Goal: Information Seeking & Learning: Compare options

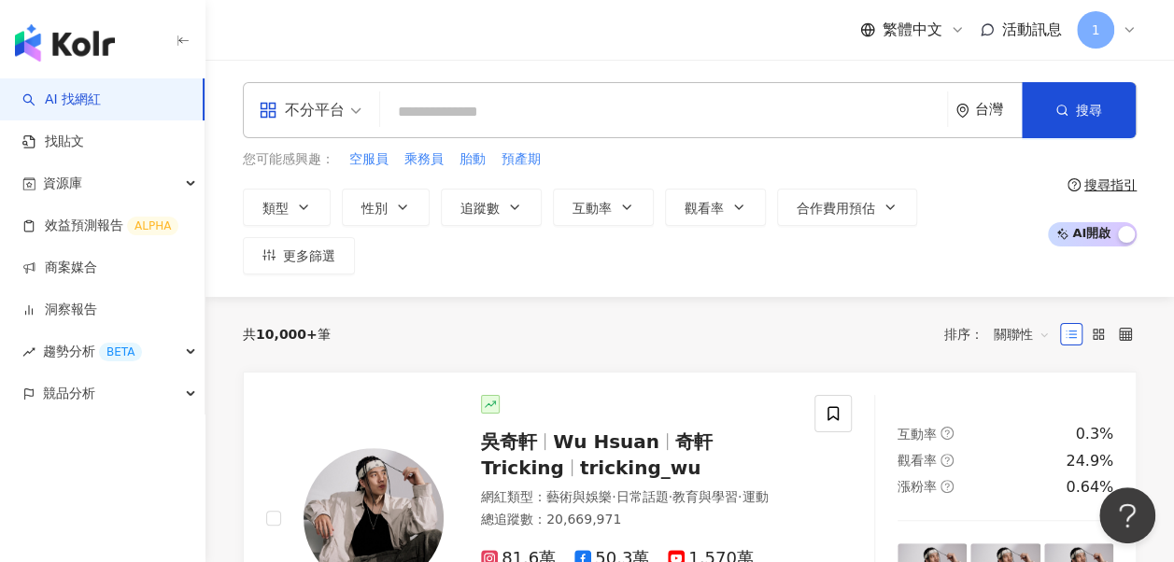
click at [327, 116] on div "不分平台" at bounding box center [302, 110] width 86 height 30
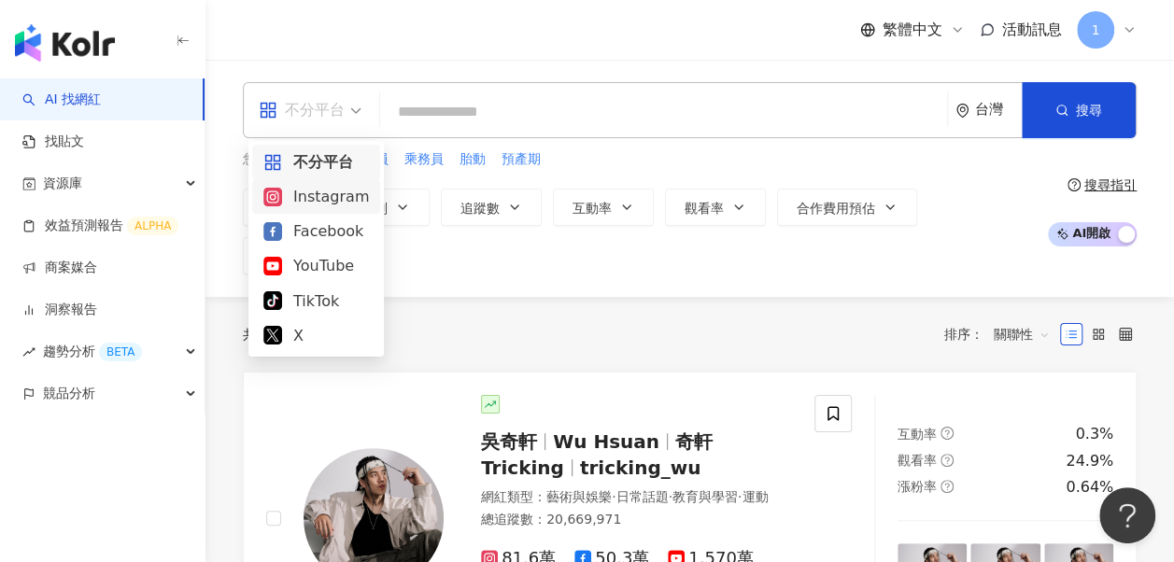
click at [336, 198] on div "Instagram" at bounding box center [316, 196] width 106 height 23
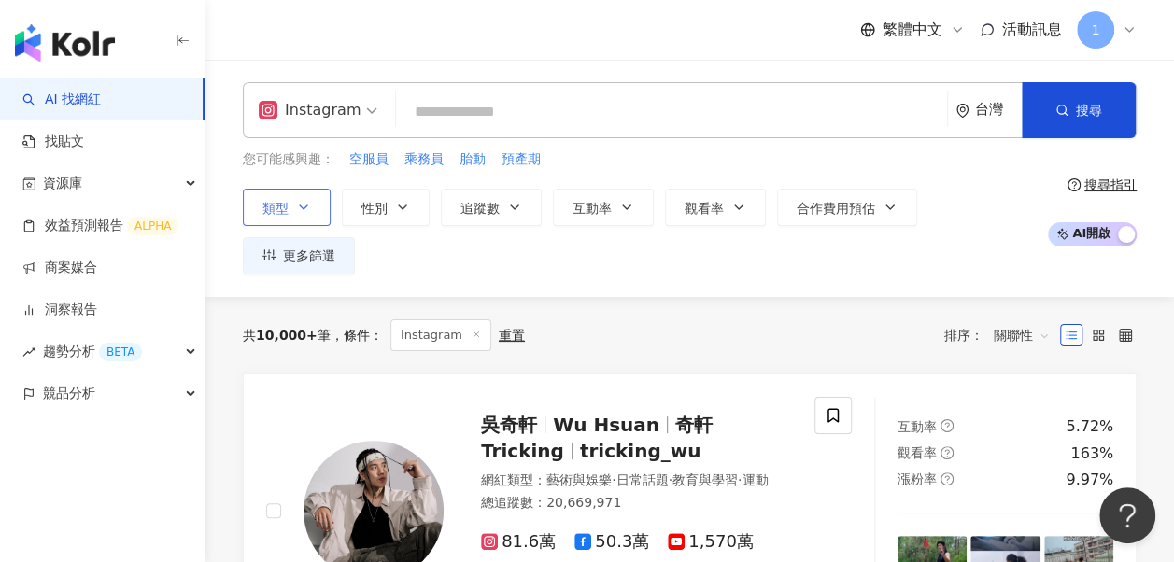
click at [299, 220] on button "類型" at bounding box center [287, 207] width 88 height 37
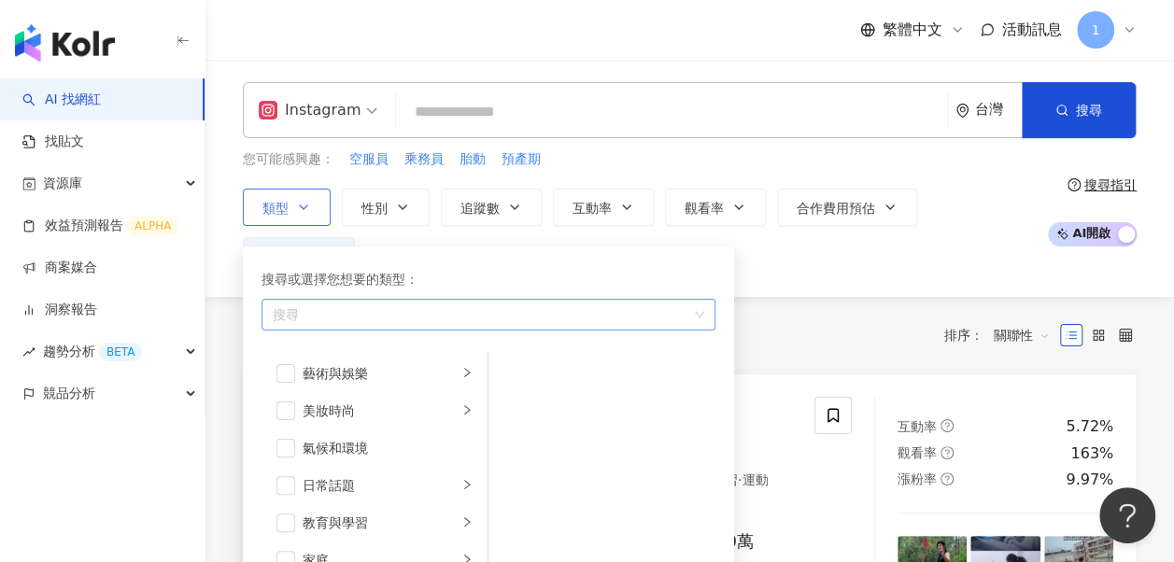
scroll to position [93, 0]
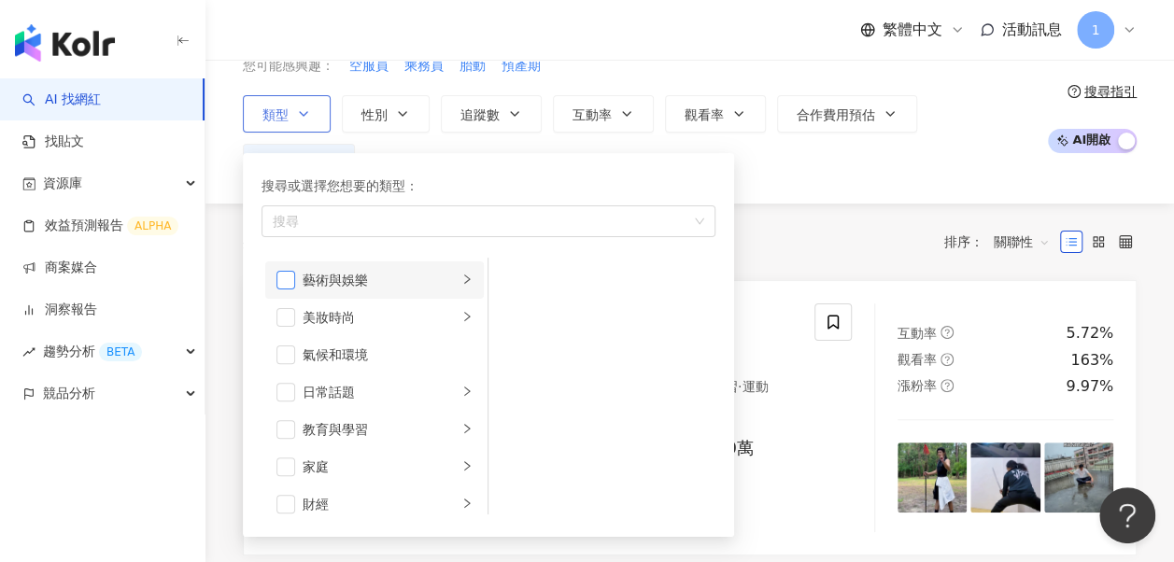
click at [290, 276] on span "button" at bounding box center [285, 280] width 19 height 19
click at [284, 336] on li "氣候和環境" at bounding box center [374, 354] width 219 height 37
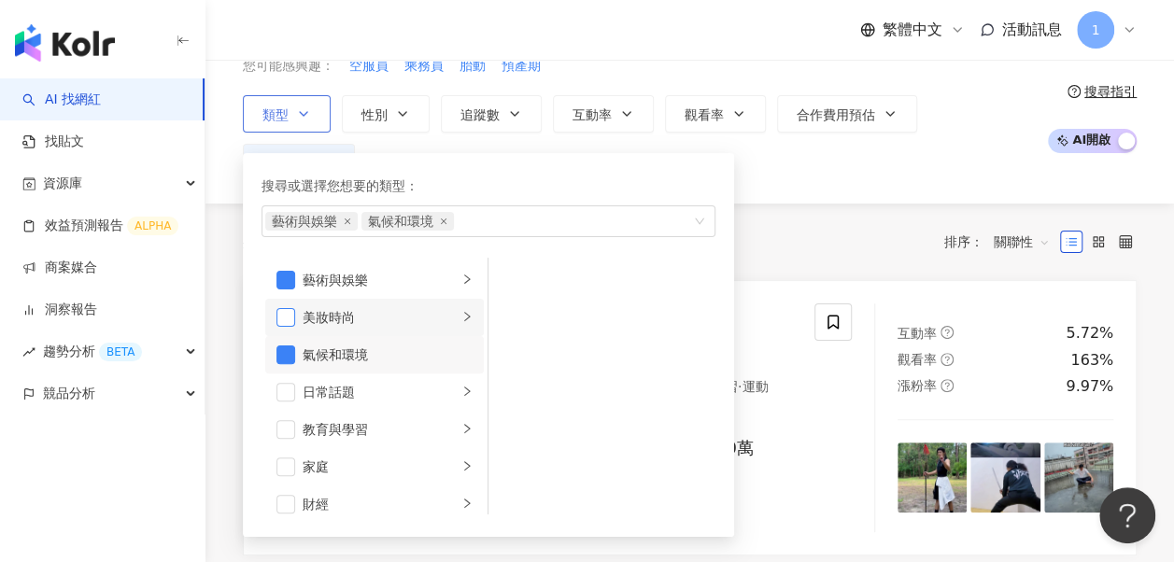
click at [286, 316] on span "button" at bounding box center [285, 317] width 19 height 19
drag, startPoint x: 288, startPoint y: 353, endPoint x: 277, endPoint y: 389, distance: 36.9
click at [288, 354] on span "button" at bounding box center [285, 355] width 19 height 19
click at [290, 385] on span "button" at bounding box center [285, 392] width 19 height 19
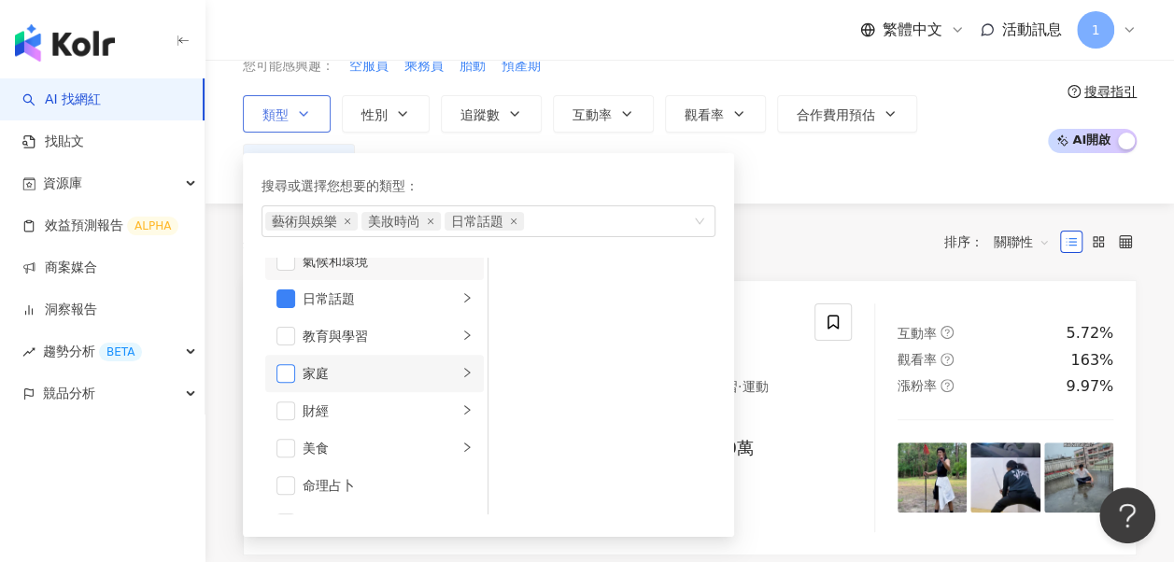
click at [283, 372] on span "button" at bounding box center [285, 373] width 19 height 19
click at [793, 210] on div "共 10,000+ 筆 條件 ： Instagram 重置 排序： 關聯性" at bounding box center [690, 242] width 894 height 77
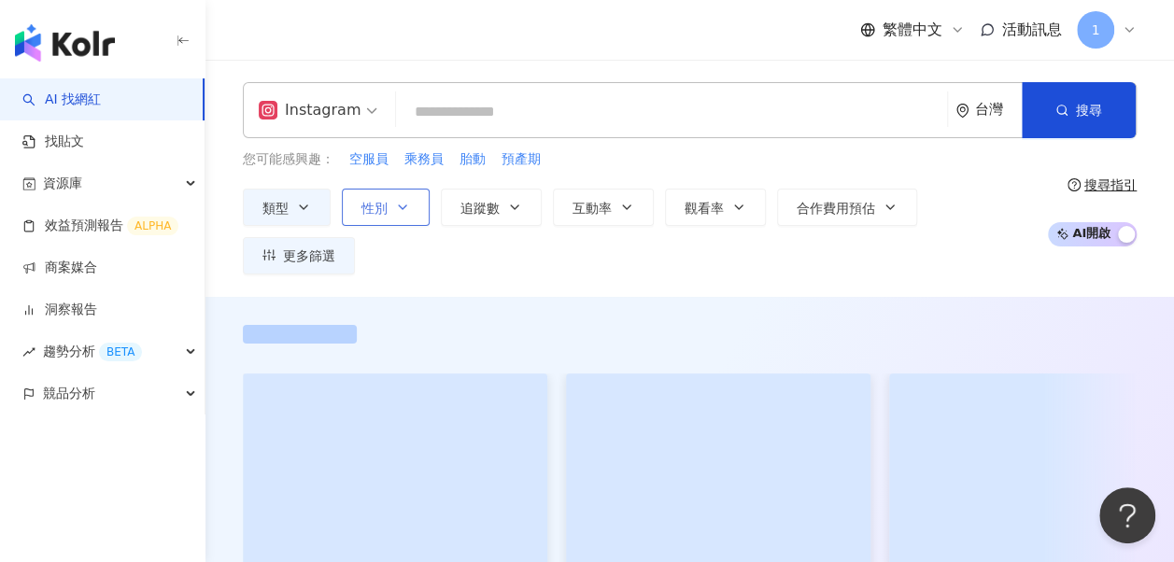
click at [393, 205] on button "性別" at bounding box center [386, 207] width 88 height 37
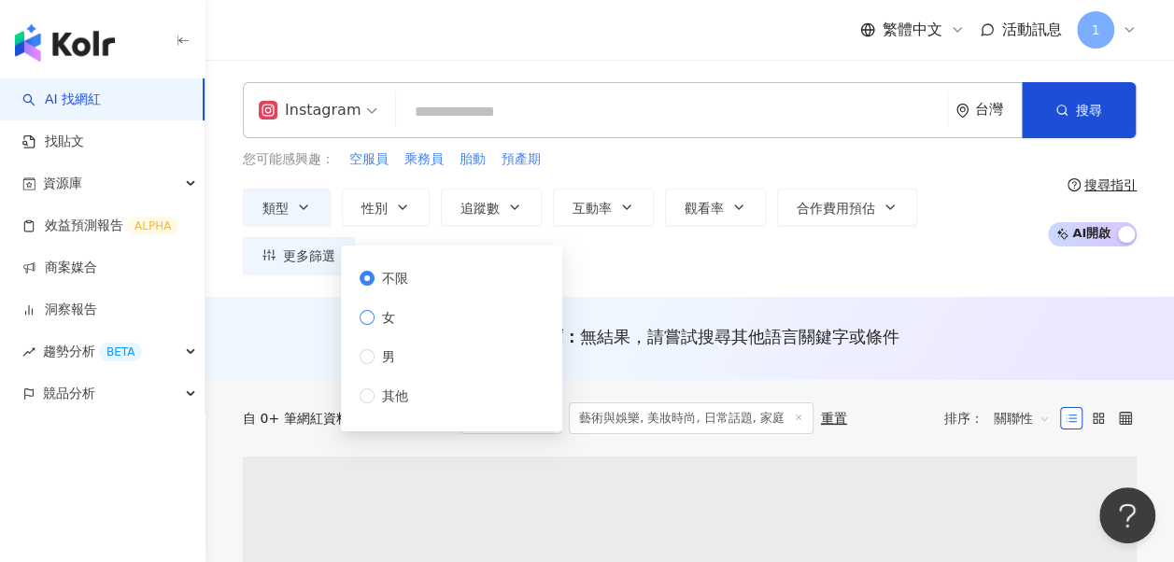
click at [376, 310] on span "女" at bounding box center [389, 317] width 28 height 21
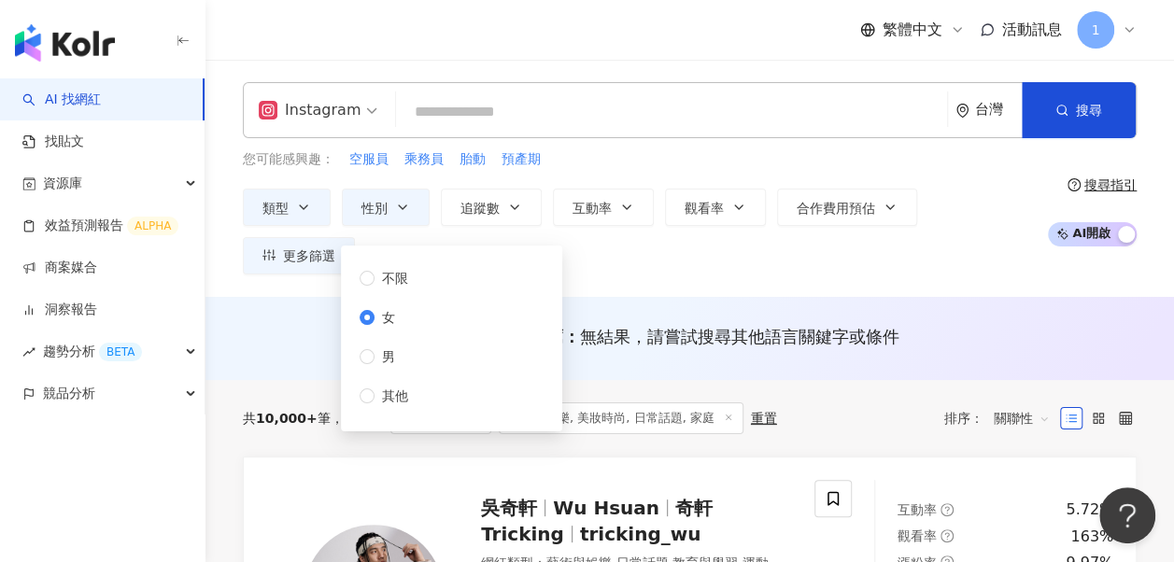
click at [377, 315] on span "女" at bounding box center [389, 317] width 28 height 21
click at [619, 233] on div "Instagram 台灣 搜尋 您可能感興趣： 空服員 乘務員 胎動 預產期 類型 性別 追蹤數 互動率 觀看率 合作費用預估 更多篩選 不限 女 男 其他 …" at bounding box center [689, 178] width 969 height 237
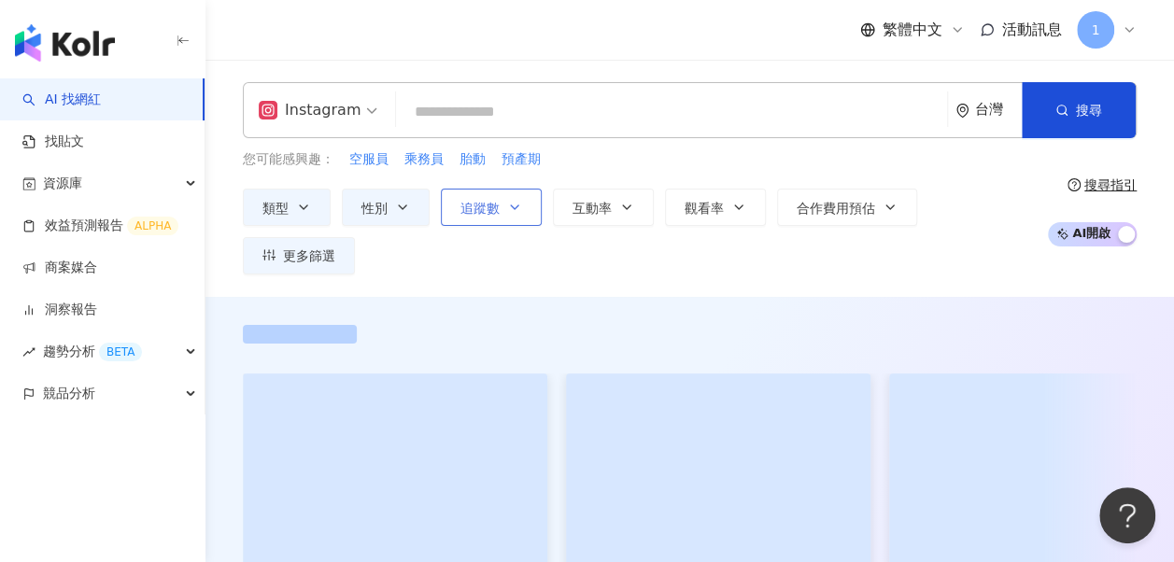
click at [510, 213] on icon "button" at bounding box center [514, 207] width 15 height 15
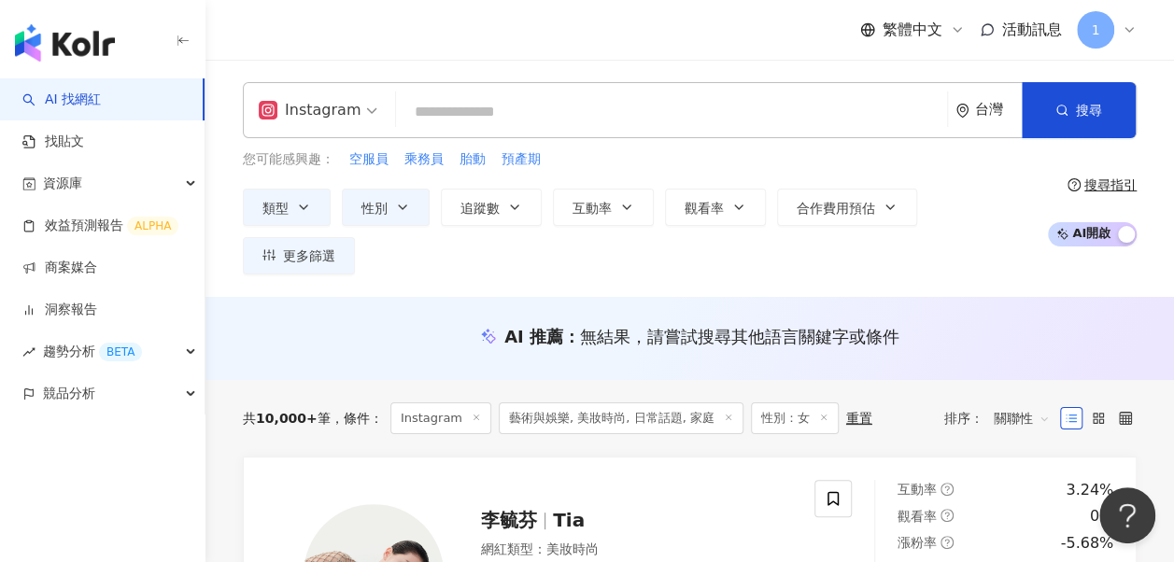
click at [1030, 297] on div "AI 推薦 ： 無結果，請嘗試搜尋其他語言關鍵字或條件" at bounding box center [689, 338] width 969 height 83
click at [480, 213] on span "追蹤數" at bounding box center [479, 208] width 39 height 15
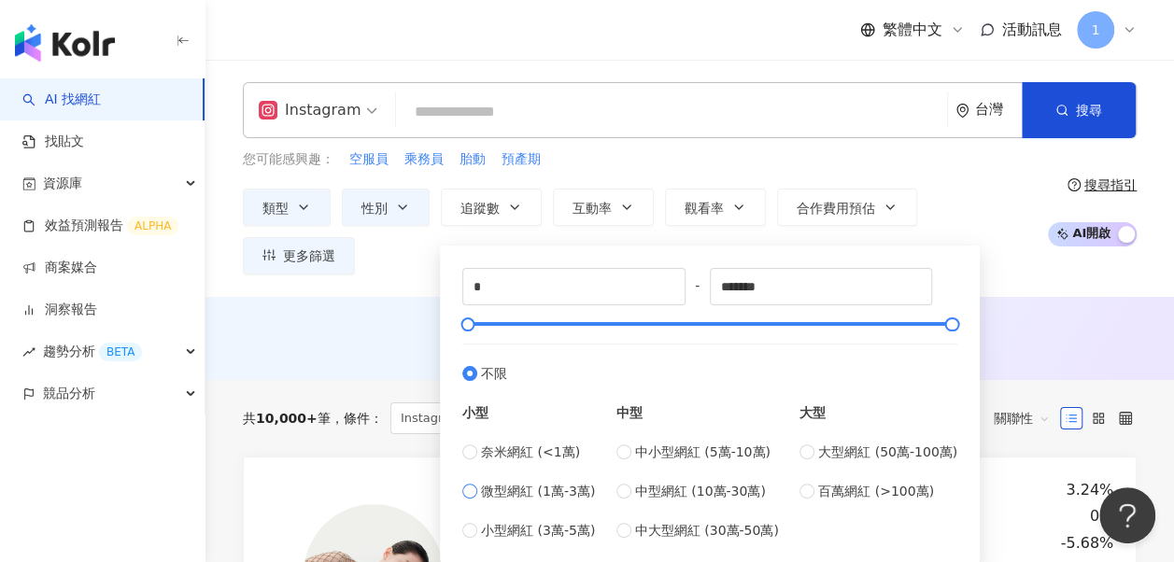
click at [525, 481] on span "微型網紅 (1萬-3萬)" at bounding box center [538, 491] width 114 height 21
type input "*****"
click at [1074, 325] on div "AI 推薦 ： 無結果，請嘗試搜尋其他語言關鍵字或條件" at bounding box center [690, 336] width 894 height 23
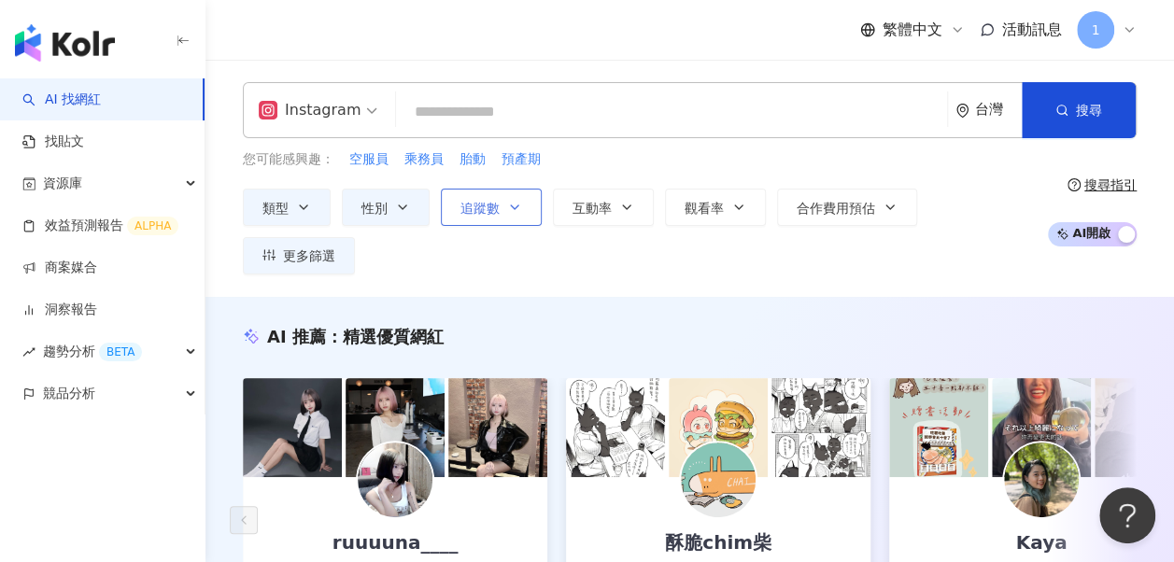
click at [469, 211] on span "追蹤數" at bounding box center [479, 208] width 39 height 15
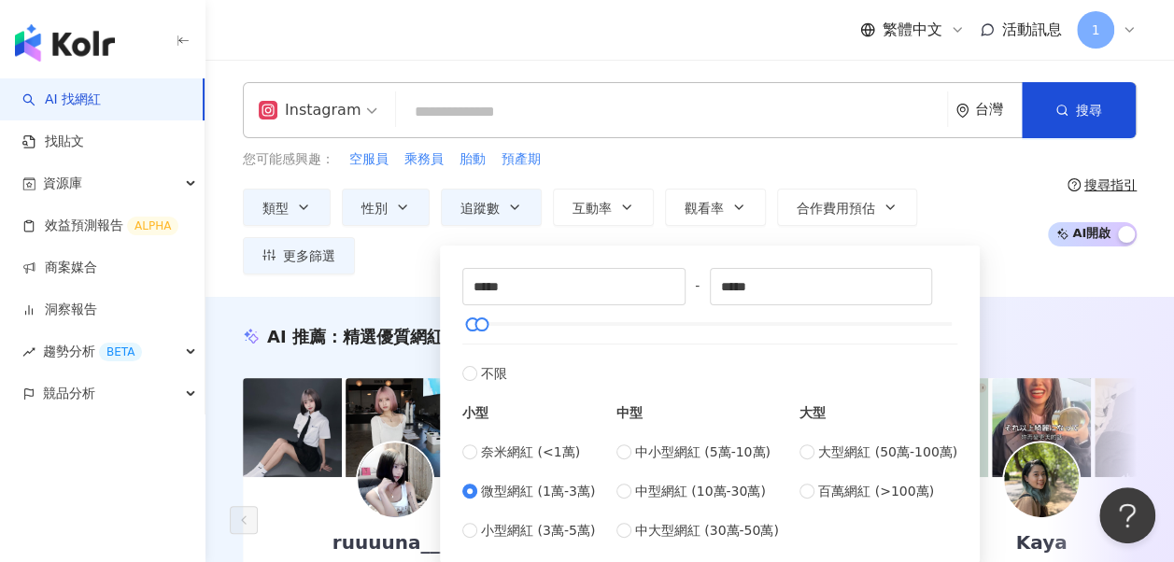
click at [1042, 325] on div "AI 推薦 ： 精選優質網紅" at bounding box center [690, 336] width 894 height 23
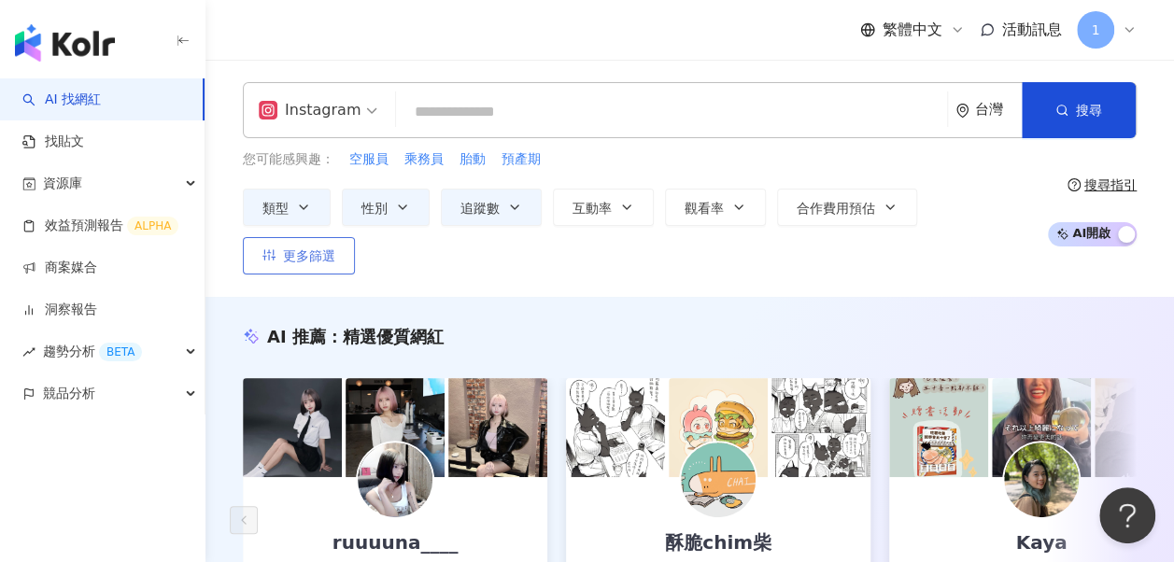
click at [276, 248] on icon "button" at bounding box center [268, 254] width 13 height 13
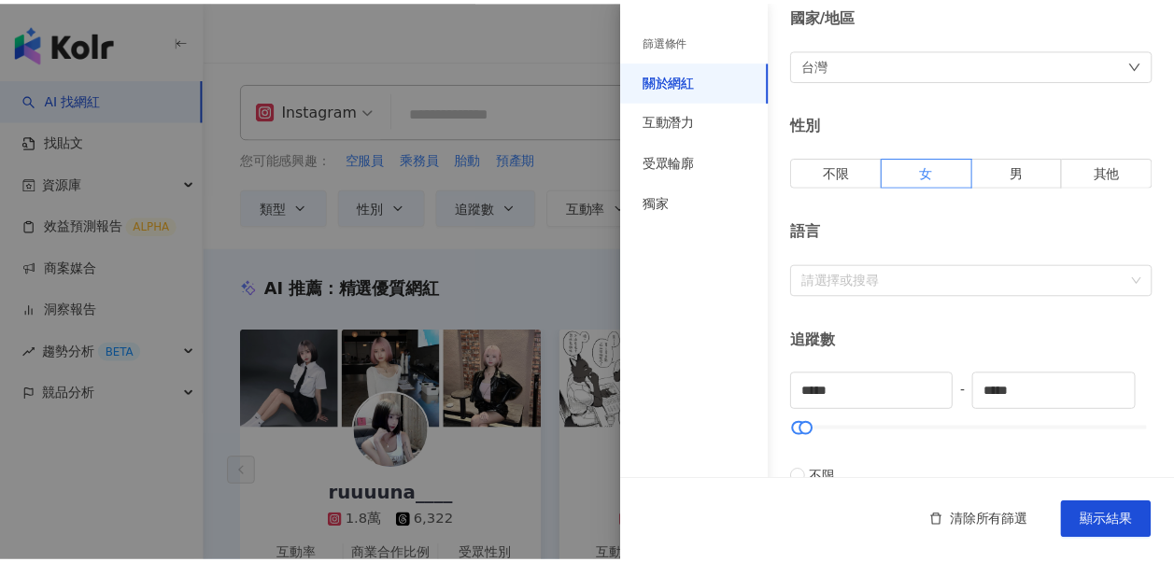
scroll to position [280, 0]
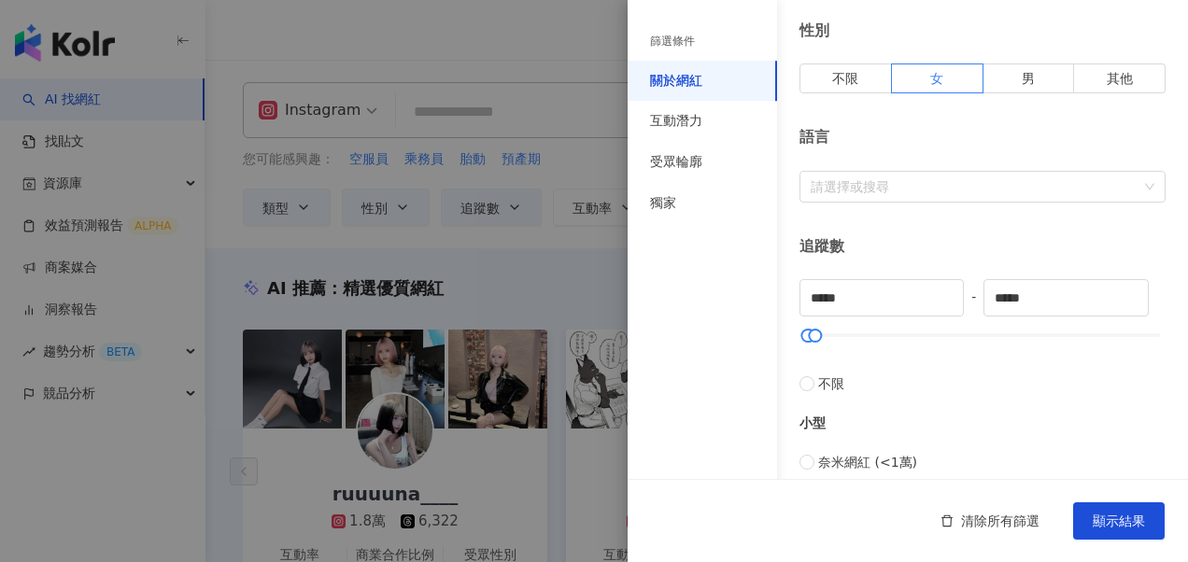
click at [543, 250] on div at bounding box center [594, 281] width 1188 height 562
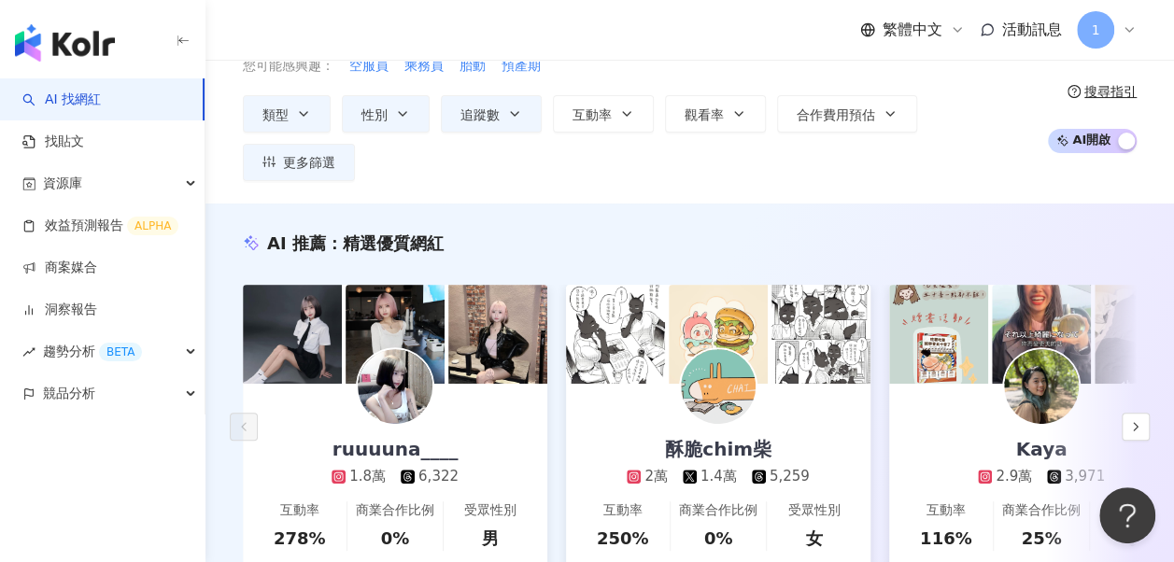
scroll to position [0, 0]
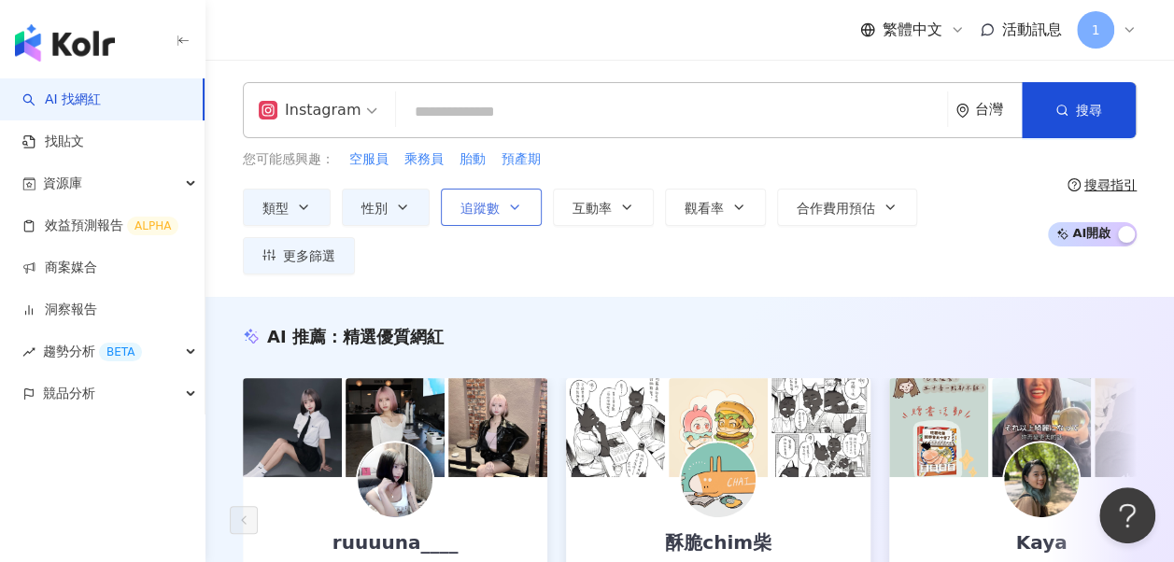
click at [458, 208] on button "追蹤數" at bounding box center [491, 207] width 101 height 37
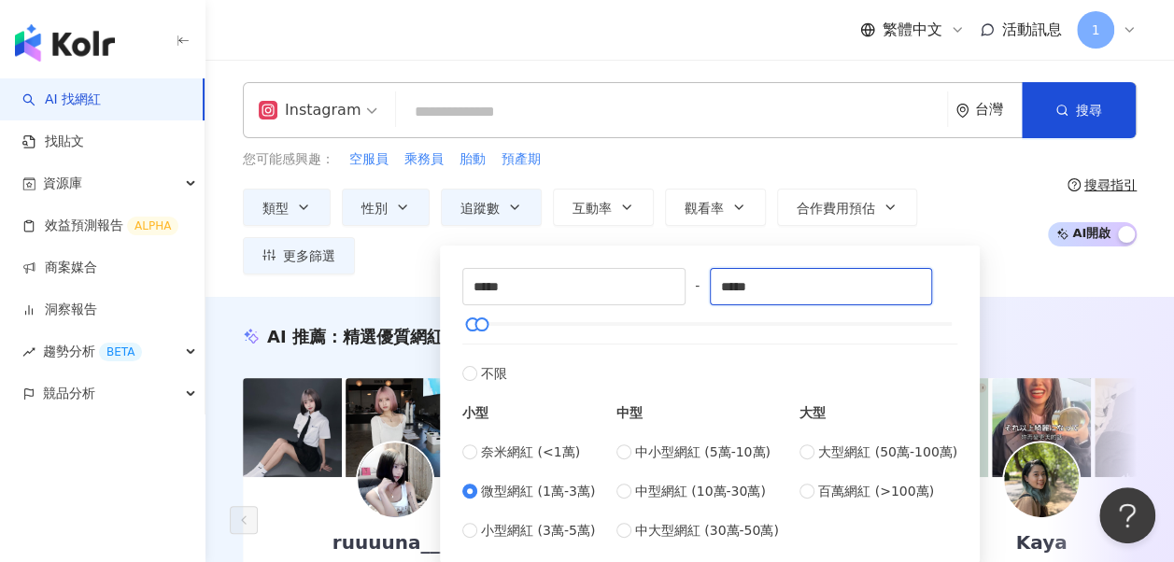
drag, startPoint x: 760, startPoint y: 291, endPoint x: 347, endPoint y: 270, distance: 413.4
type input "*****"
click at [1005, 325] on div "AI 推薦 ： 精選優質網紅" at bounding box center [690, 336] width 894 height 23
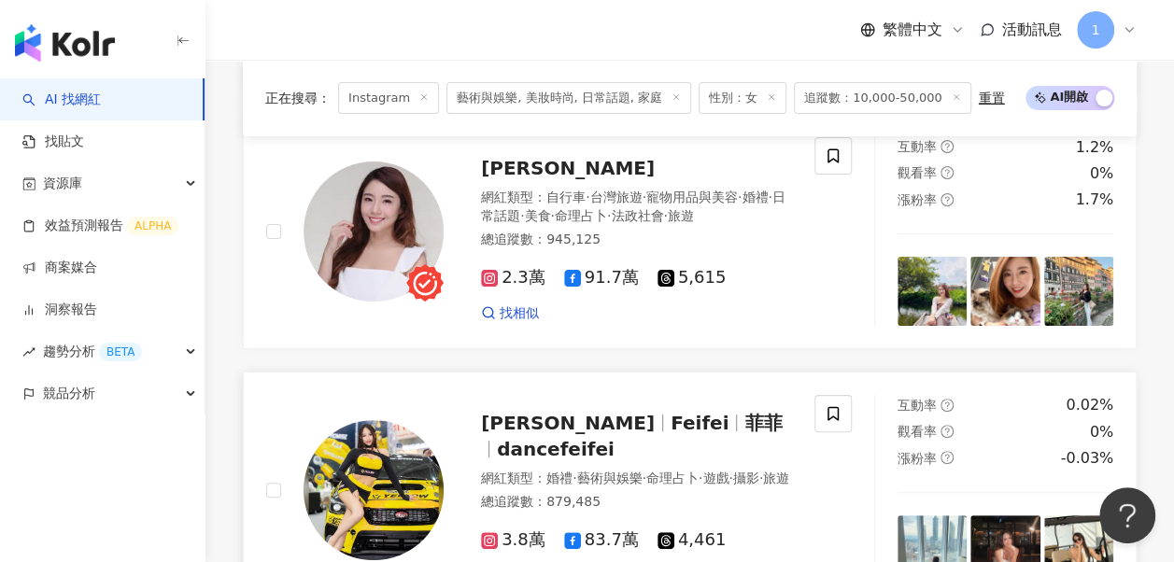
scroll to position [3378, 0]
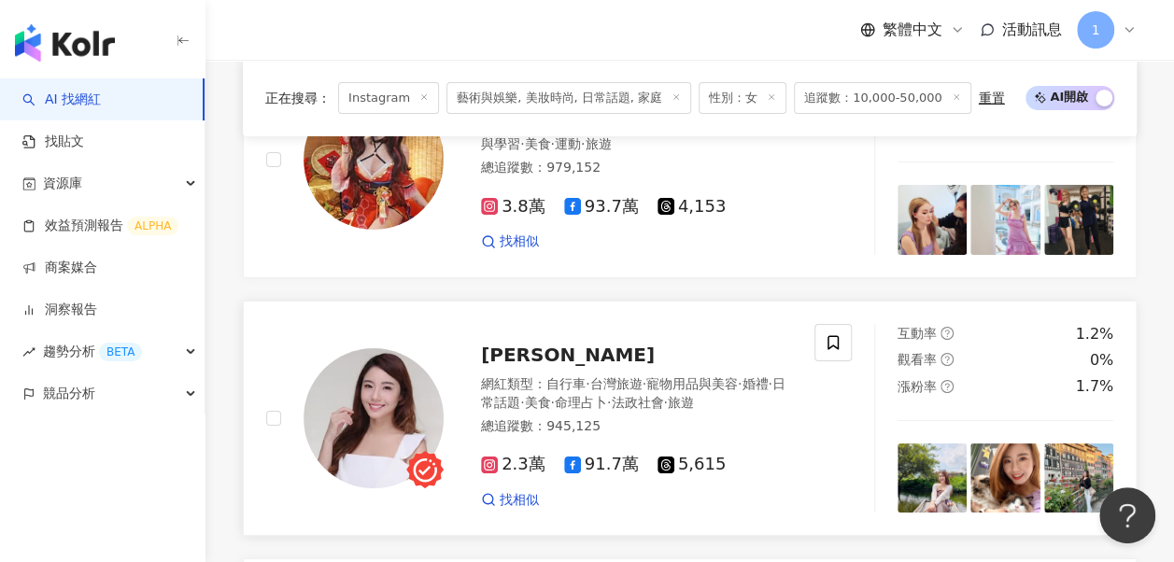
click at [553, 327] on div "Katherine-凱薩琳 網紅類型 ： 自行車 · 台灣旅遊 · 寵物用品與美容 · 婚禮 · 日常話題 · 美食 · 命理占卜 · 法政社會 · 旅遊 總…" at bounding box center [618, 418] width 348 height 182
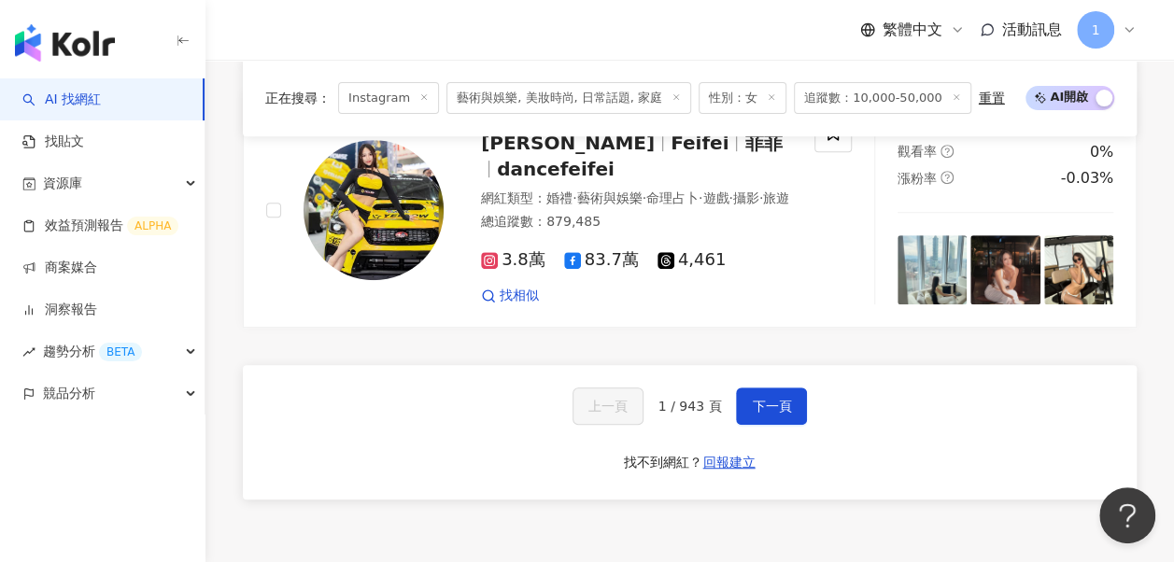
scroll to position [3938, 0]
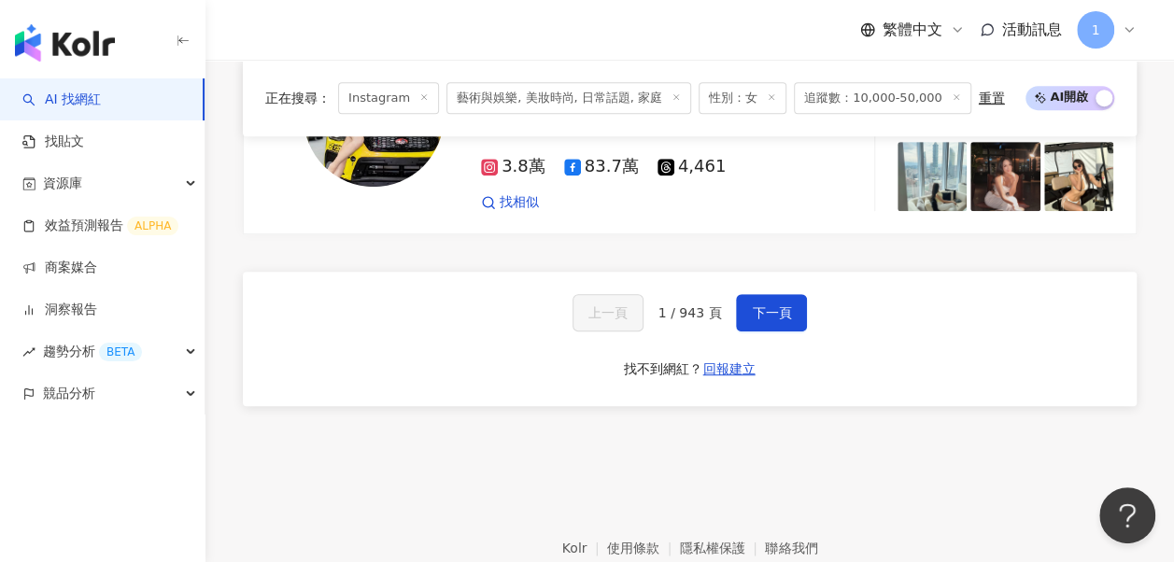
click at [781, 272] on div "上一頁 1 / 943 頁 下一頁 找不到網紅？ 回報建立" at bounding box center [690, 339] width 894 height 134
click at [779, 272] on div "上一頁 1 / 943 頁 下一頁 找不到網紅？ 回報建立" at bounding box center [690, 339] width 894 height 134
click at [775, 294] on button "下一頁" at bounding box center [771, 312] width 71 height 37
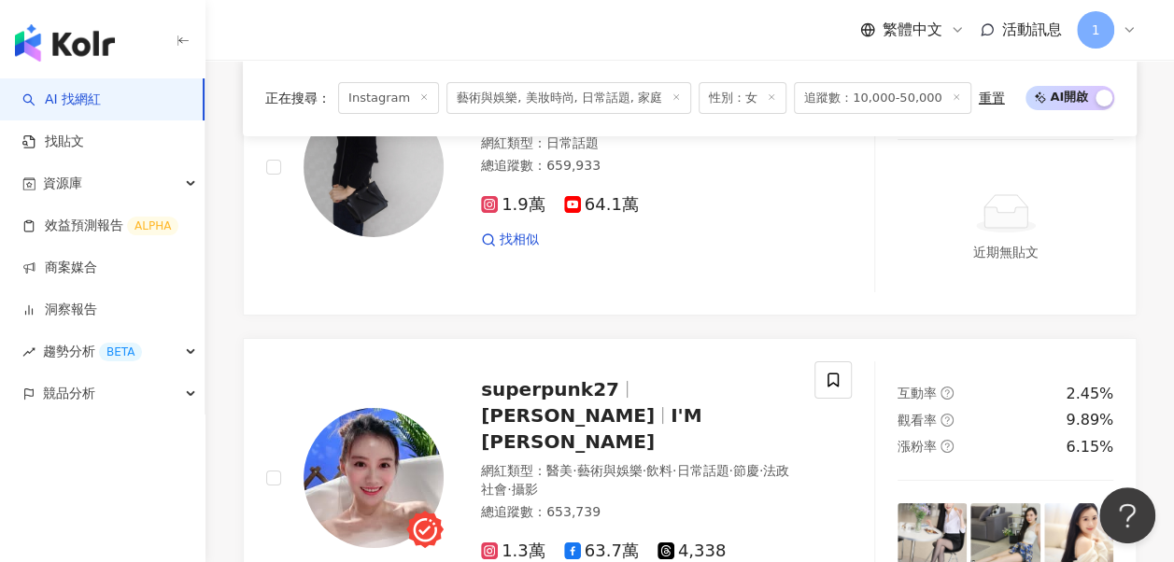
scroll to position [3043, 0]
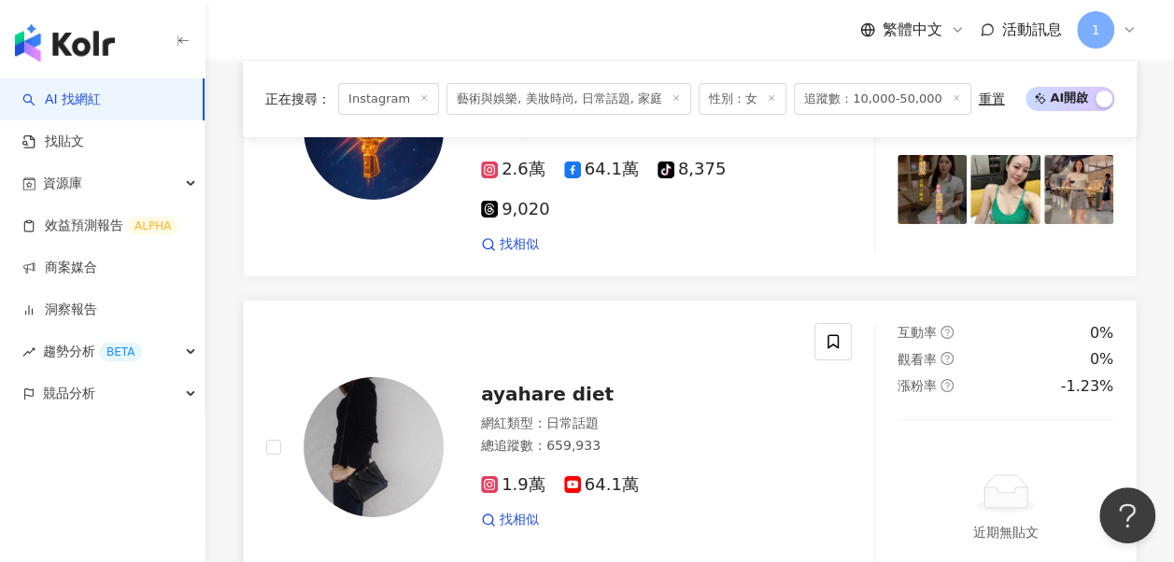
click at [639, 511] on div "找相似" at bounding box center [636, 520] width 311 height 19
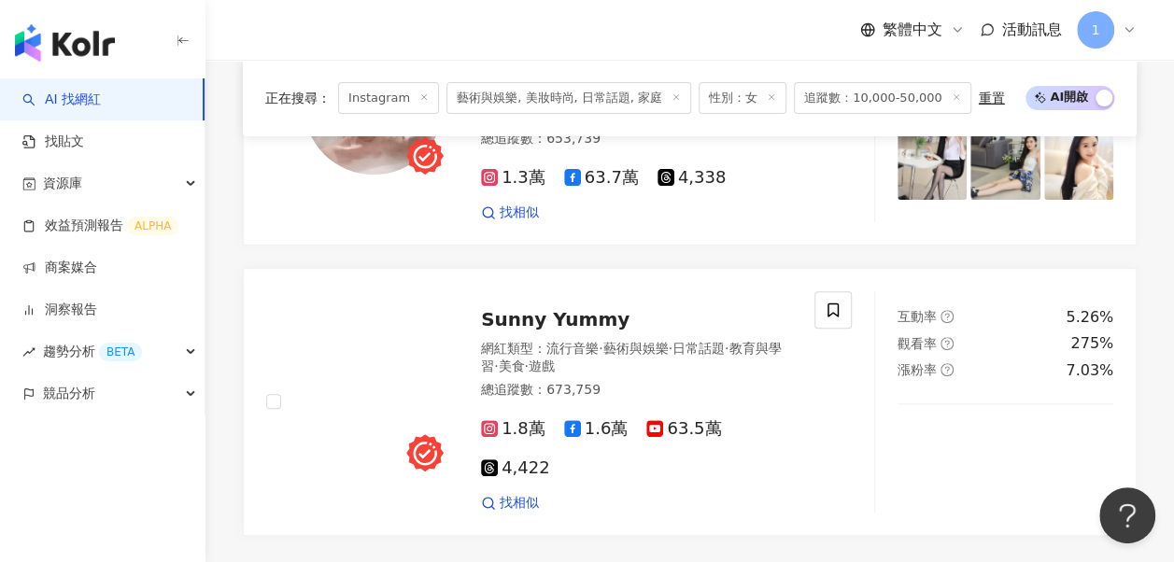
scroll to position [3790, 0]
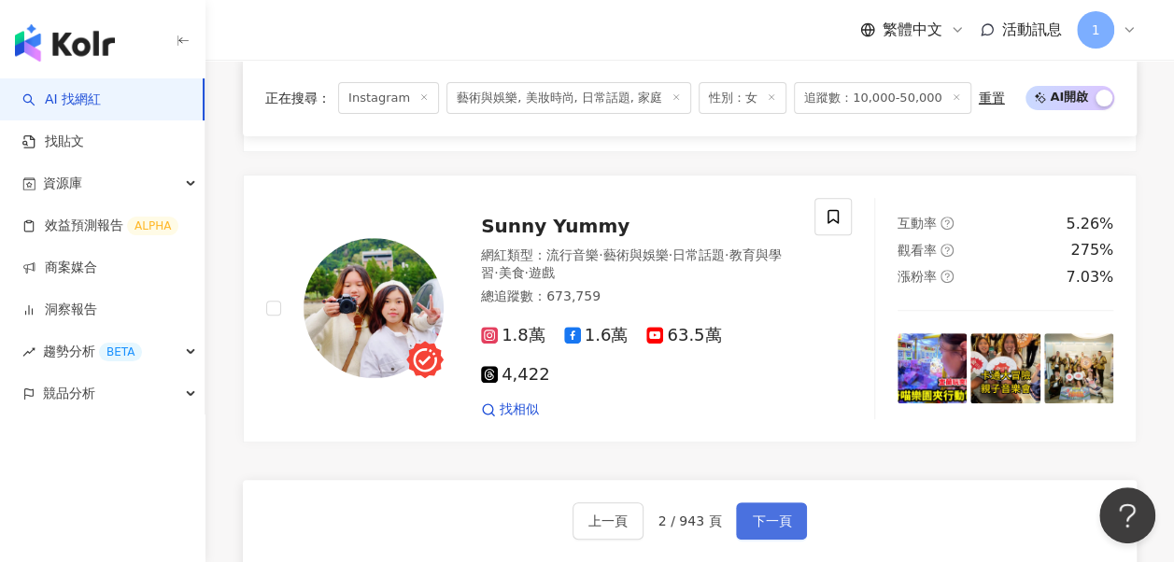
click at [779, 502] on button "下一頁" at bounding box center [771, 520] width 71 height 37
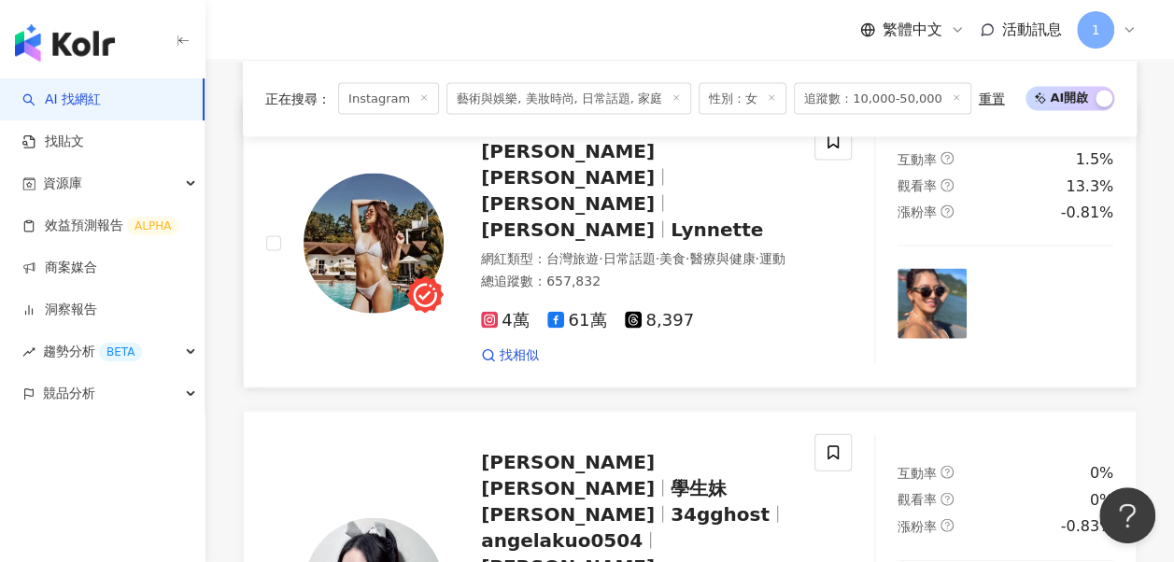
scroll to position [1401, 0]
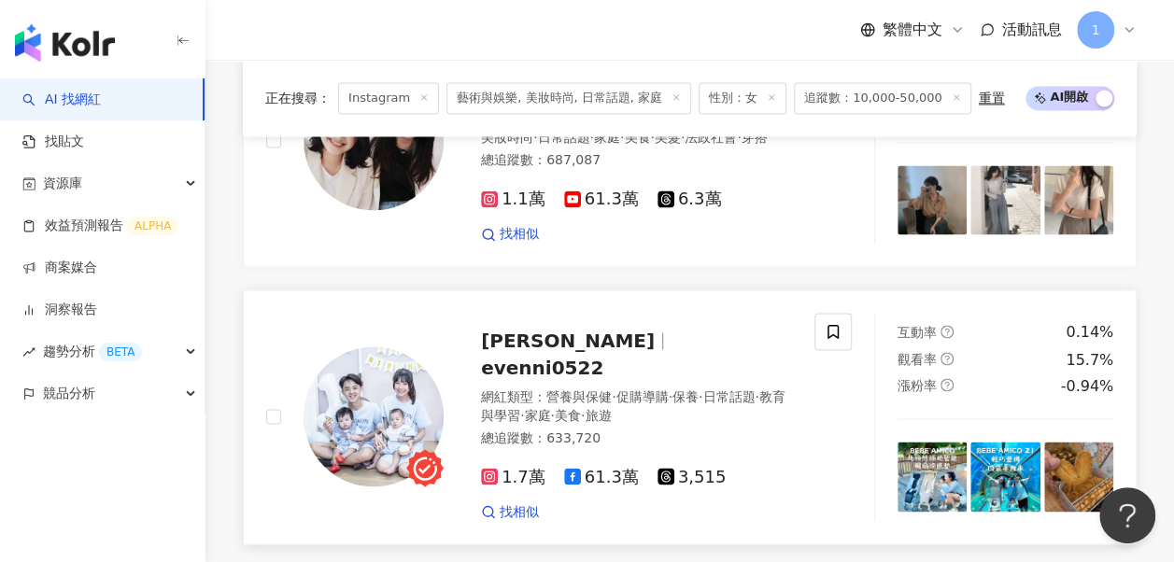
click at [557, 389] on span "教育與學習" at bounding box center [633, 406] width 304 height 34
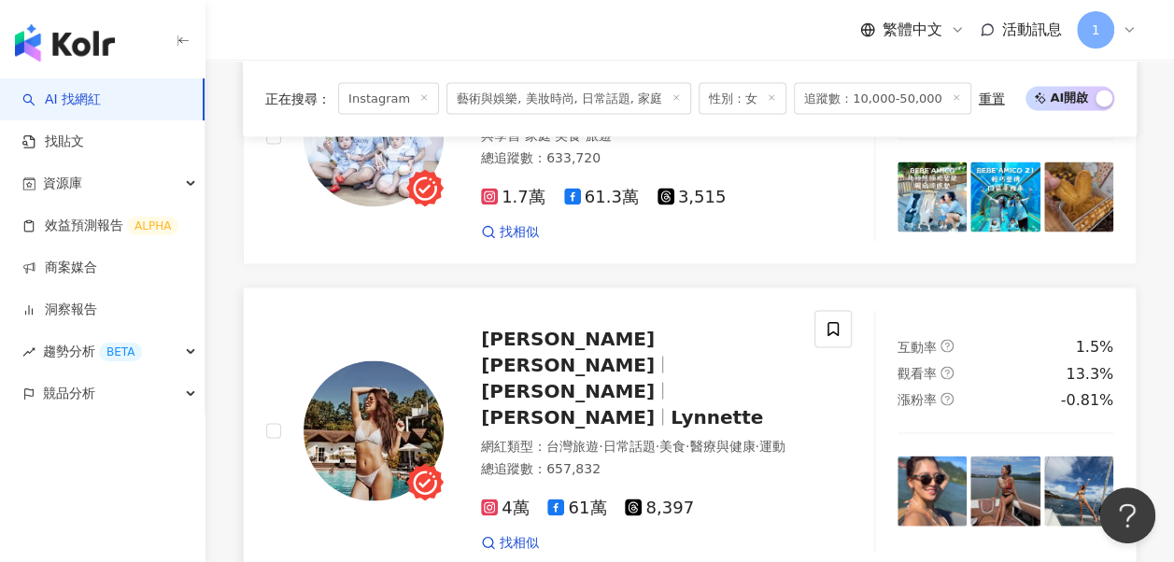
click at [511, 437] on div "網紅類型 ： 台灣旅遊 · 日常話題 · 美食 · 醫療與健康 · 運動" at bounding box center [636, 446] width 311 height 19
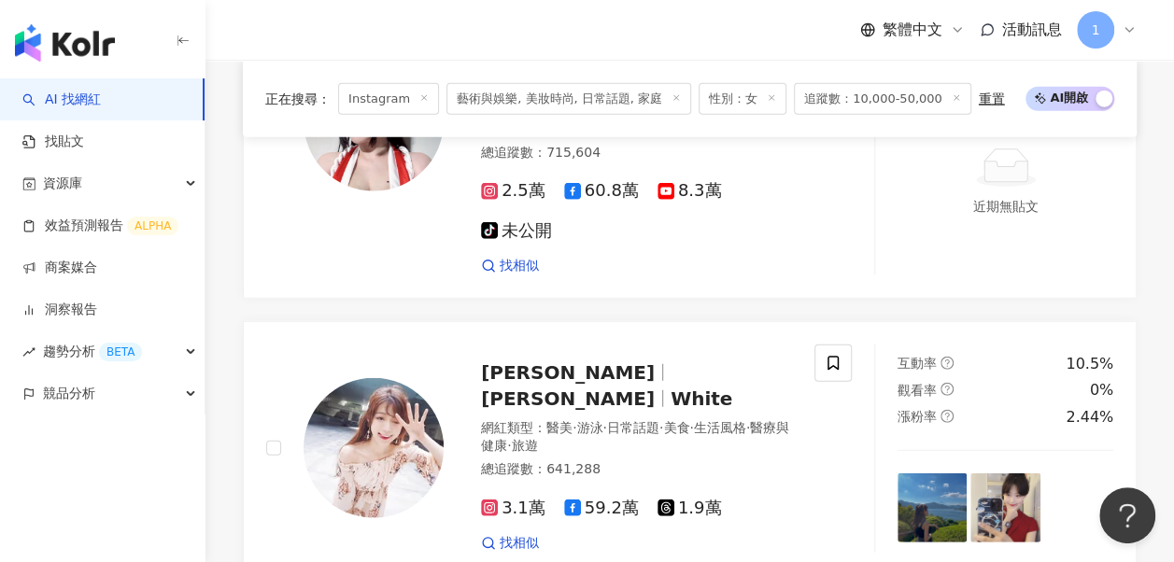
scroll to position [2148, 0]
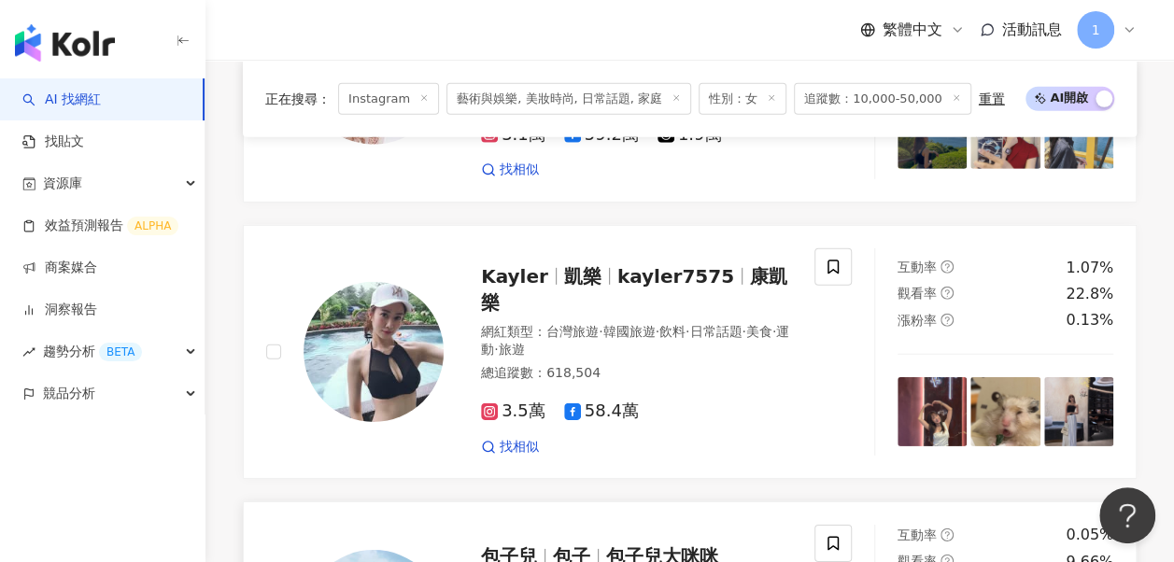
scroll to position [2522, 0]
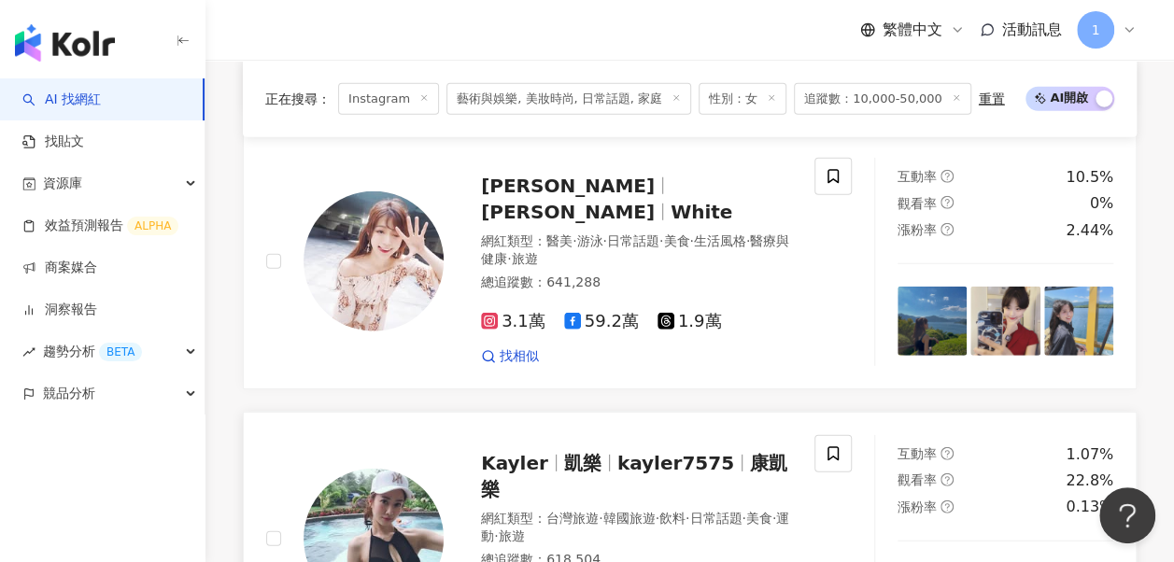
click at [551, 452] on span "Kayler" at bounding box center [522, 463] width 83 height 22
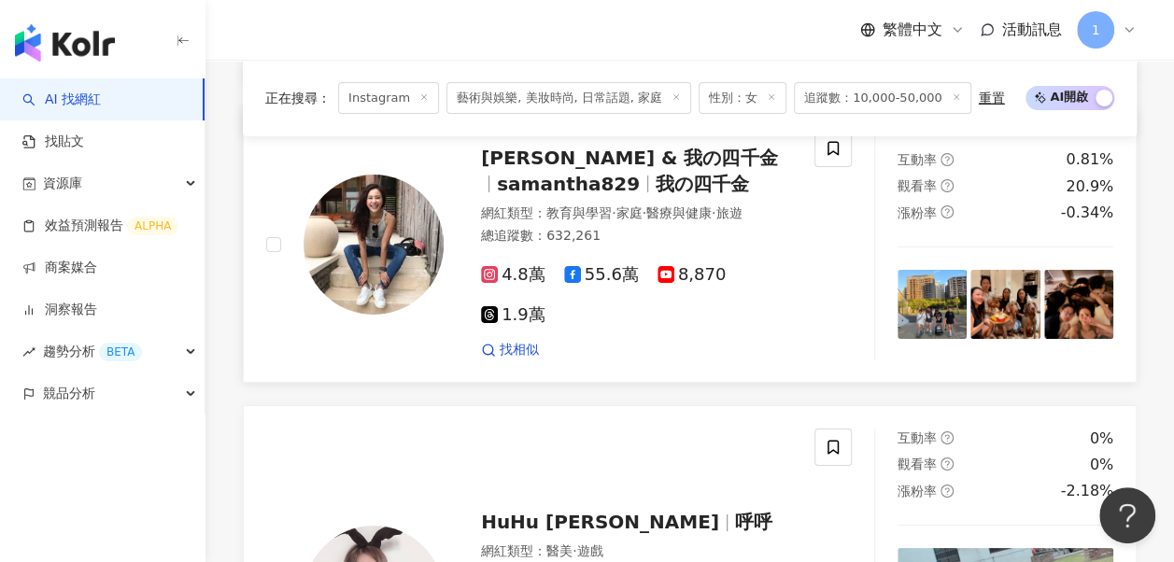
scroll to position [3736, 0]
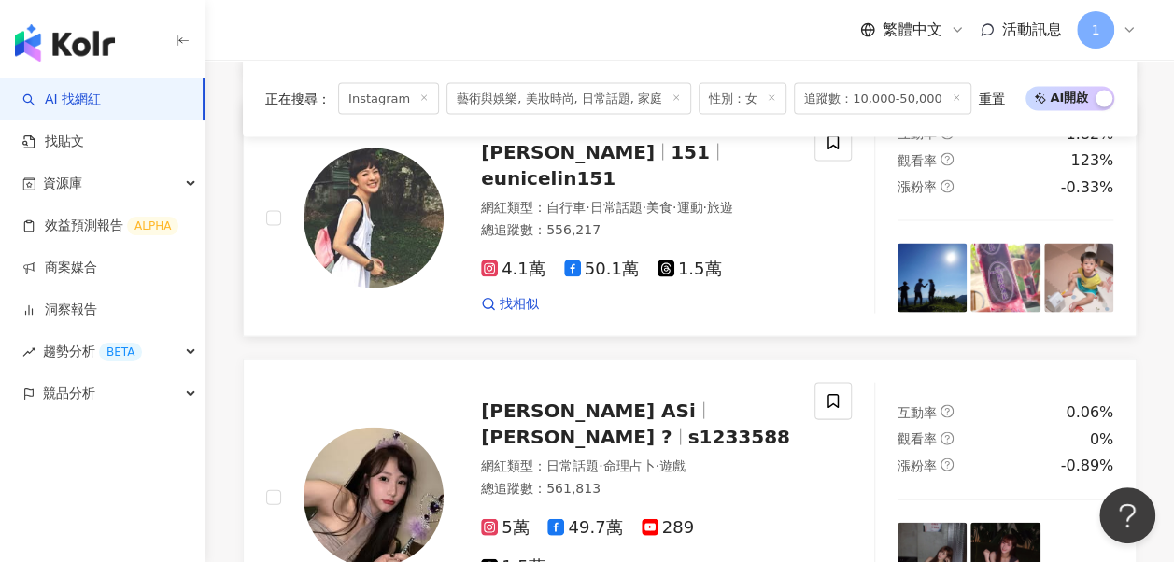
scroll to position [1687, 0]
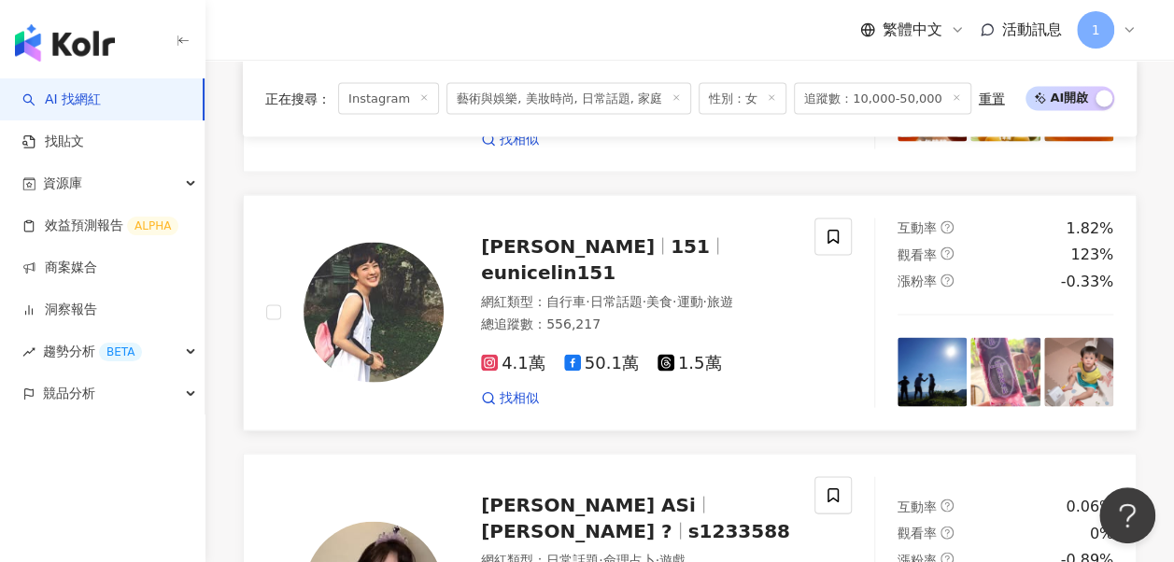
click at [615, 261] on span "eunicelin151" at bounding box center [548, 272] width 134 height 22
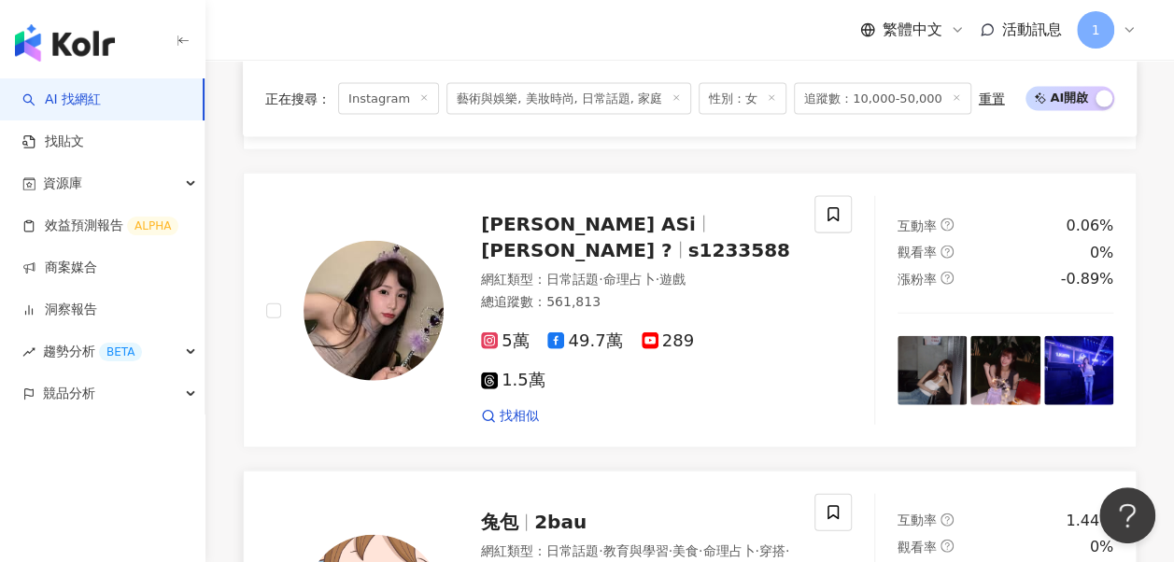
scroll to position [2434, 0]
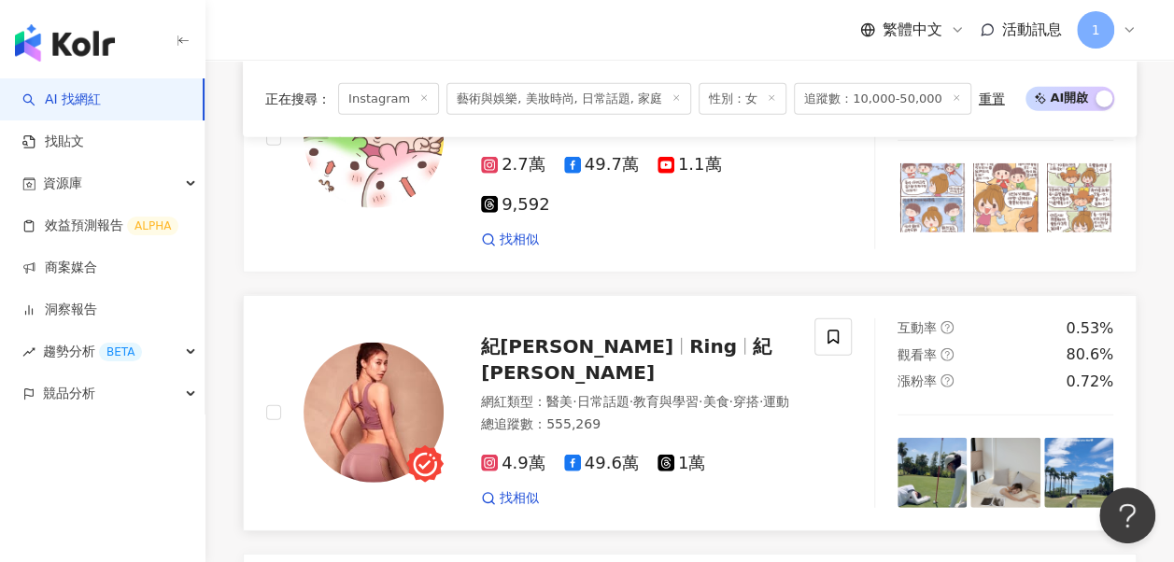
click at [651, 335] on span "紀艾希 Ring" at bounding box center [626, 359] width 290 height 49
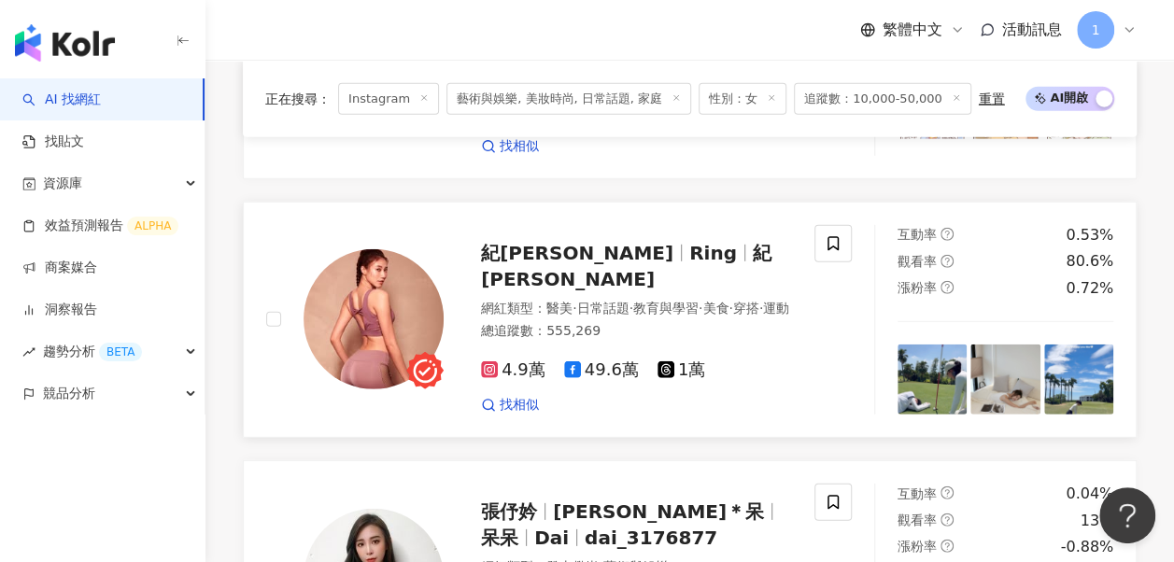
scroll to position [2714, 0]
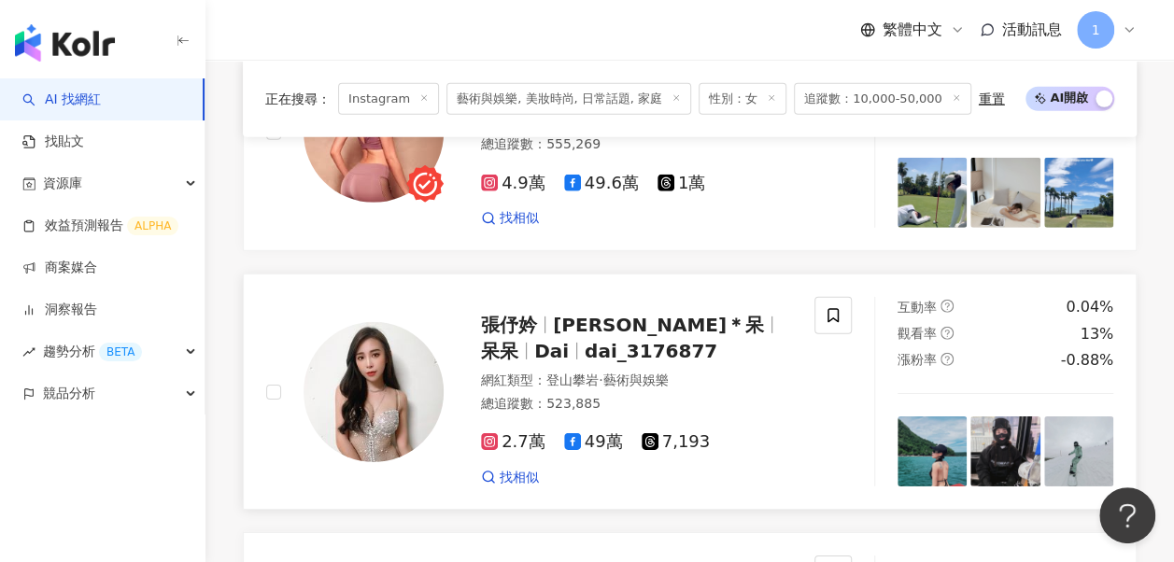
click at [592, 314] on span "Dai Dai＊呆" at bounding box center [658, 325] width 211 height 22
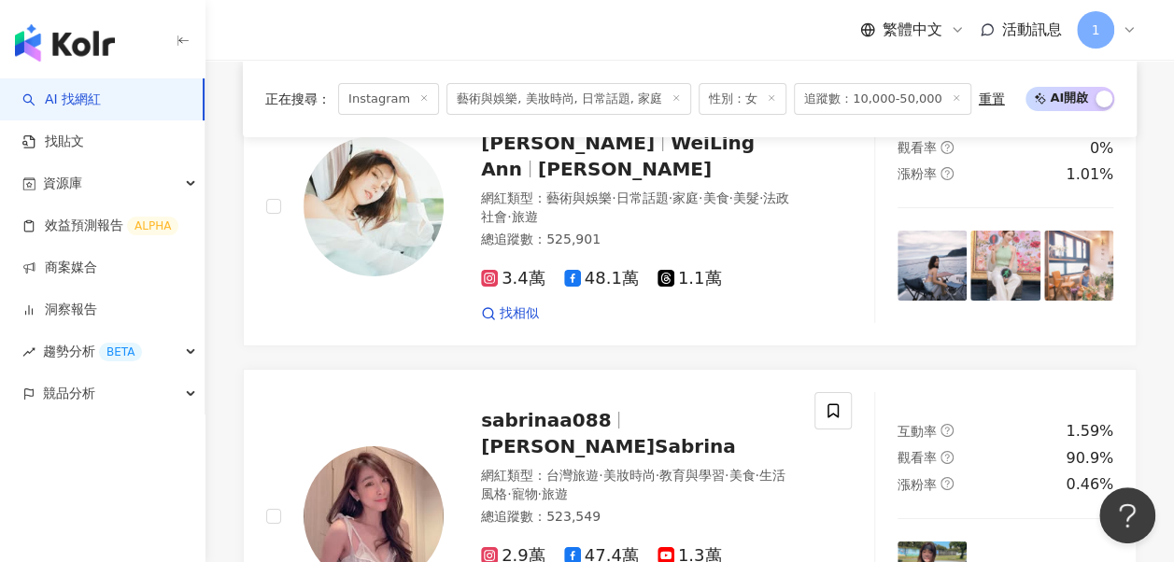
scroll to position [3648, 0]
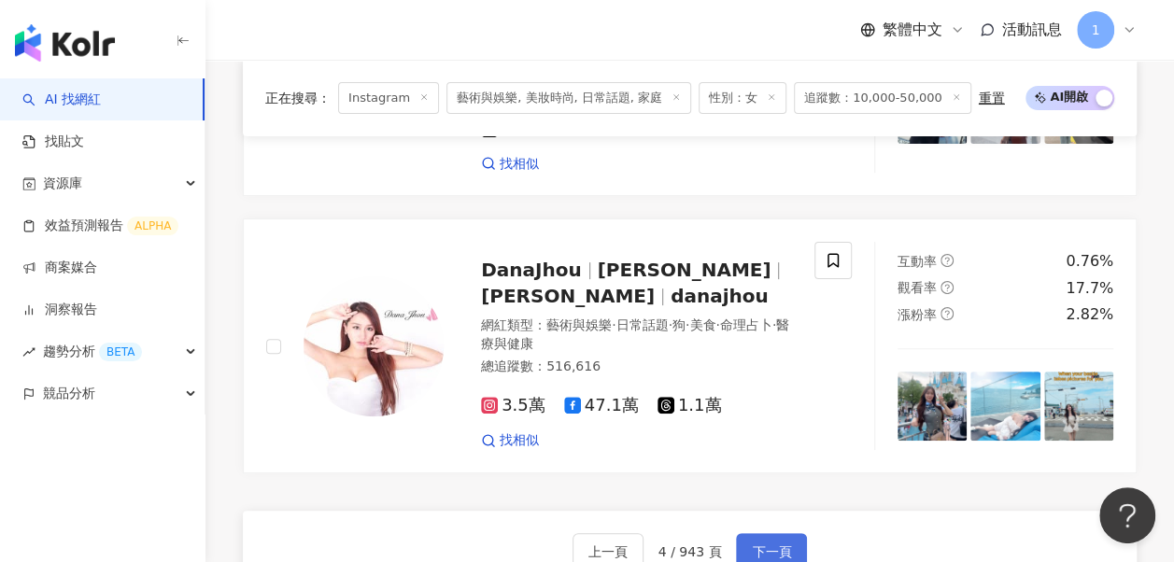
click at [766, 533] on button "下一頁" at bounding box center [771, 551] width 71 height 37
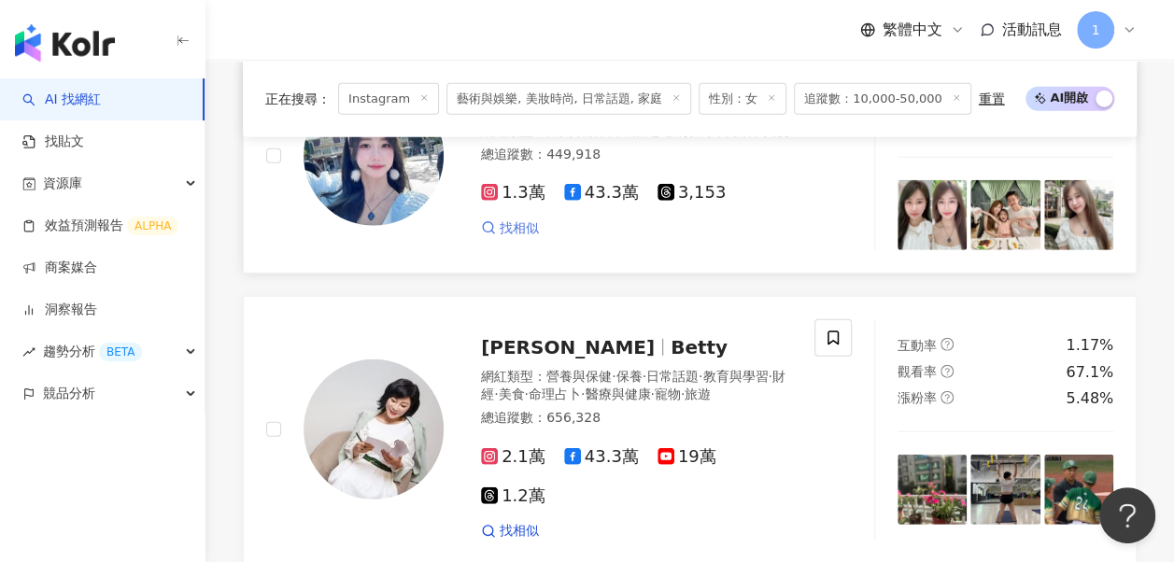
scroll to position [2326, 0]
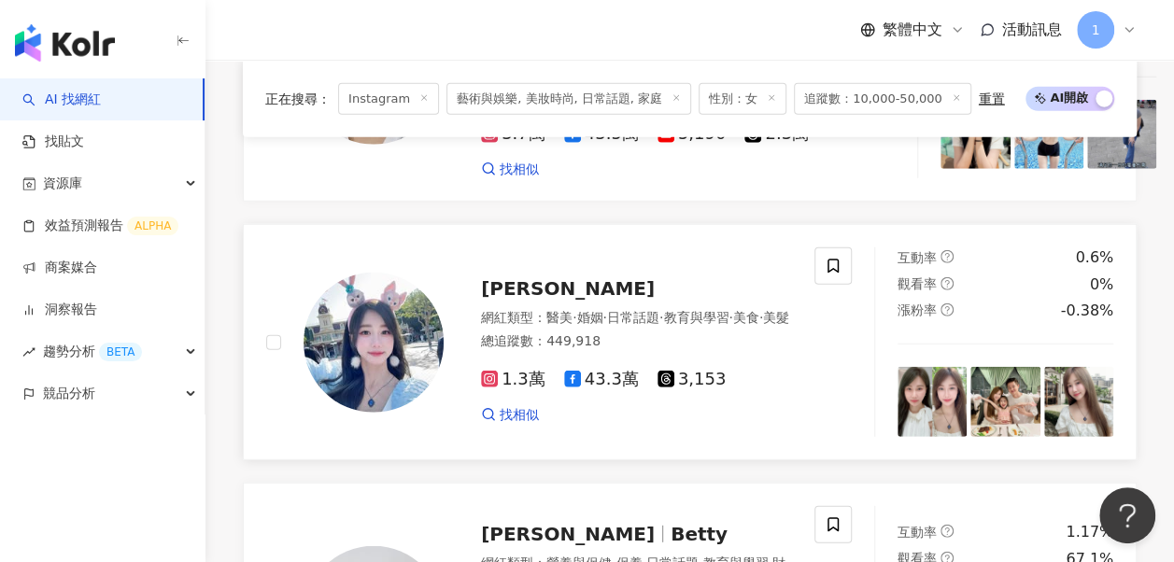
click at [504, 277] on span "Vina 薇娜" at bounding box center [568, 288] width 174 height 22
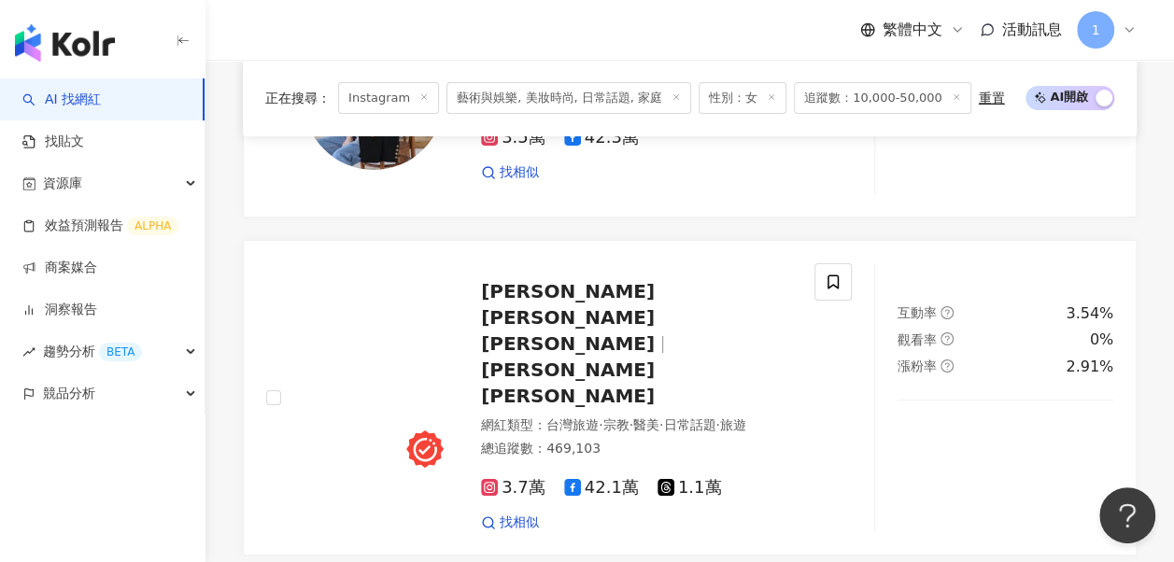
scroll to position [3914, 0]
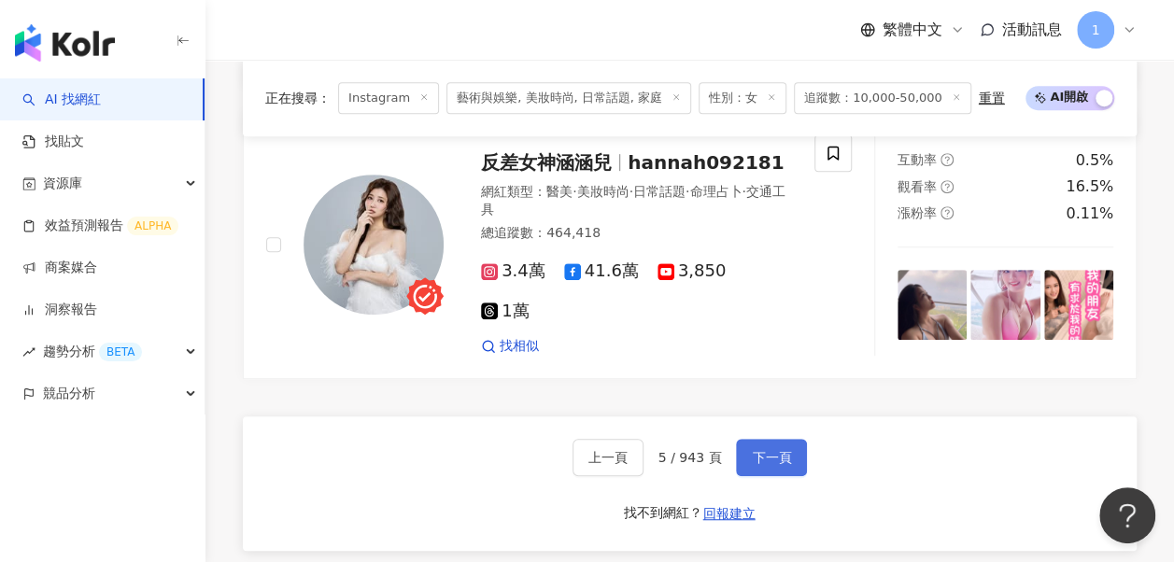
click at [761, 439] on button "下一頁" at bounding box center [771, 457] width 71 height 37
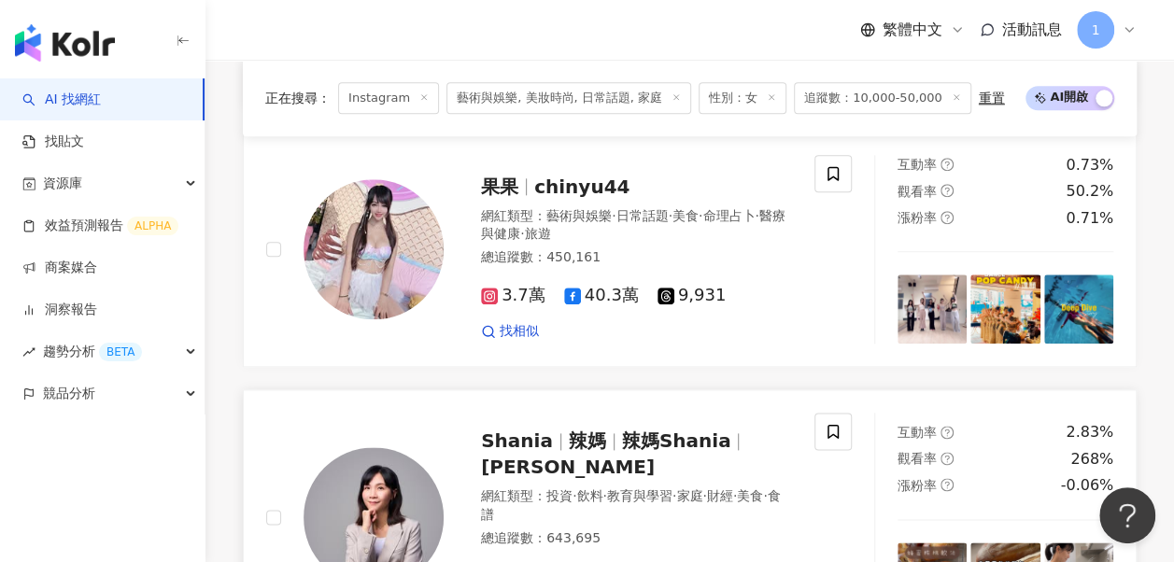
scroll to position [1053, 0]
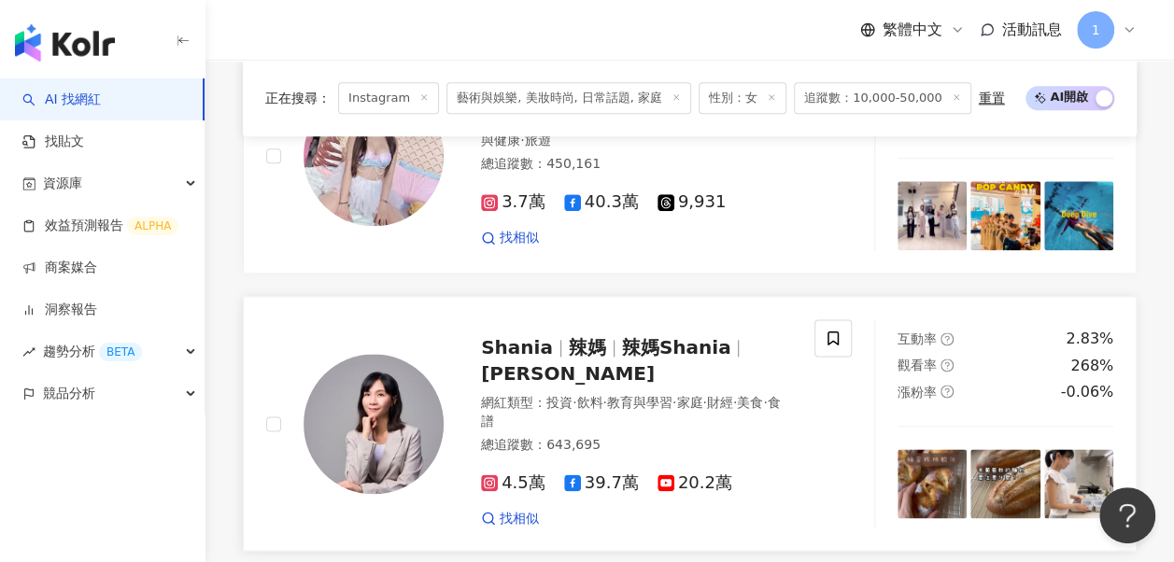
click at [566, 362] on span "Shania Lama" at bounding box center [568, 373] width 174 height 22
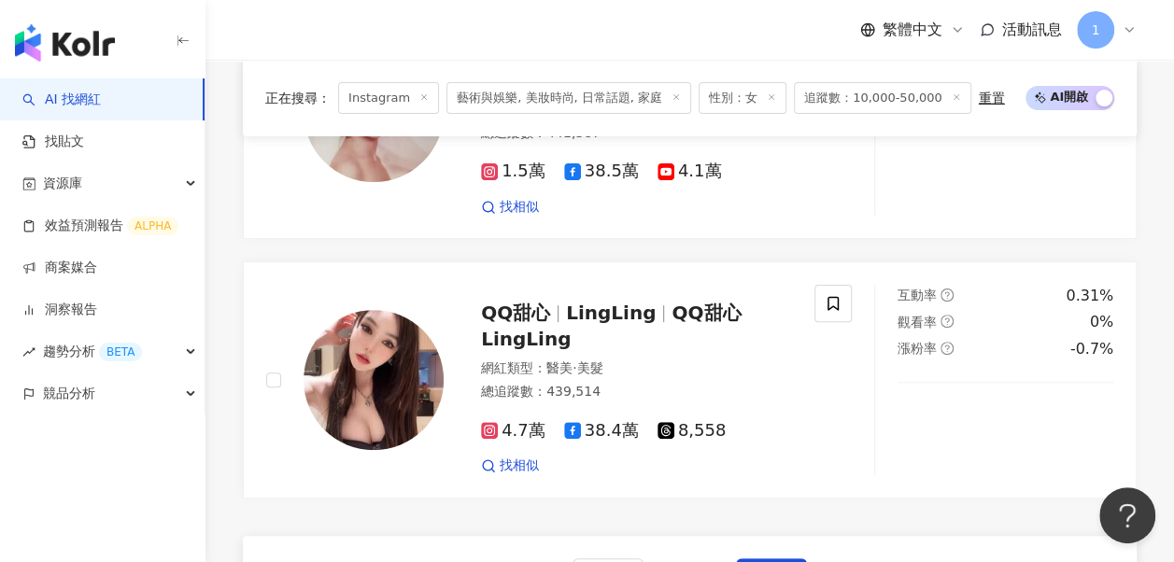
scroll to position [3964, 0]
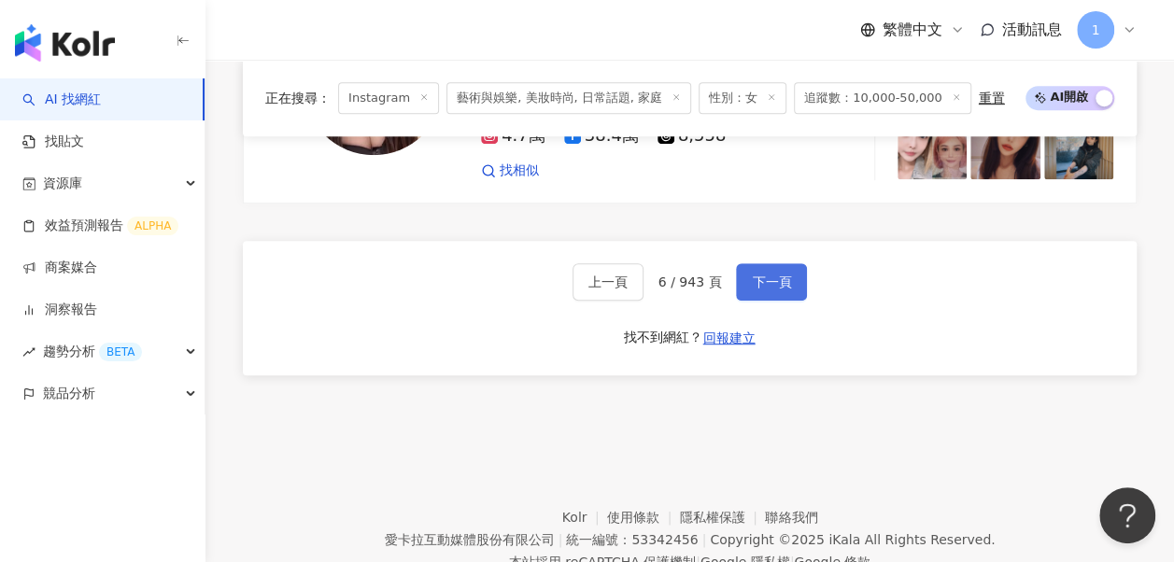
click at [760, 275] on span "下一頁" at bounding box center [771, 282] width 39 height 15
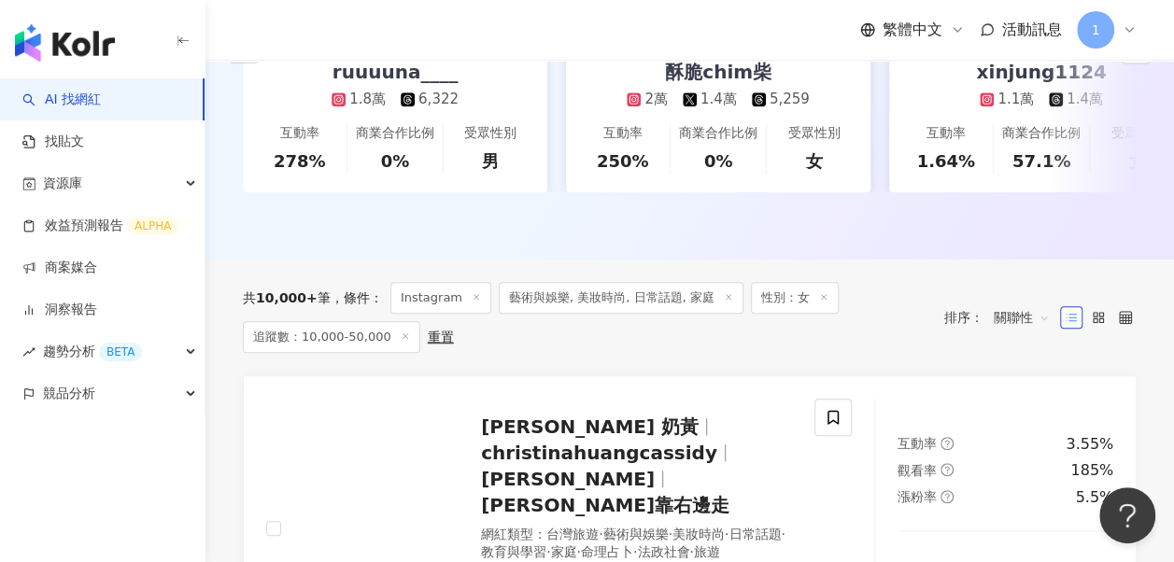
scroll to position [0, 0]
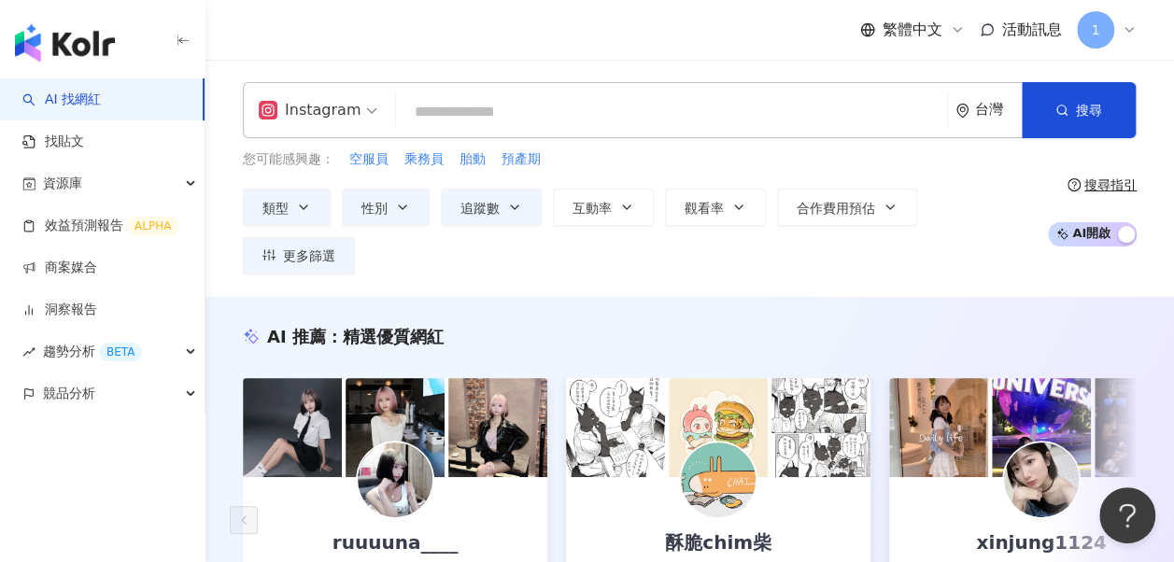
click at [528, 122] on input "search" at bounding box center [671, 111] width 536 height 35
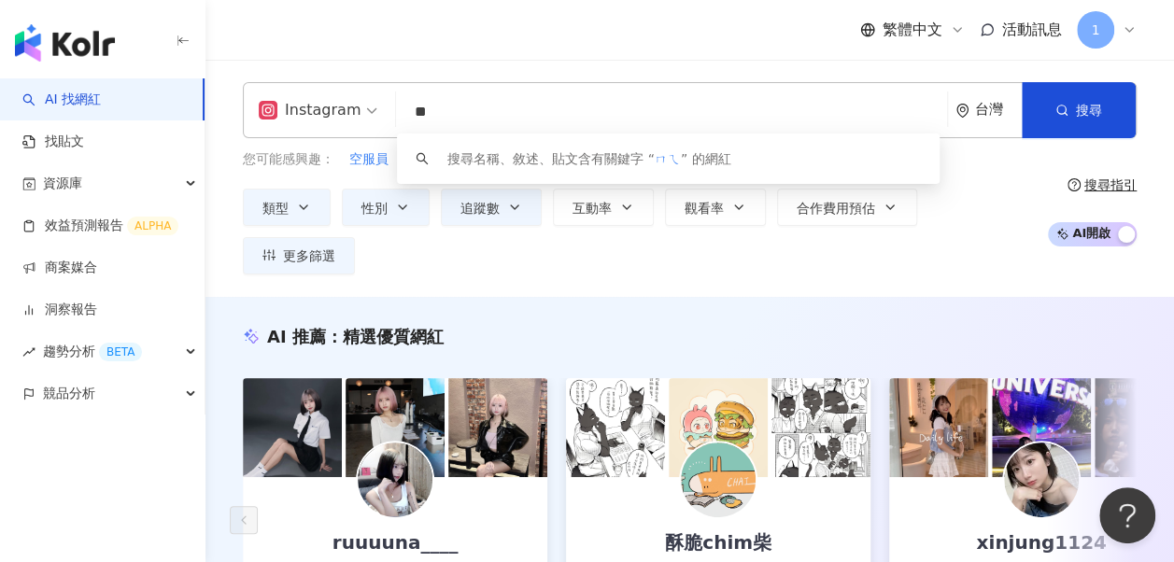
type input "*"
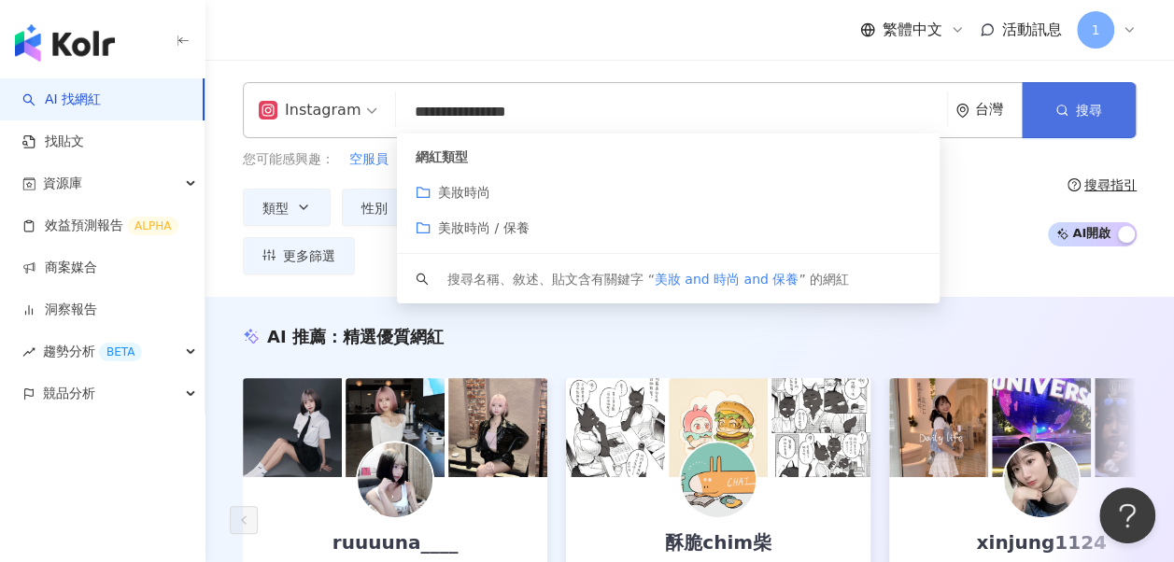
type input "**********"
click at [1076, 82] on div "**********" at bounding box center [689, 178] width 969 height 237
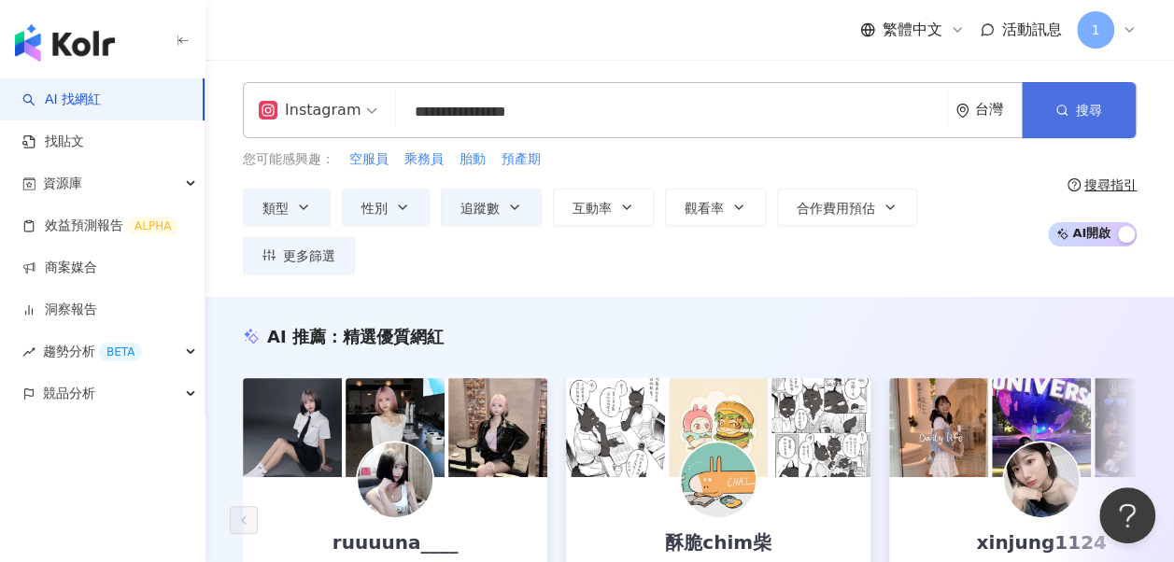
click at [1083, 99] on button "搜尋" at bounding box center [1079, 110] width 114 height 56
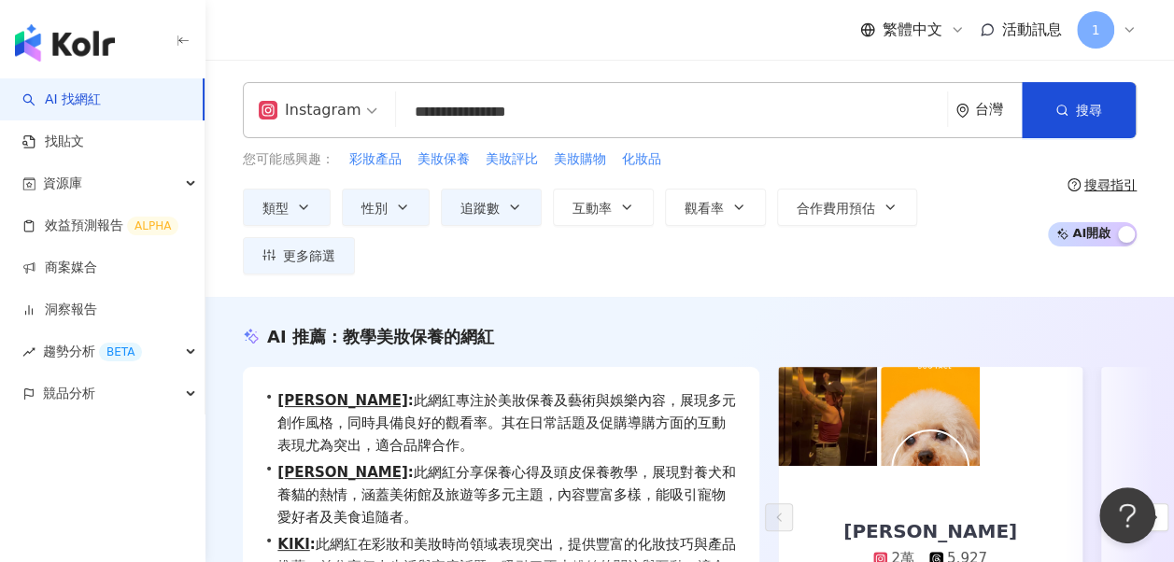
scroll to position [187, 0]
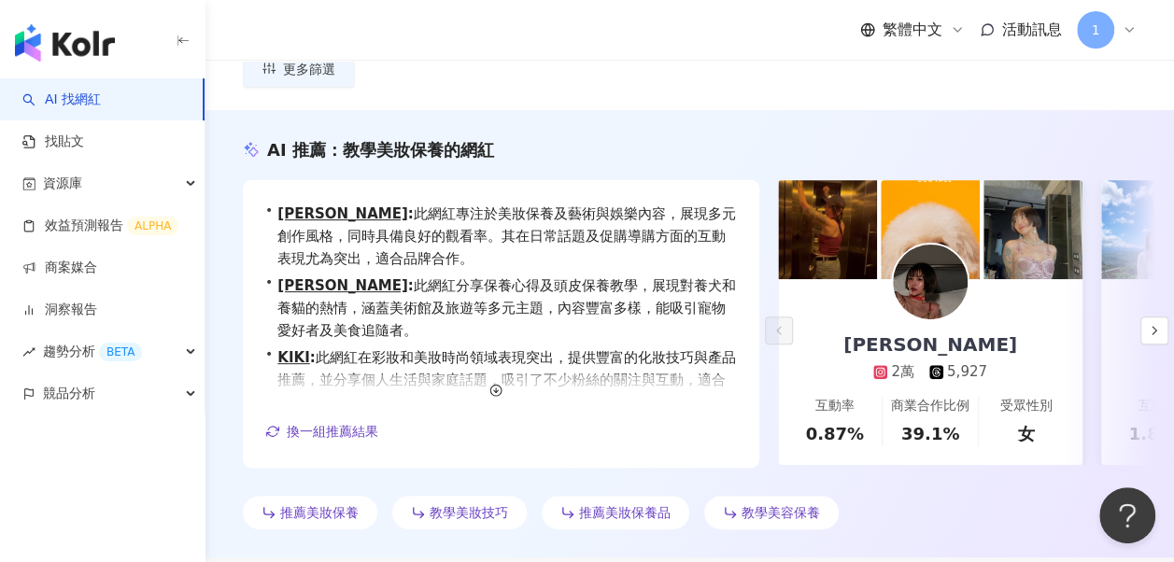
click at [940, 340] on link "Lana Cheng 2萬 5,927 互動率 0.87% 商業合作比例 39.1% 受眾性別 女" at bounding box center [930, 372] width 304 height 186
click at [1163, 317] on button "button" at bounding box center [1154, 331] width 28 height 28
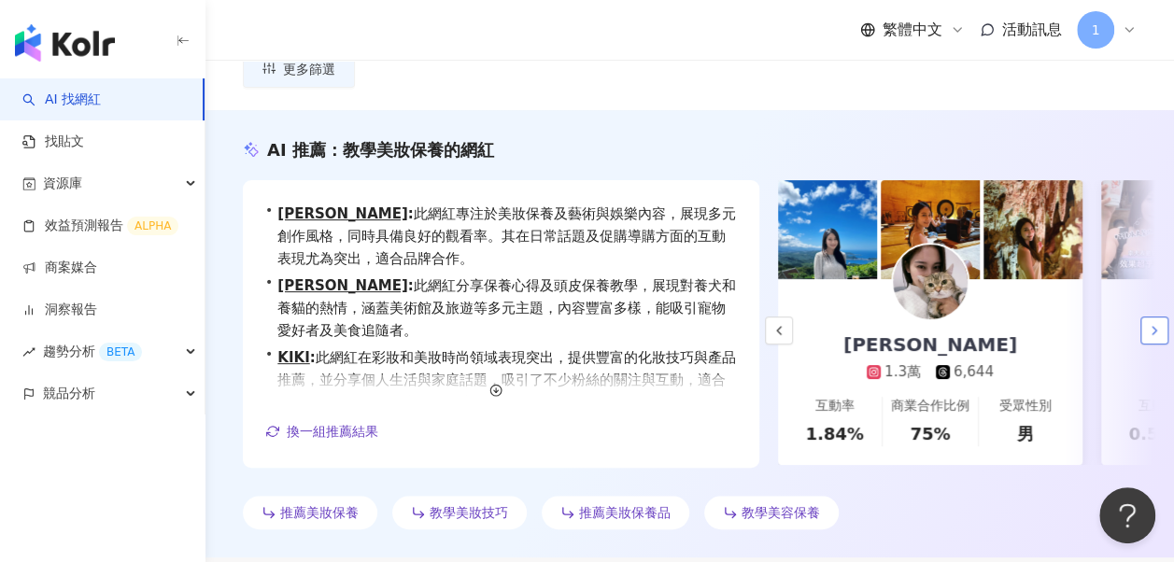
drag, startPoint x: 1152, startPoint y: 282, endPoint x: 1167, endPoint y: 285, distance: 14.3
click at [1154, 323] on icon "button" at bounding box center [1154, 330] width 15 height 15
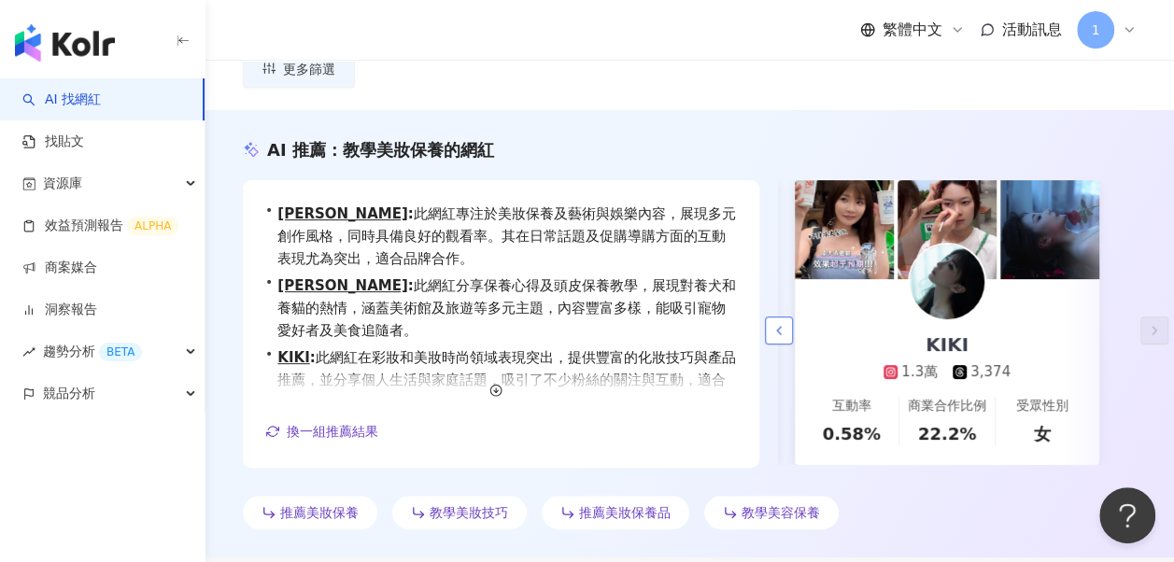
click at [783, 323] on icon "button" at bounding box center [778, 330] width 15 height 15
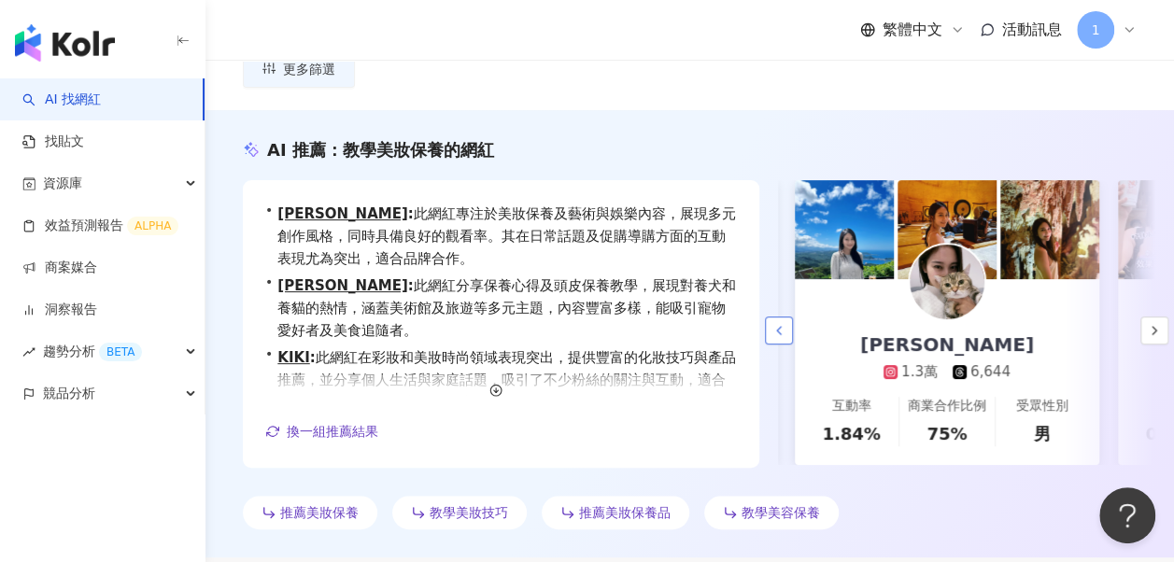
click at [783, 323] on icon "button" at bounding box center [778, 330] width 15 height 15
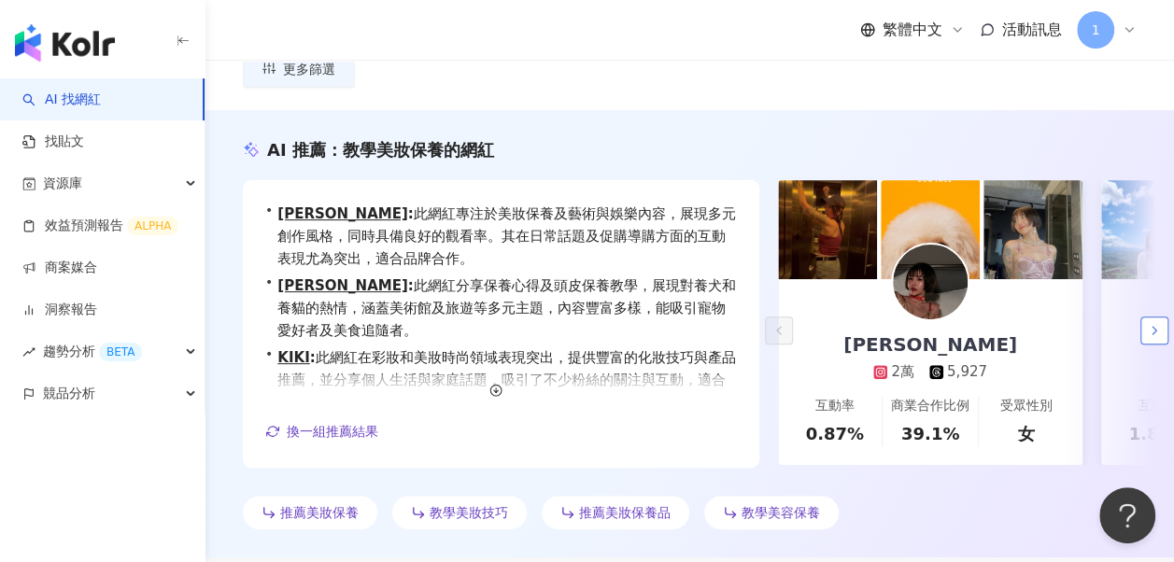
click at [1141, 317] on button "button" at bounding box center [1154, 331] width 28 height 28
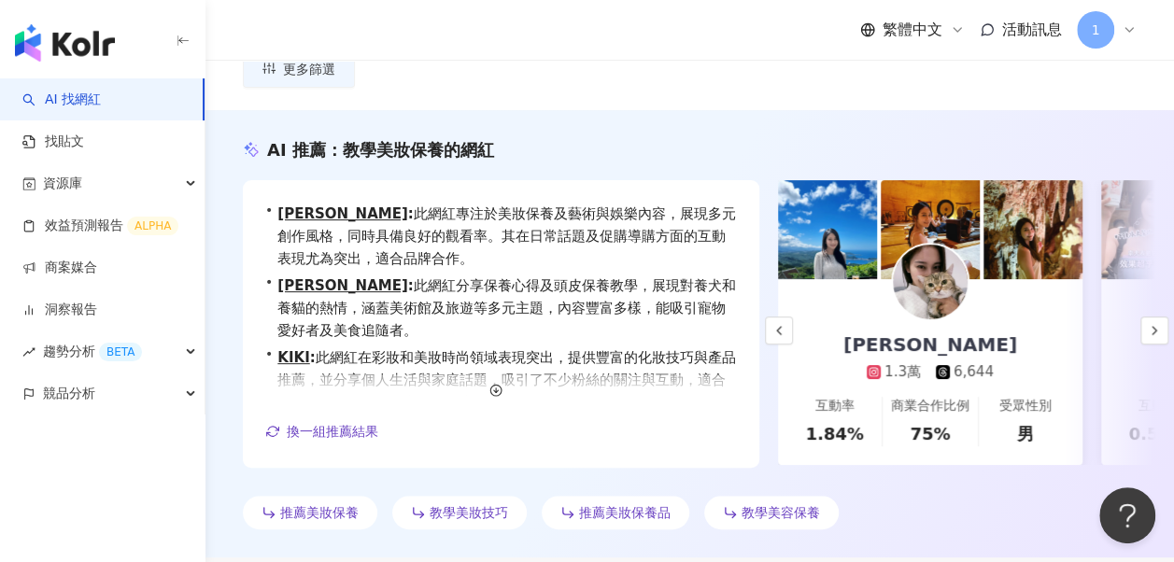
click at [956, 332] on div "Sonia" at bounding box center [930, 345] width 211 height 26
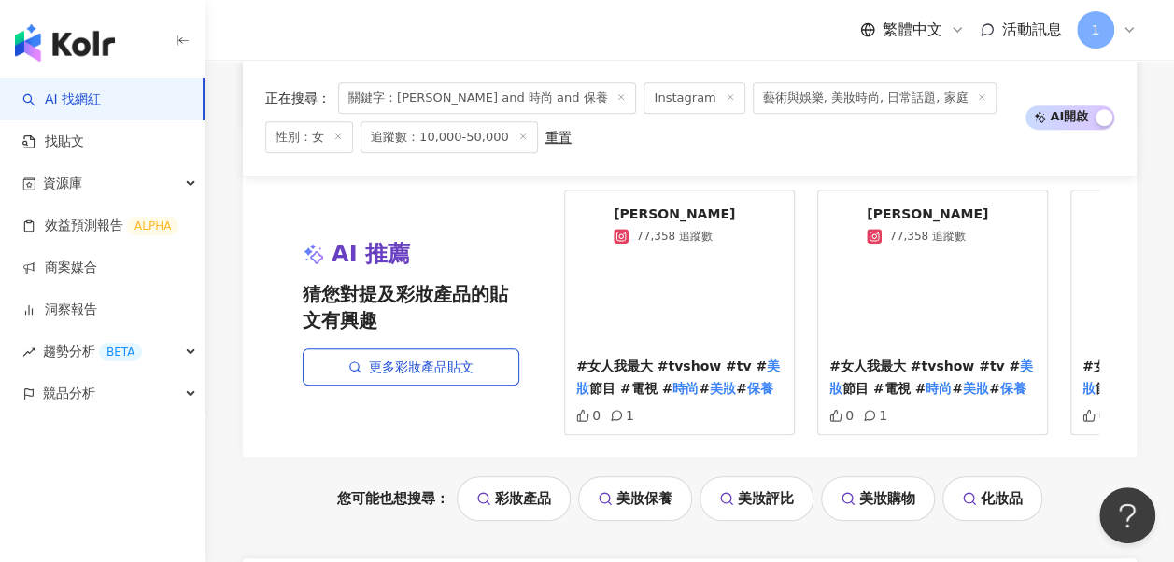
scroll to position [4274, 0]
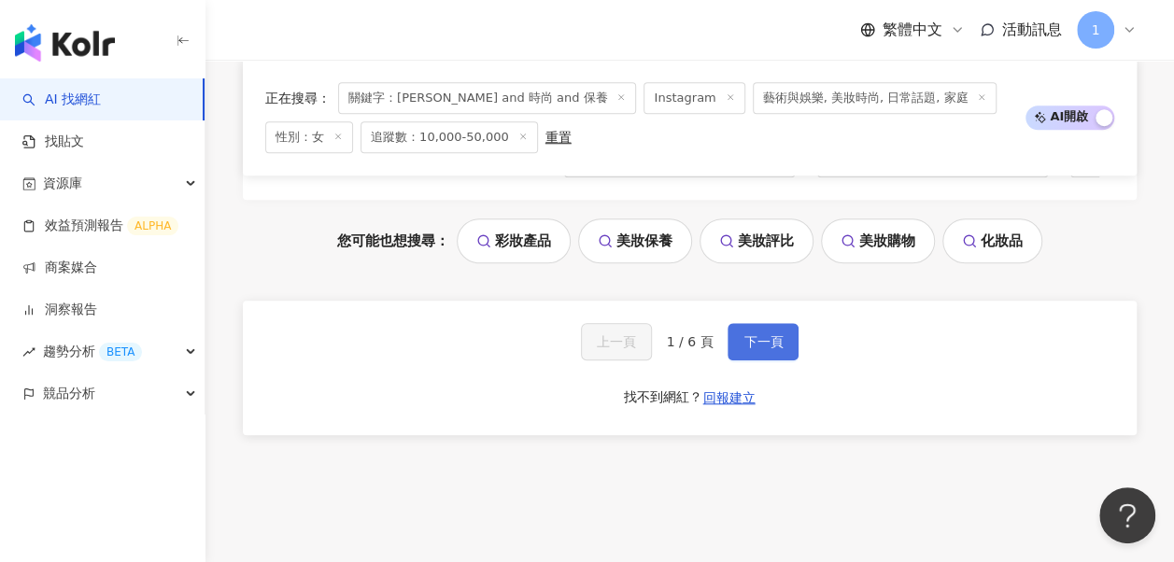
click at [777, 334] on span "下一頁" at bounding box center [762, 341] width 39 height 15
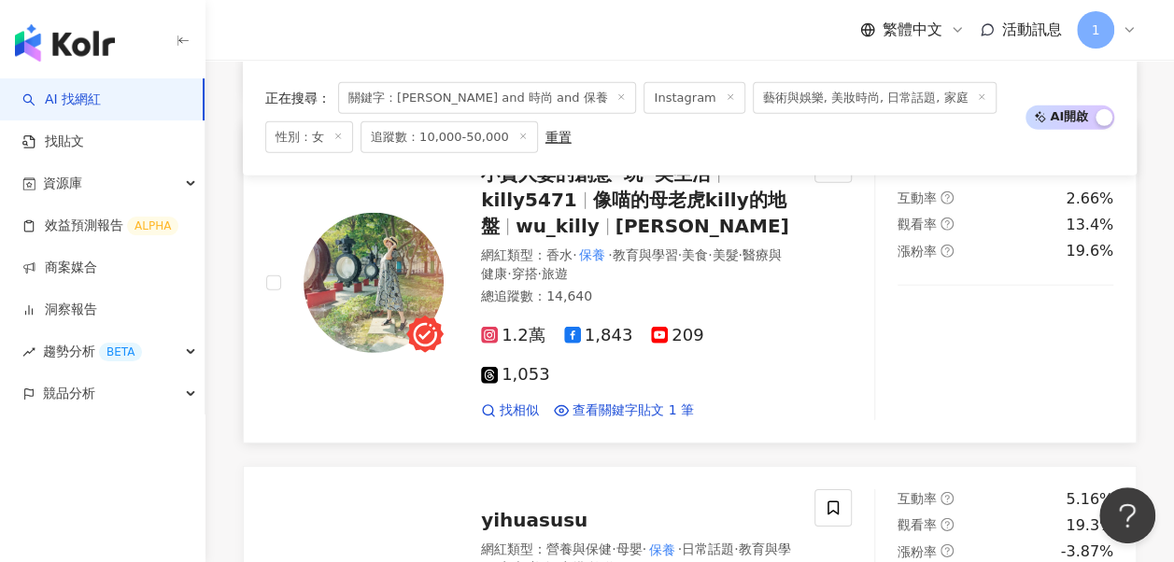
scroll to position [2705, 0]
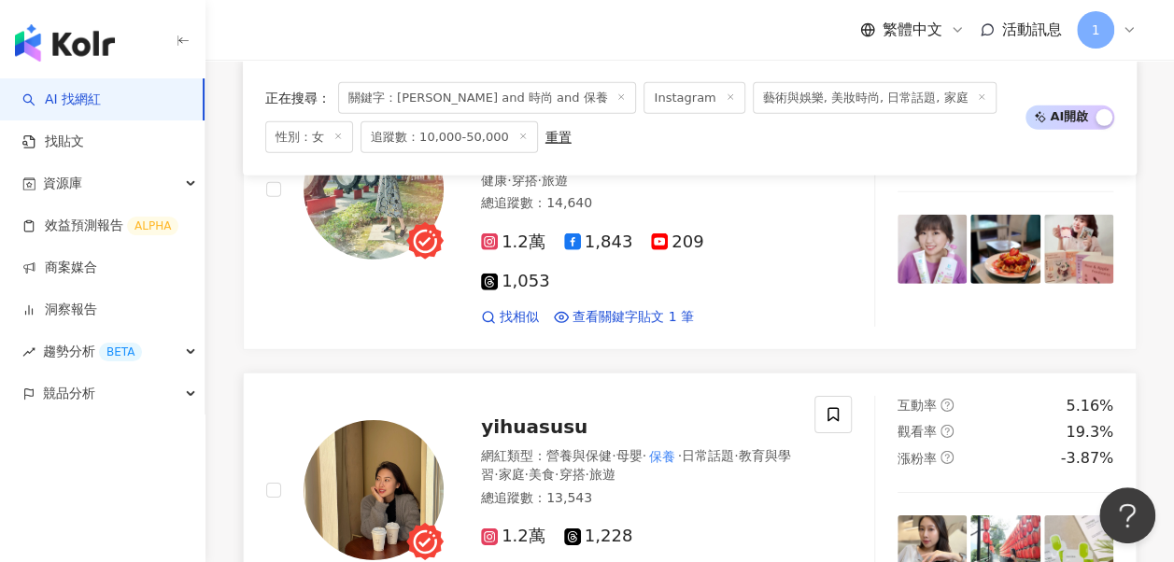
click at [615, 448] on span "·" at bounding box center [614, 455] width 4 height 15
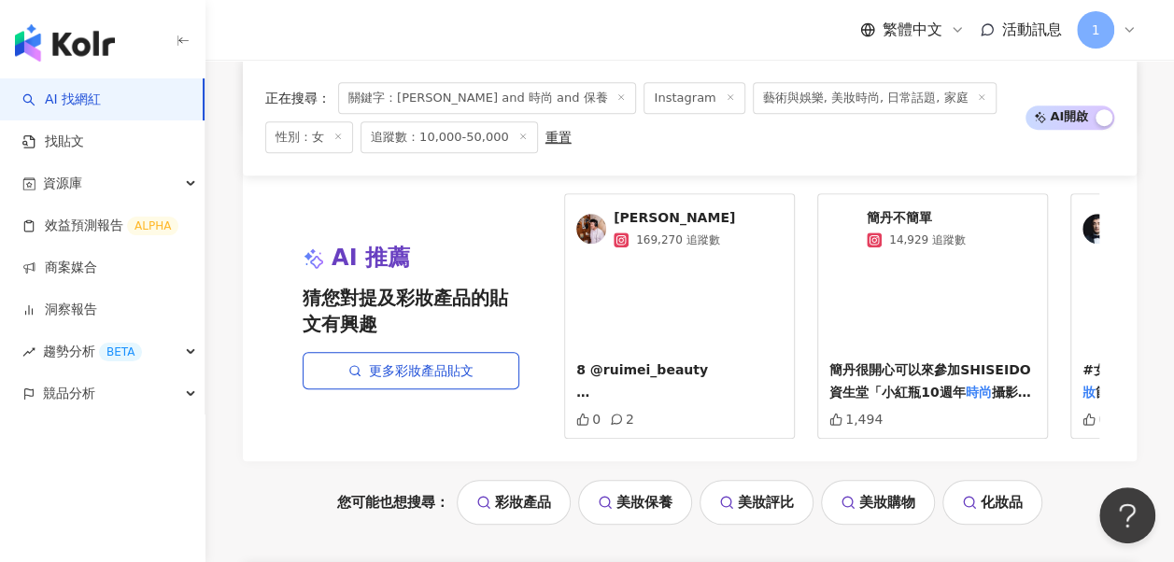
scroll to position [4199, 0]
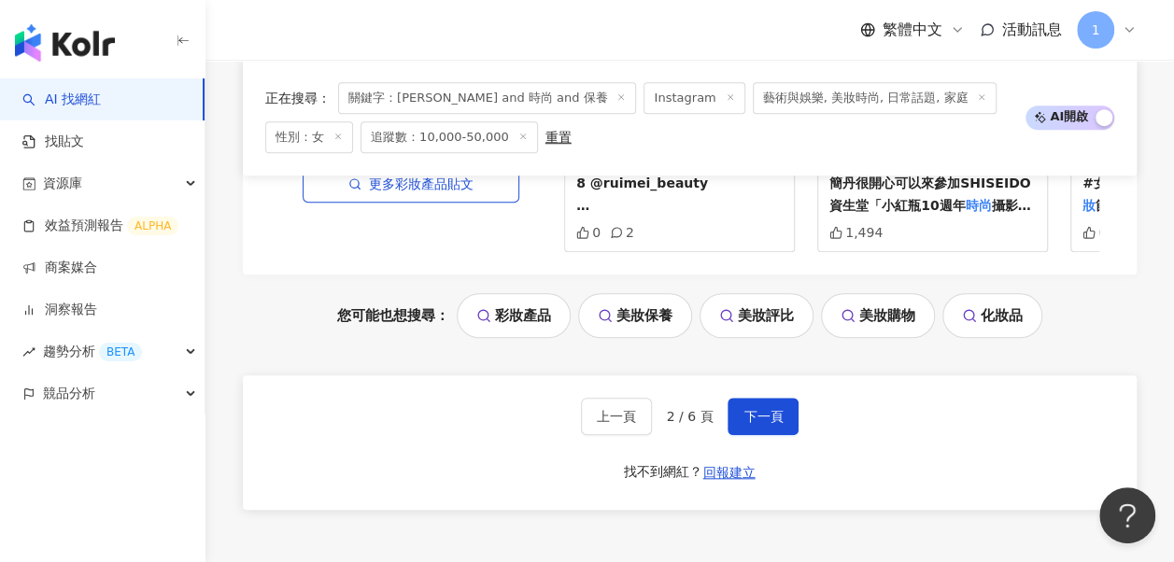
click at [771, 375] on div "上一頁 2 / 6 頁 下一頁 找不到網紅？ 回報建立" at bounding box center [690, 442] width 894 height 134
click at [771, 398] on button "下一頁" at bounding box center [763, 416] width 71 height 37
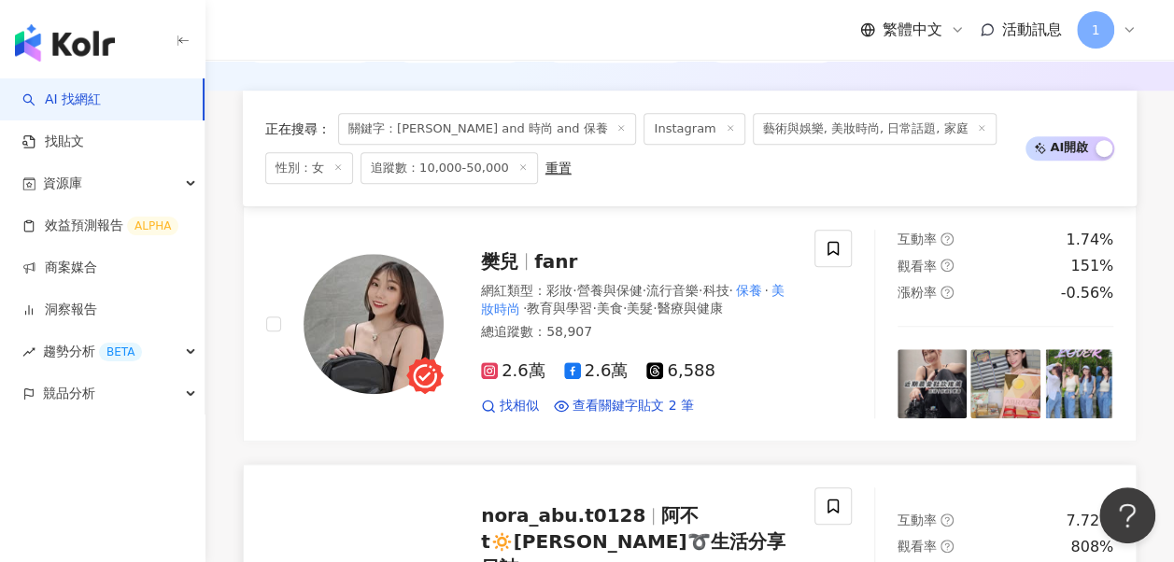
scroll to position [934, 0]
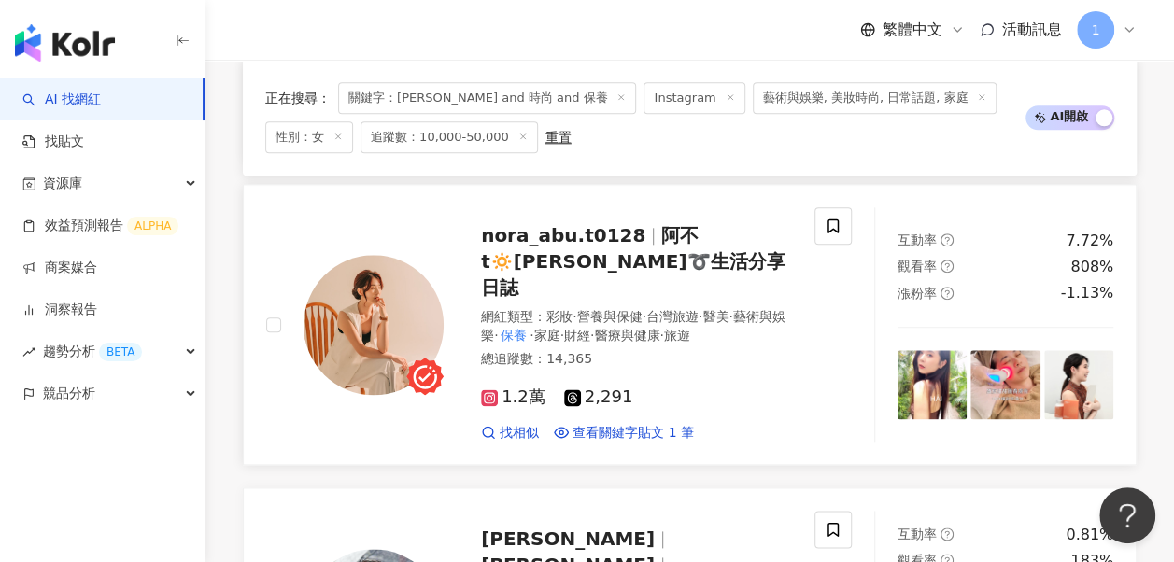
click at [672, 239] on div "nora_abu.t0128 阿不t🔅Nora🔅蔡依廷➰生活分享日誌 網紅類型 ： 彩妝 · 營養與保健 · 台灣旅遊 · 醫美 · 藝術與娛樂 · 保養 ·…" at bounding box center [618, 324] width 348 height 234
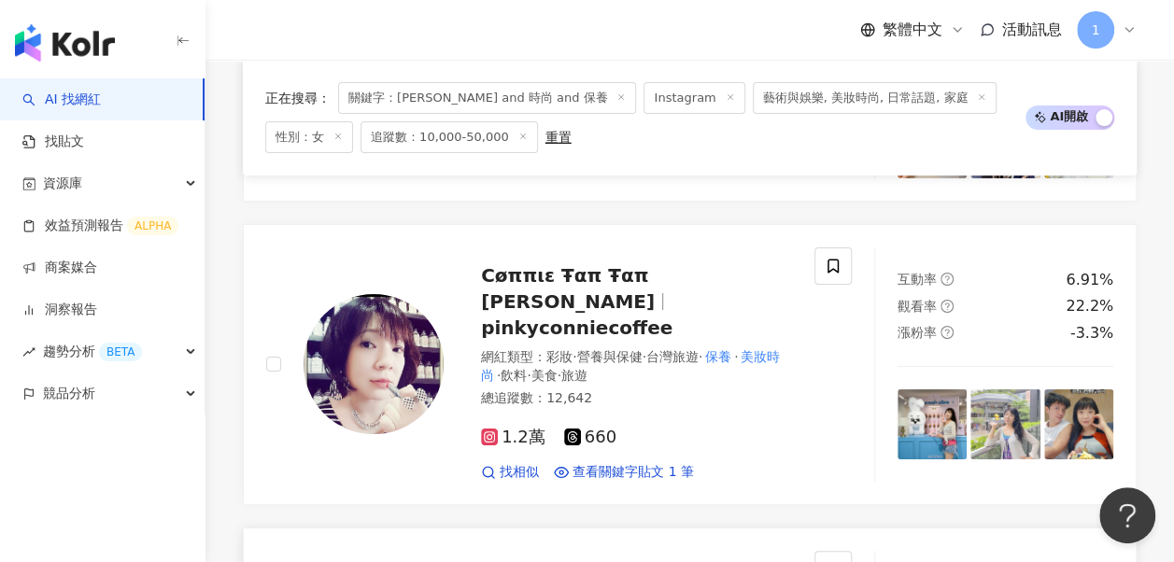
scroll to position [3815, 0]
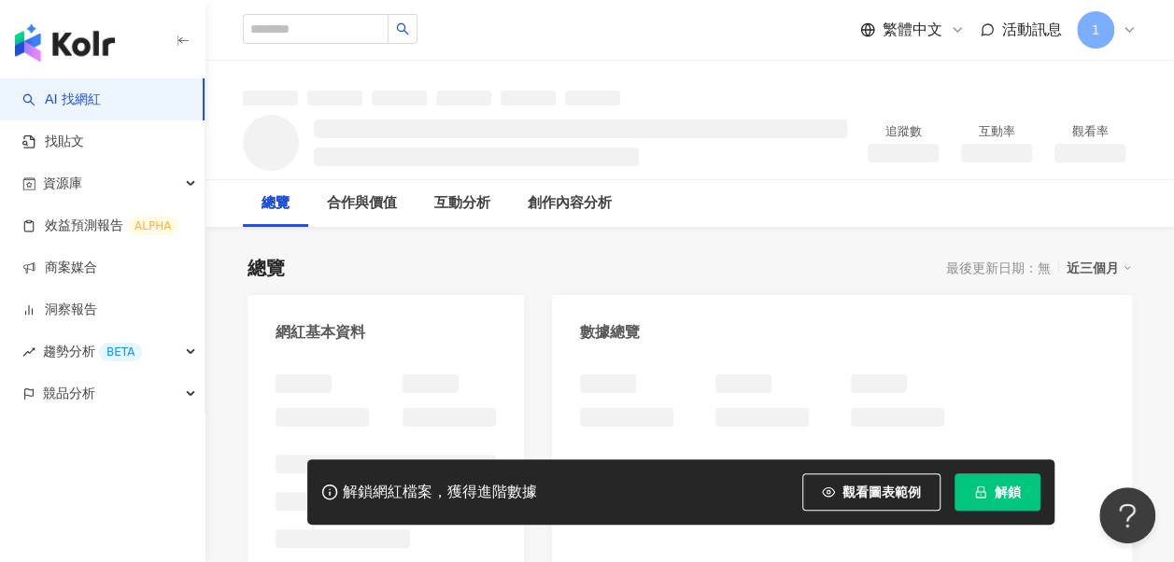
scroll to position [374, 0]
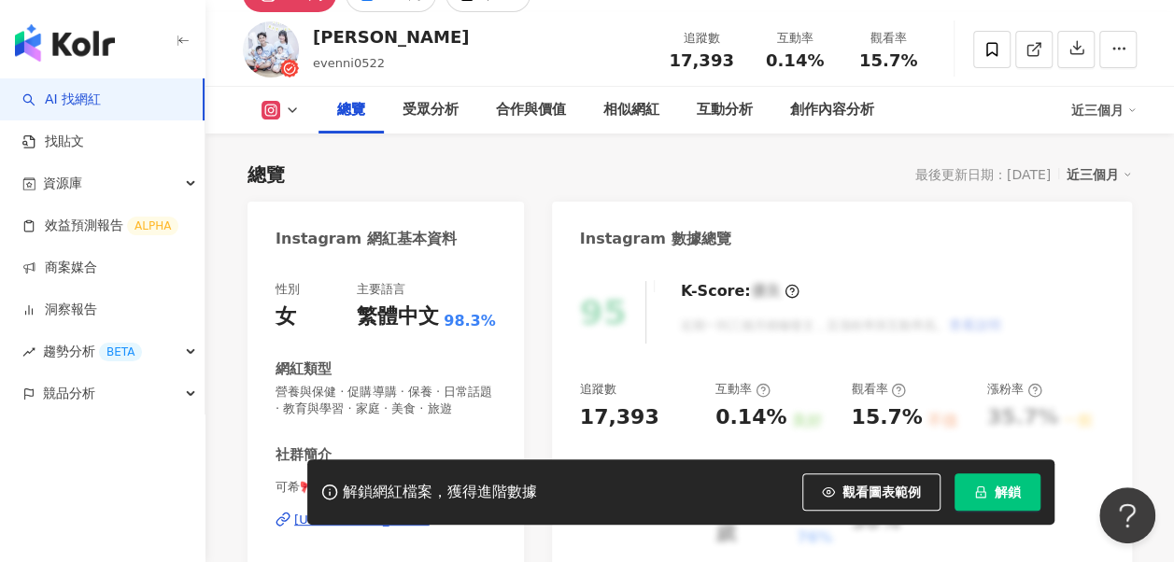
scroll to position [260, 0]
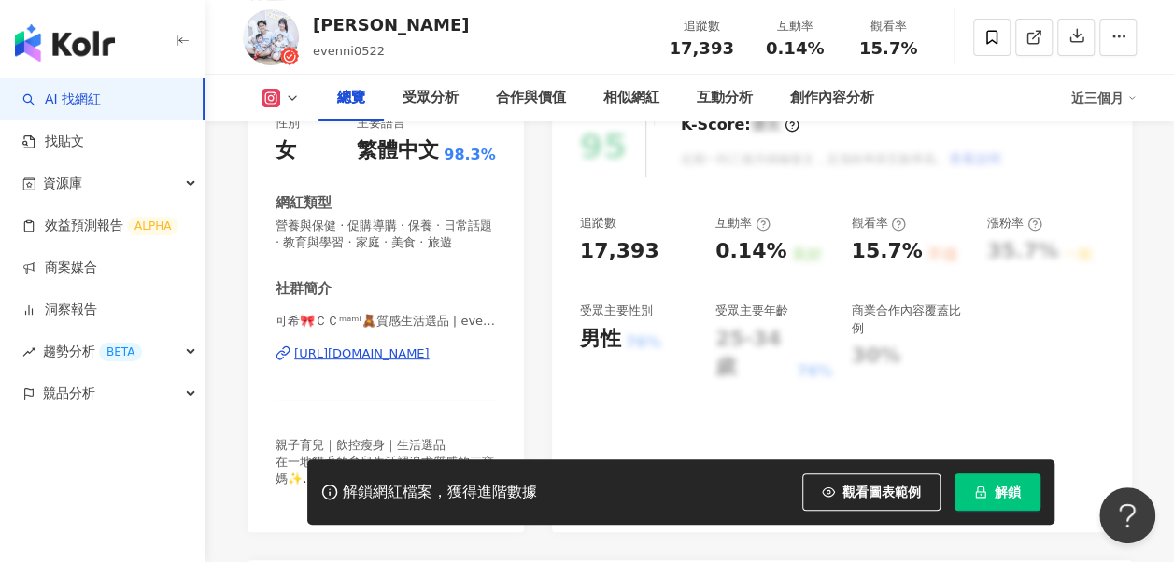
click at [332, 362] on div "https://www.instagram.com/evenni0522/" at bounding box center [361, 354] width 135 height 17
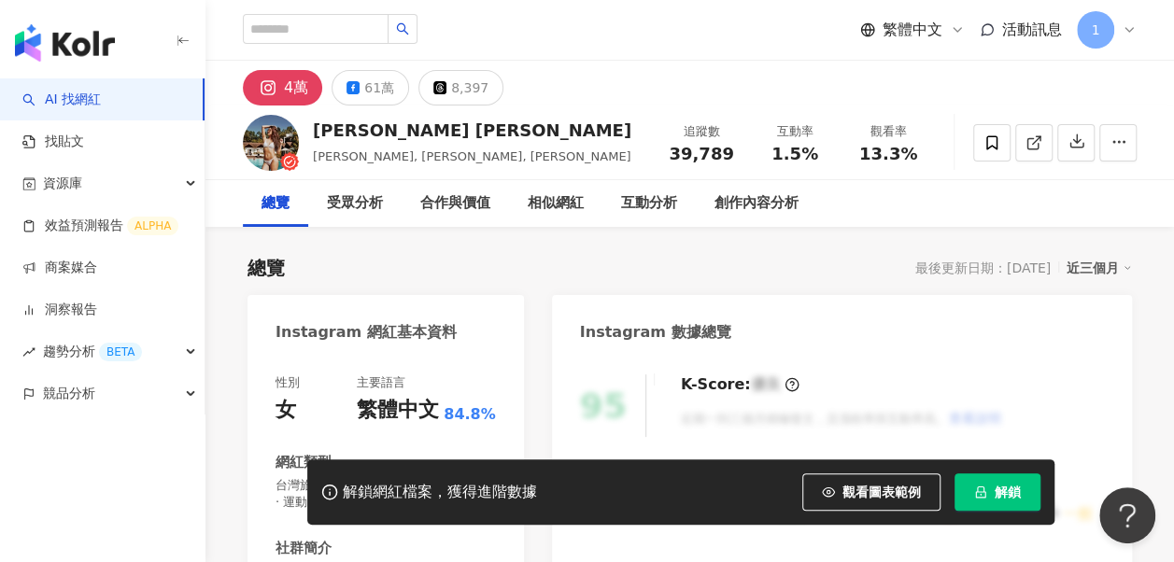
scroll to position [187, 0]
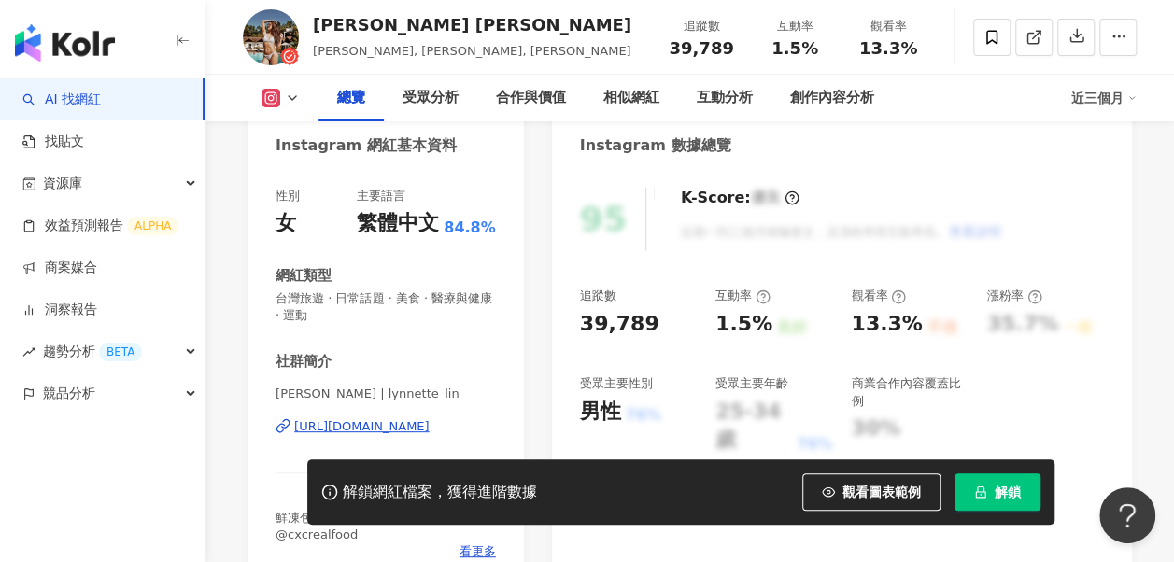
click at [398, 422] on div "[URL][DOMAIN_NAME]" at bounding box center [361, 426] width 135 height 17
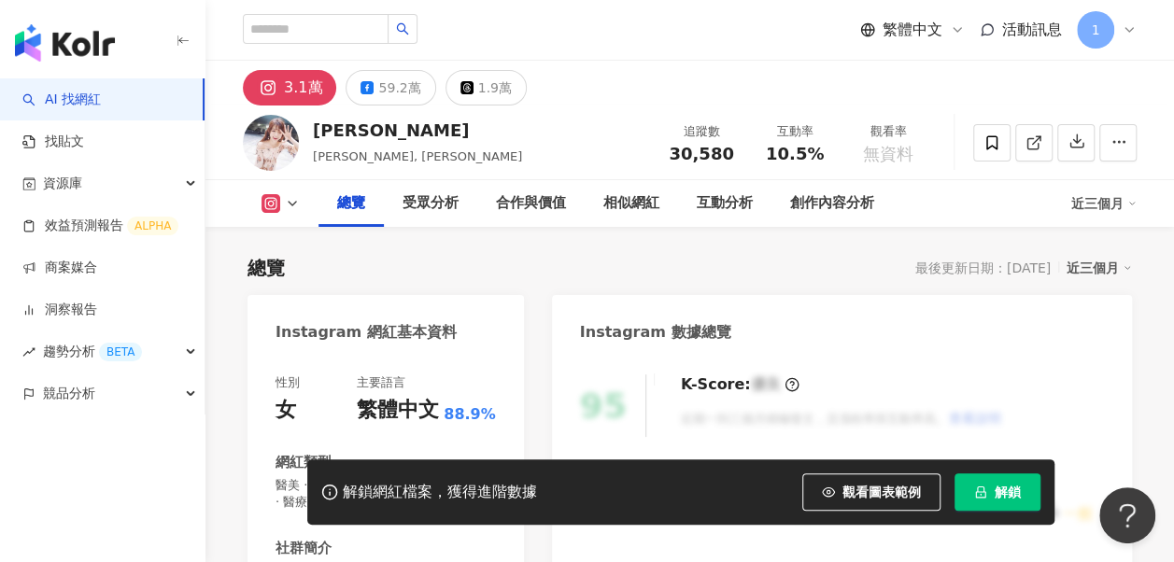
scroll to position [187, 0]
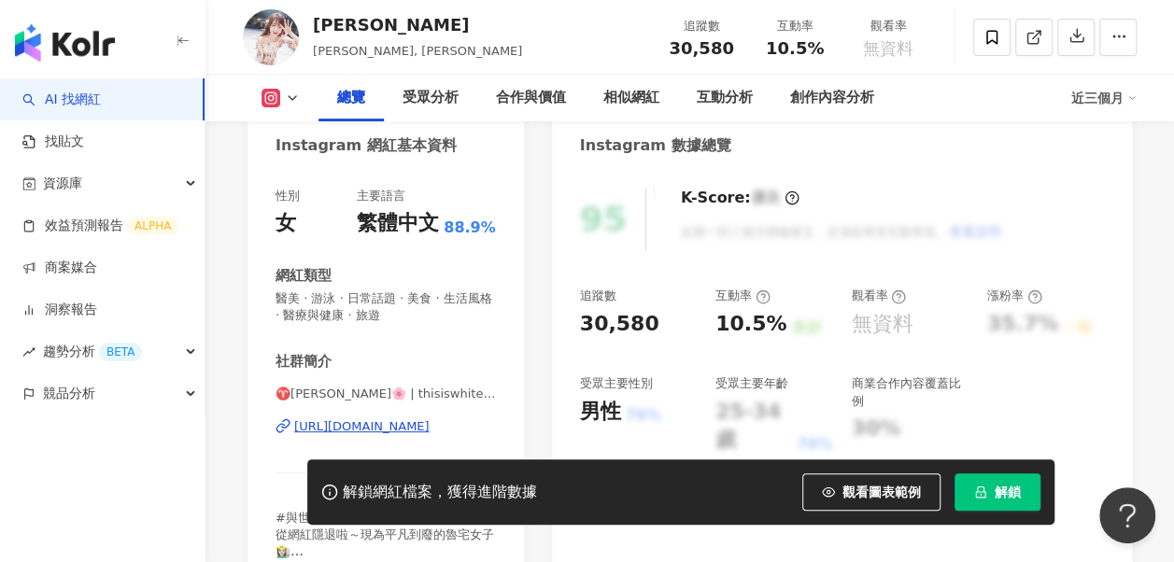
click at [339, 429] on div "https://www.instagram.com/thisiswhitewhite/" at bounding box center [361, 426] width 135 height 17
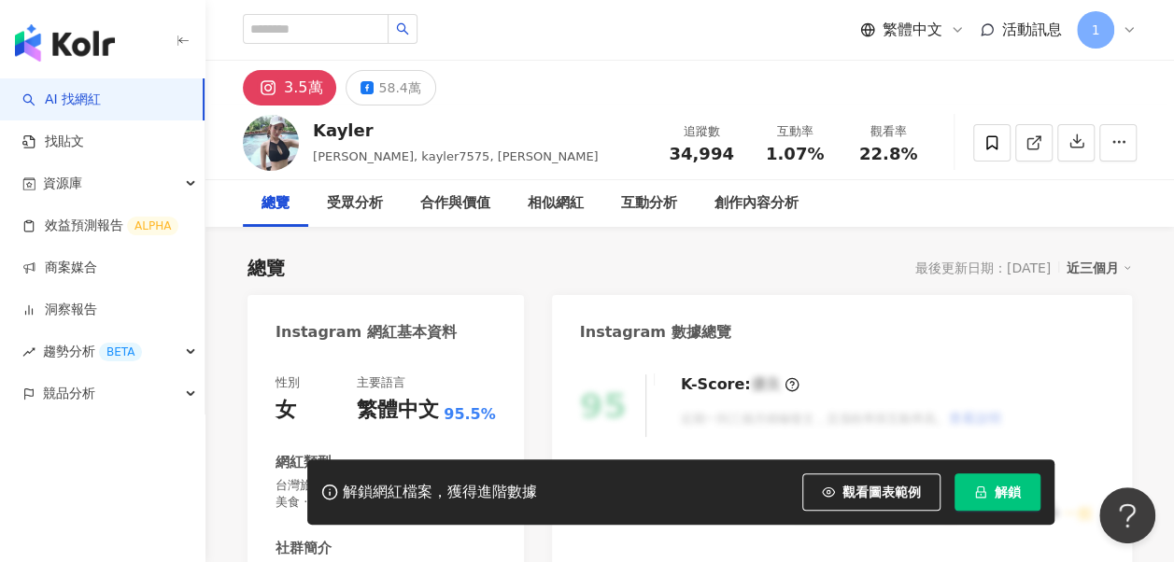
scroll to position [187, 0]
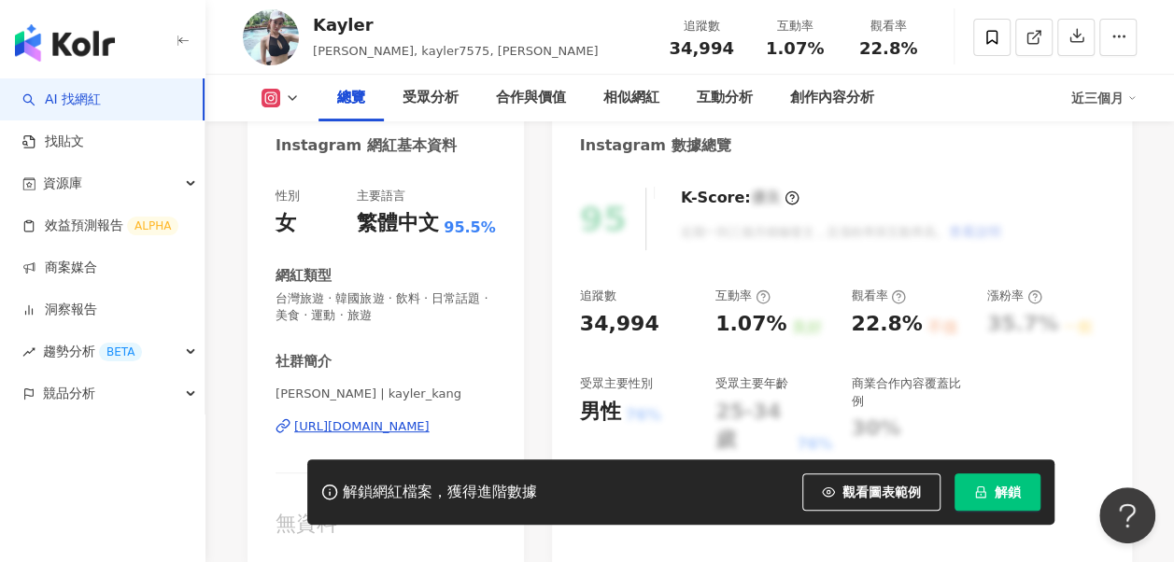
click at [349, 419] on div "https://www.instagram.com/kayler_kang/" at bounding box center [361, 426] width 135 height 17
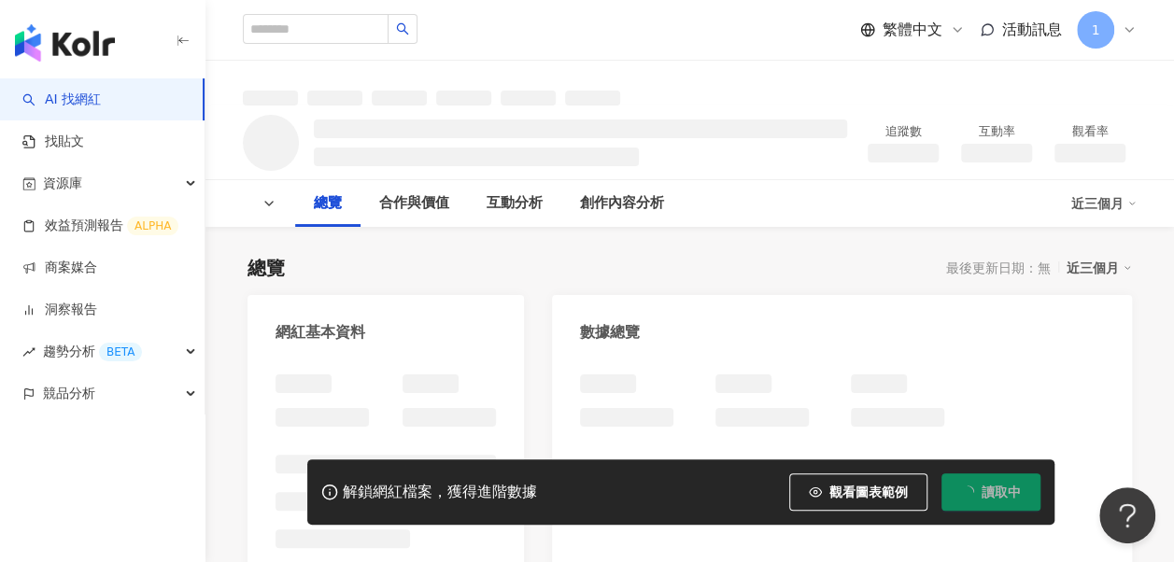
scroll to position [93, 0]
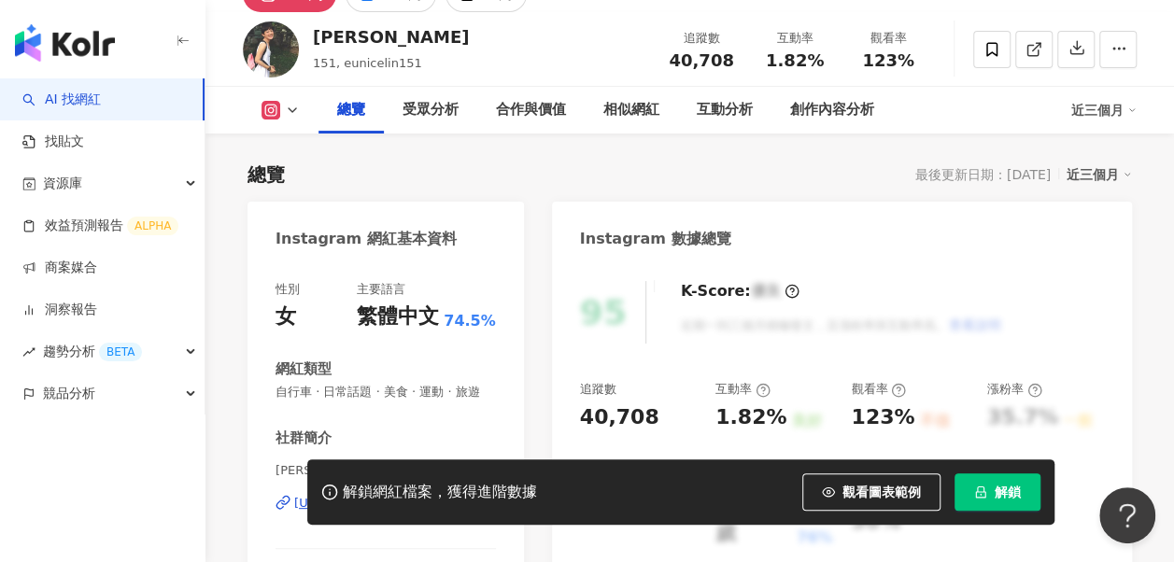
click at [383, 495] on div "https://www.instagram.com/eunicelin151/" at bounding box center [361, 503] width 135 height 17
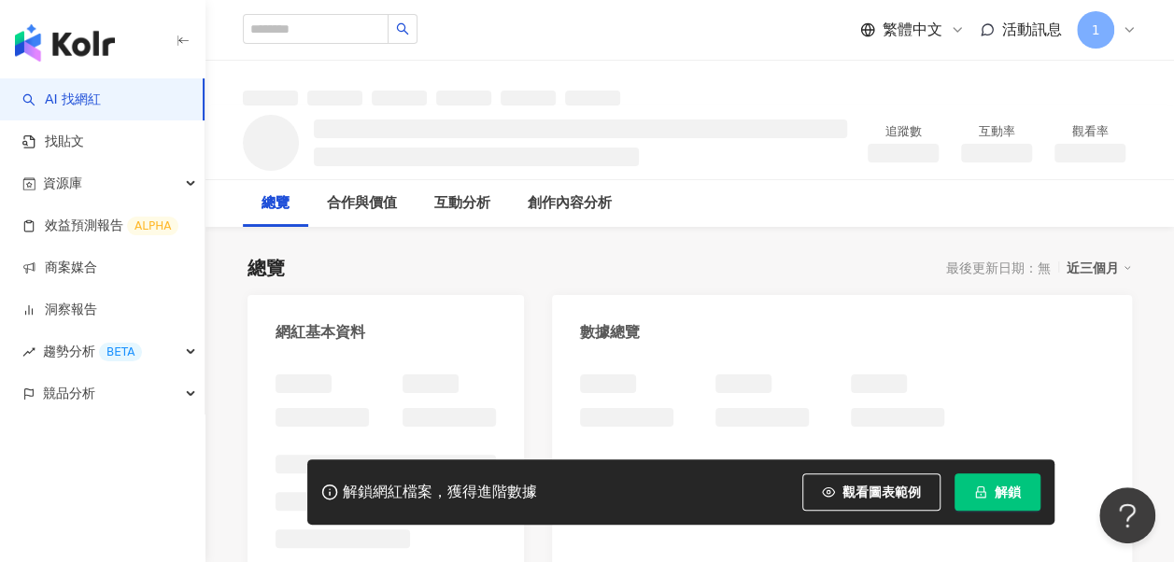
scroll to position [187, 0]
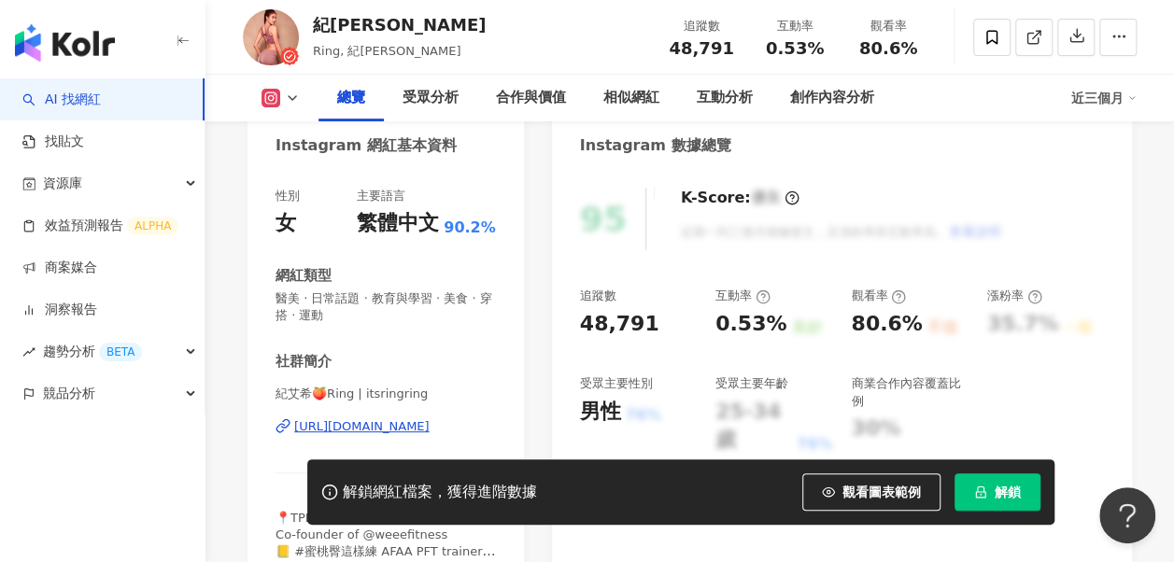
drag, startPoint x: 458, startPoint y: 379, endPoint x: 457, endPoint y: 342, distance: 37.4
click at [430, 418] on div "https://www.instagram.com/itsringring/" at bounding box center [361, 426] width 135 height 17
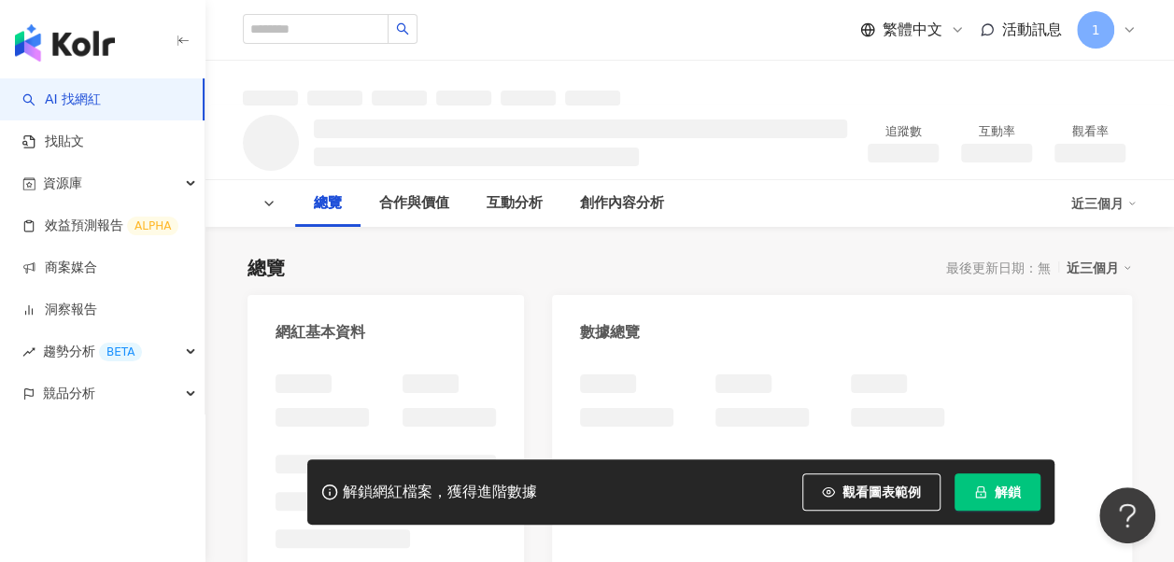
scroll to position [280, 0]
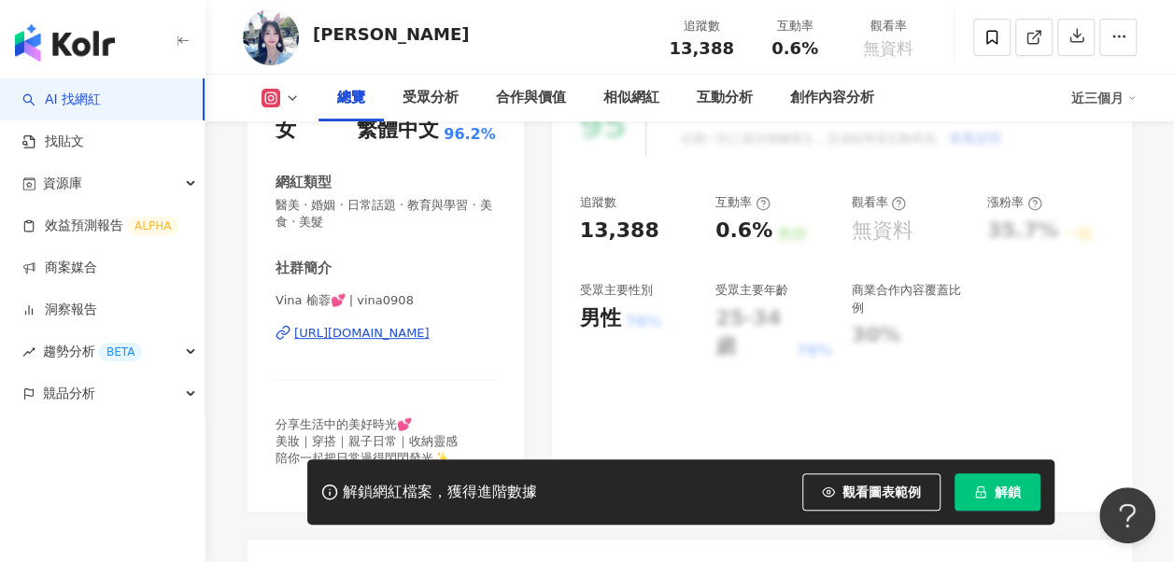
click at [402, 337] on div "[URL][DOMAIN_NAME]" at bounding box center [361, 333] width 135 height 17
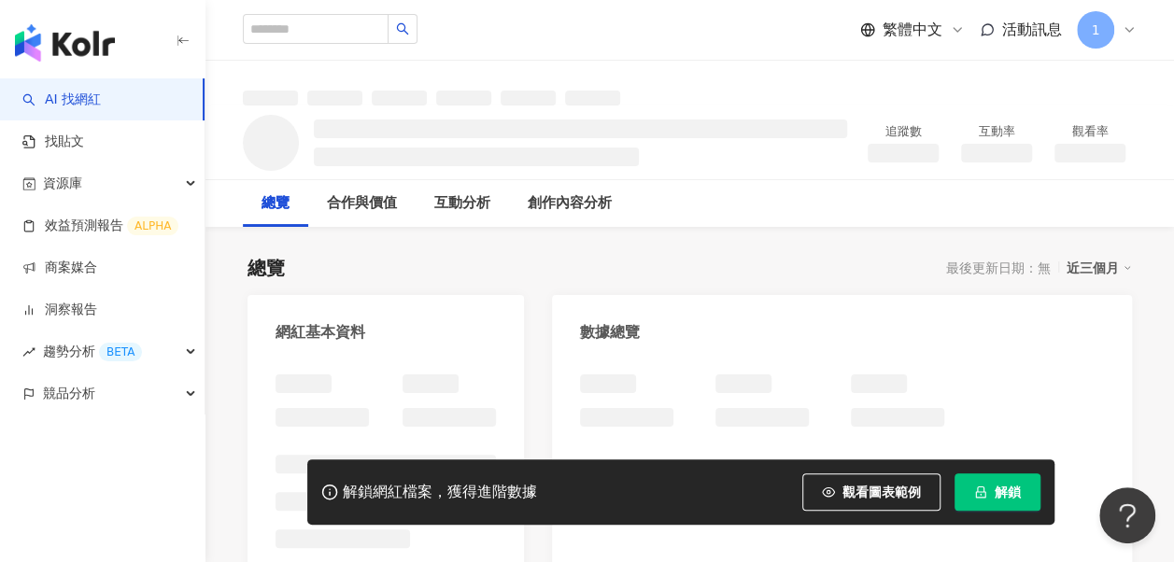
scroll to position [93, 0]
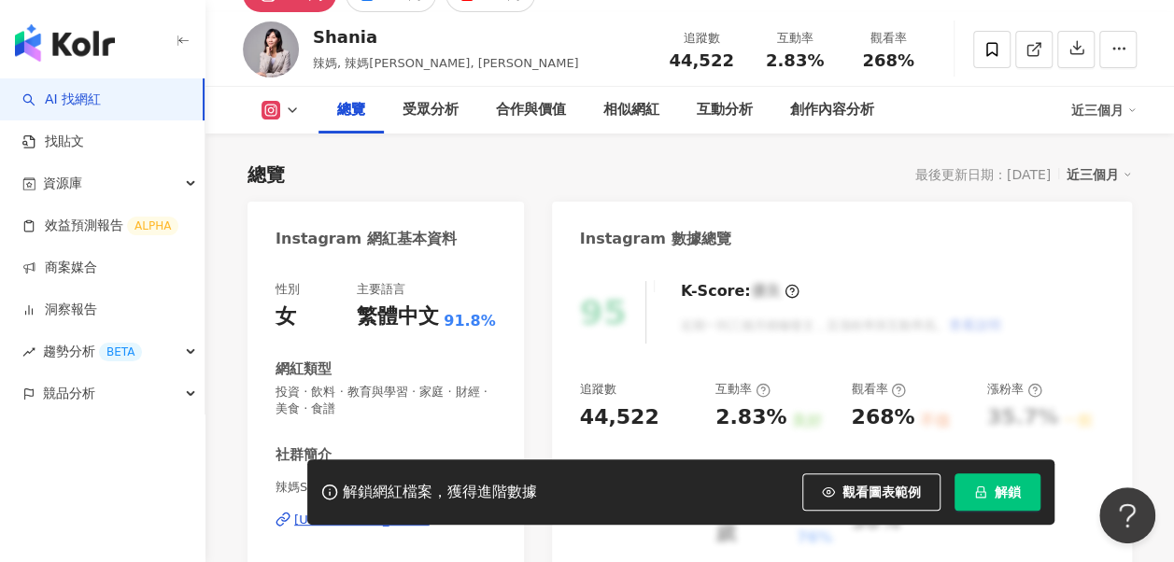
click at [336, 512] on div "https://www.instagram.com/lamashania/" at bounding box center [361, 520] width 135 height 17
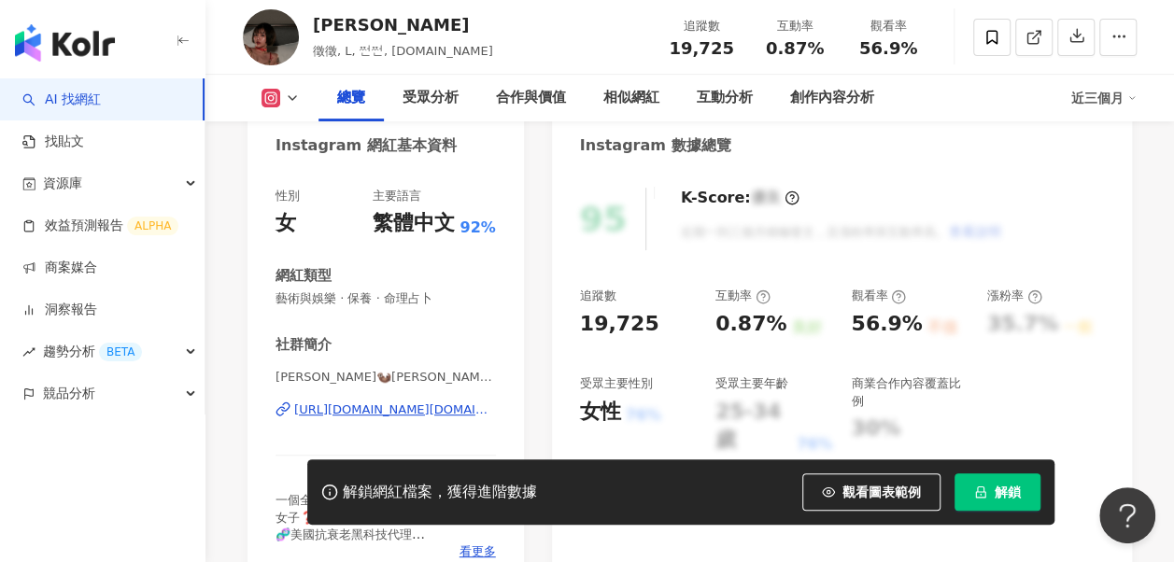
click at [339, 407] on div "https://www.instagram.com/leogal.tw/" at bounding box center [395, 410] width 202 height 17
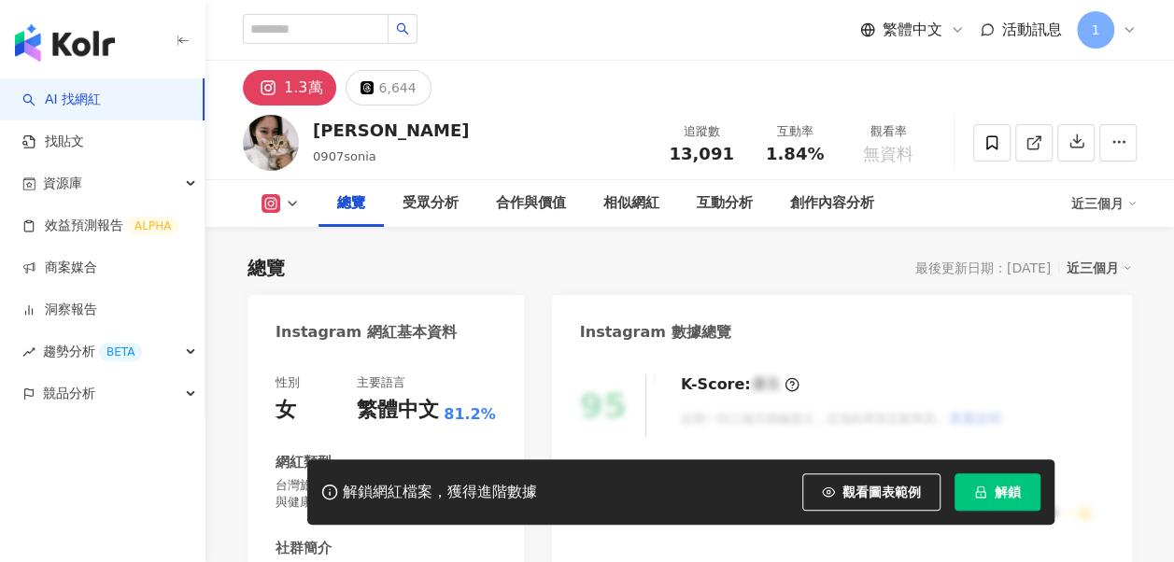
scroll to position [280, 0]
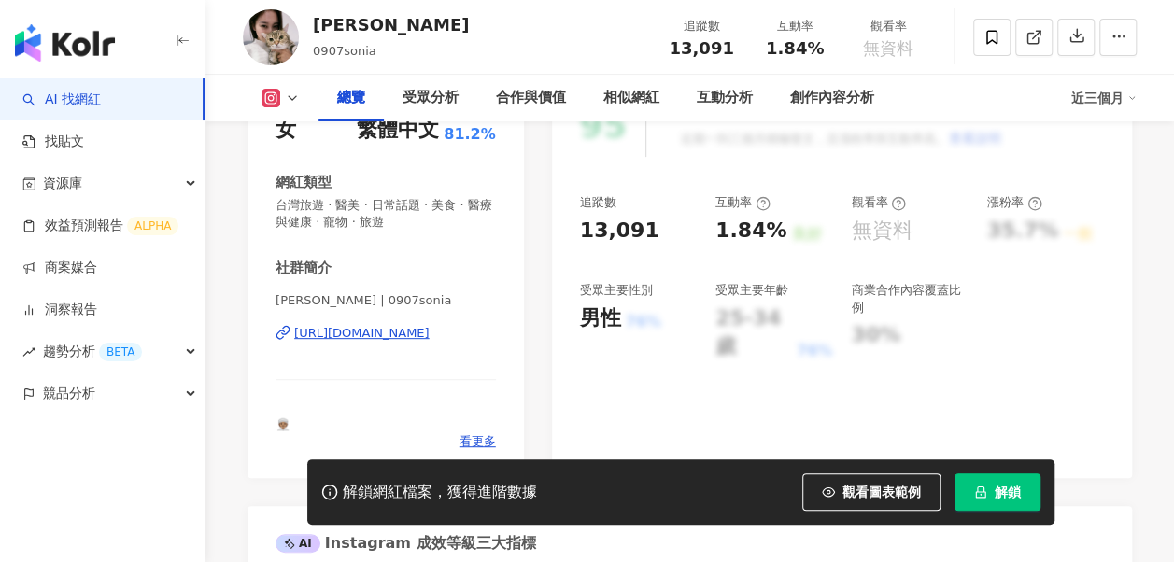
click at [375, 335] on div "[URL][DOMAIN_NAME]" at bounding box center [361, 333] width 135 height 17
click at [931, 149] on div "K-Score : 優良 近期一到三個月積極發文，且漲粉率與互動率高。 查看說明" at bounding box center [832, 125] width 340 height 63
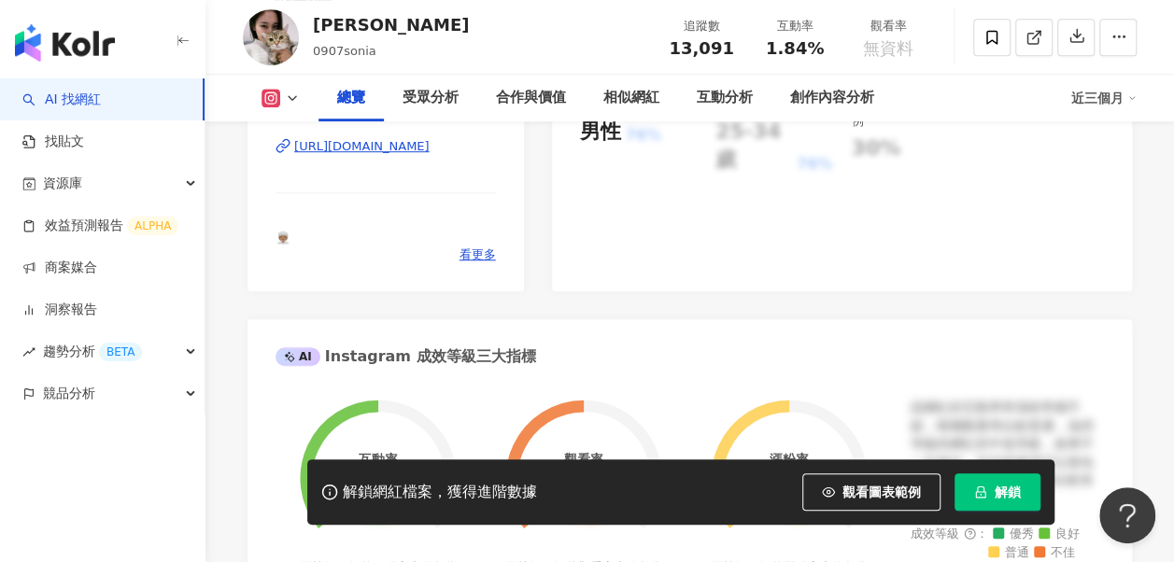
scroll to position [374, 0]
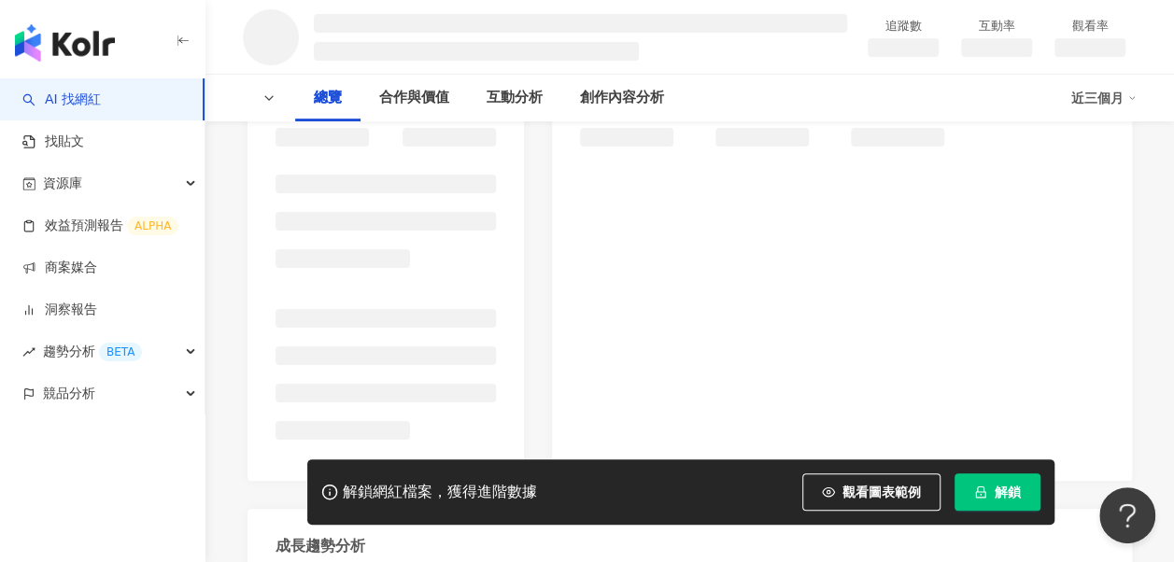
scroll to position [280, 0]
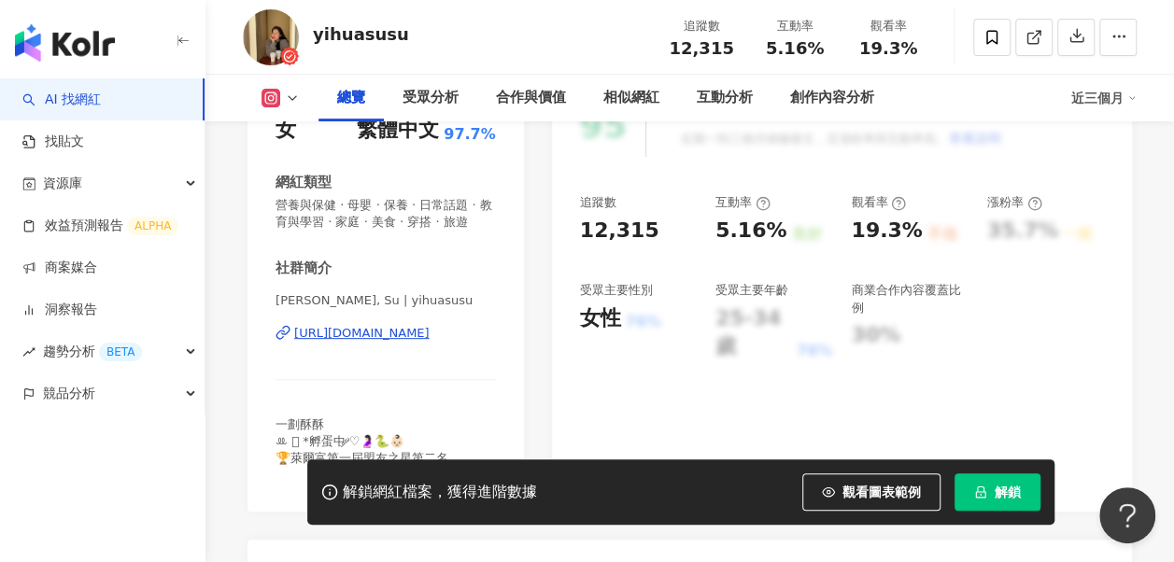
click at [347, 325] on div "https://www.instagram.com/yihuasusu/" at bounding box center [361, 333] width 135 height 17
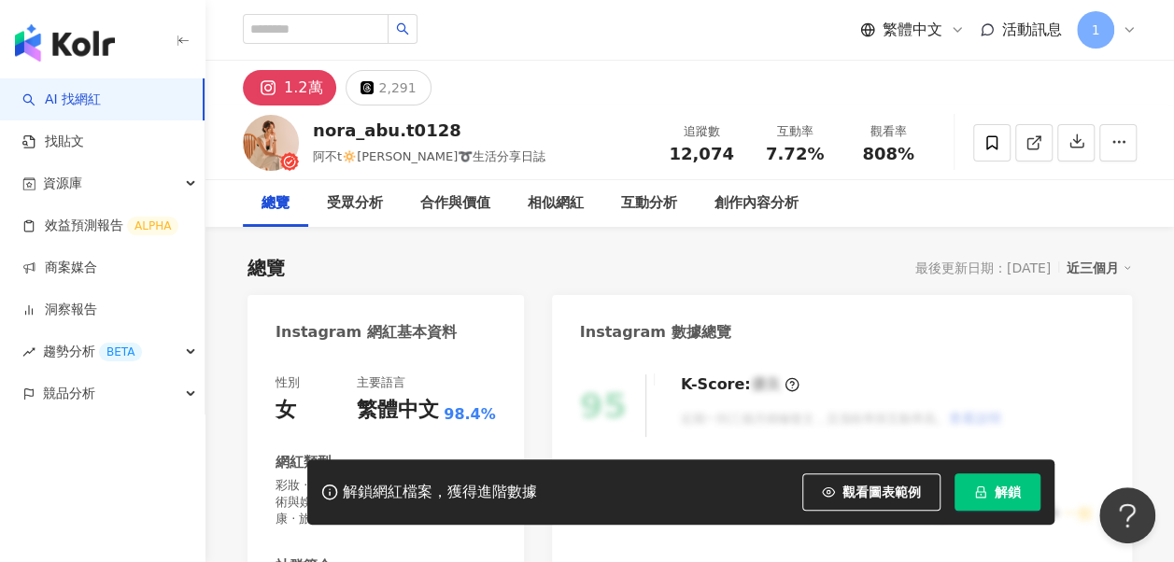
scroll to position [187, 0]
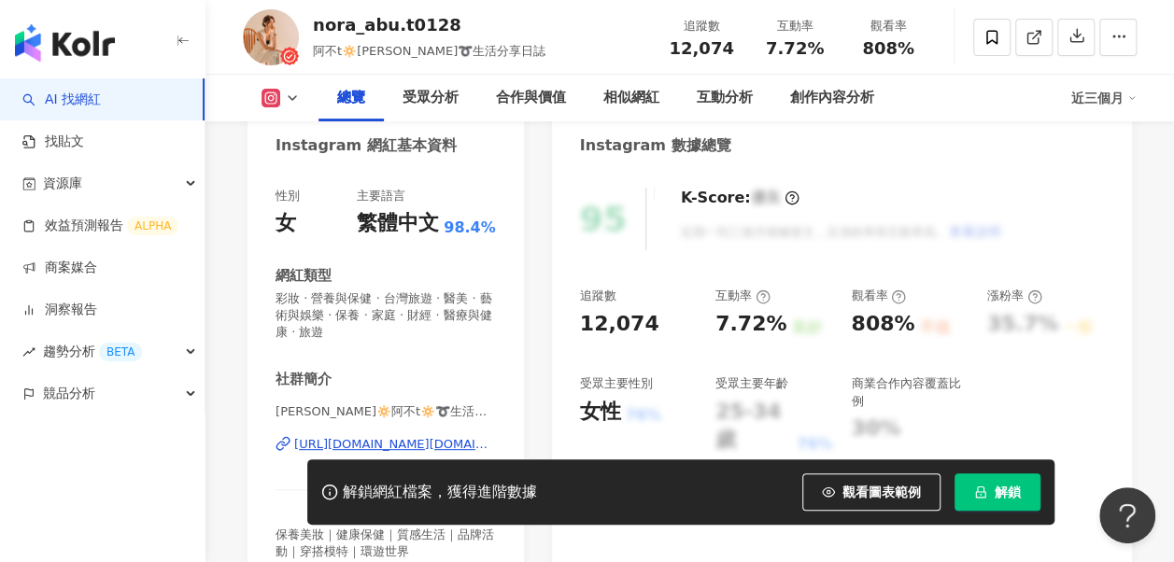
click at [421, 441] on div "https://www.instagram.com/nora_abu.t0128/" at bounding box center [395, 444] width 202 height 17
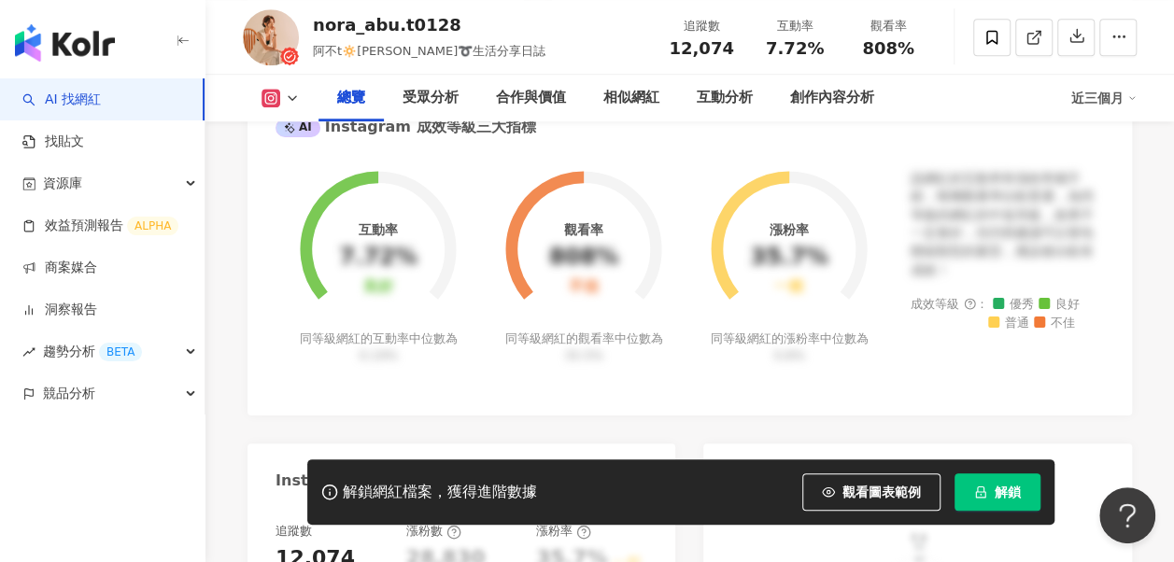
scroll to position [654, 0]
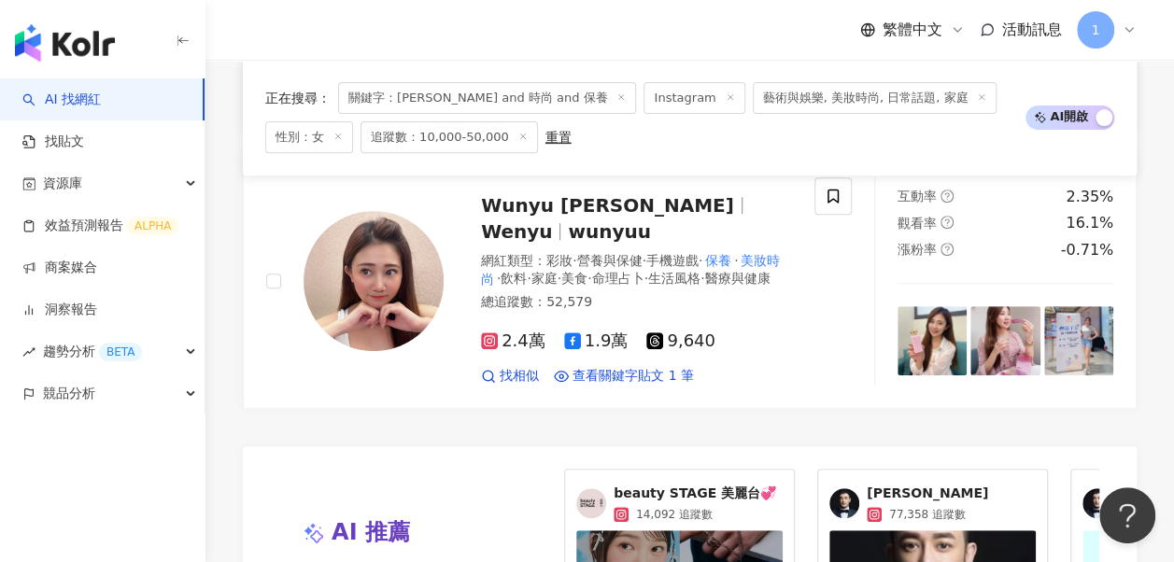
scroll to position [4189, 0]
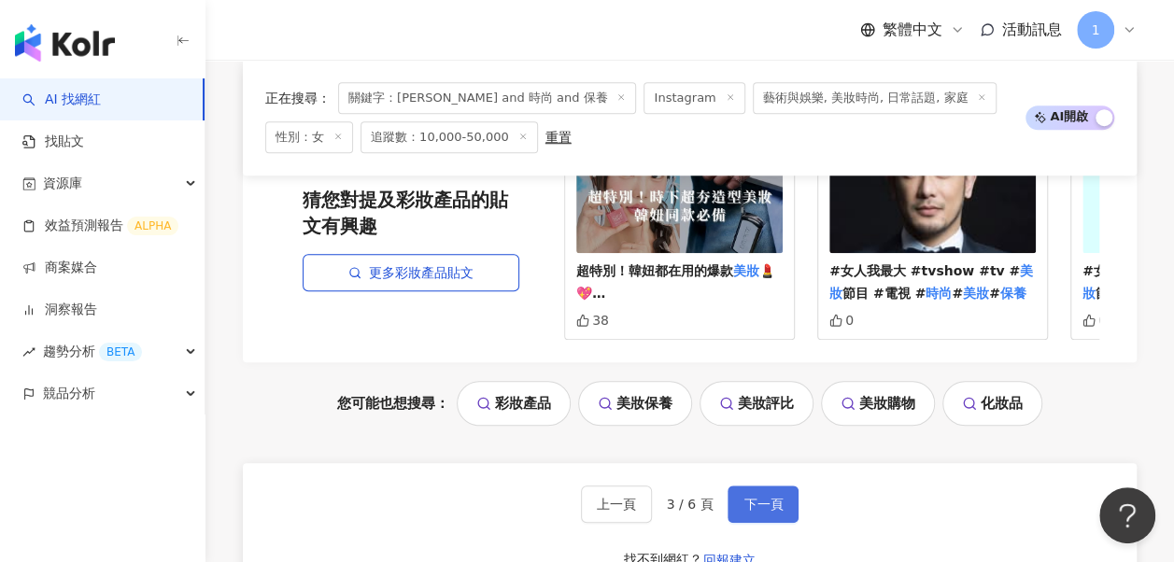
click at [759, 497] on span "下一頁" at bounding box center [762, 504] width 39 height 15
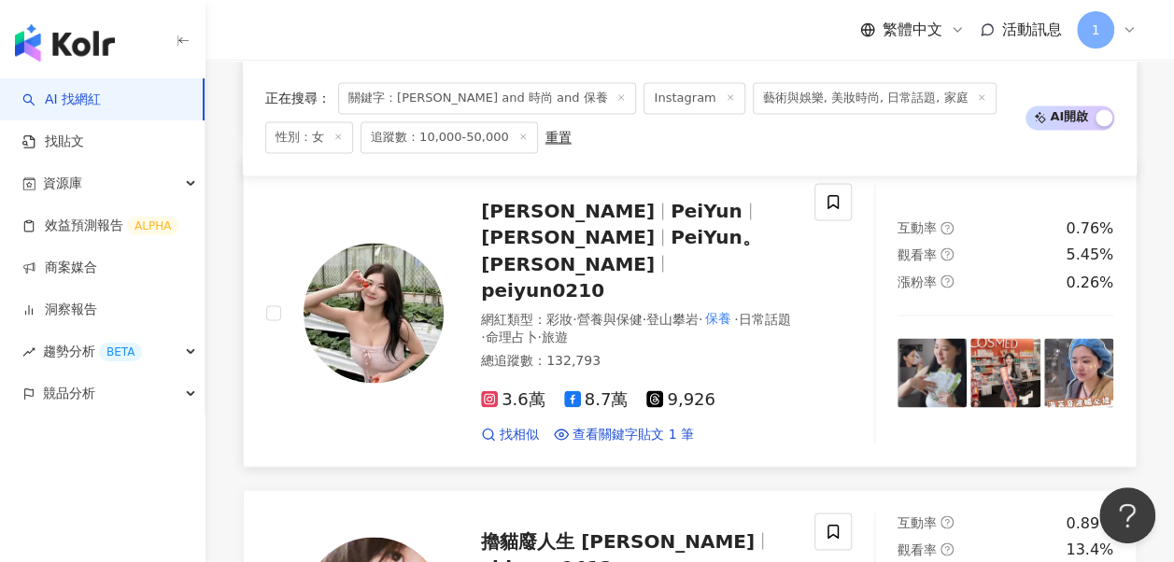
scroll to position [1401, 0]
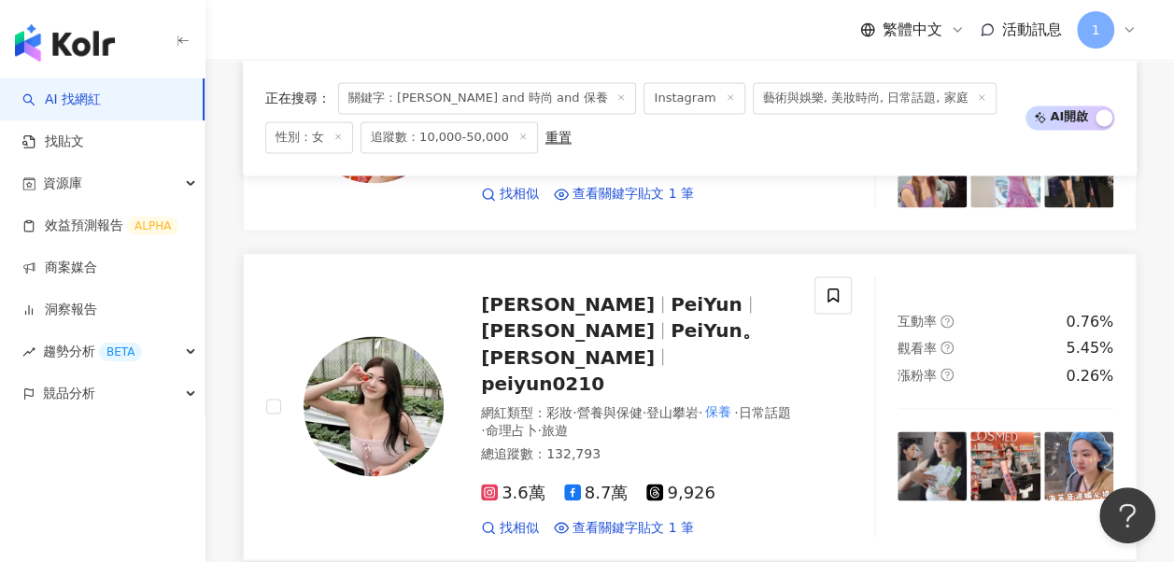
click at [541, 372] on span "peiyun0210" at bounding box center [542, 383] width 123 height 22
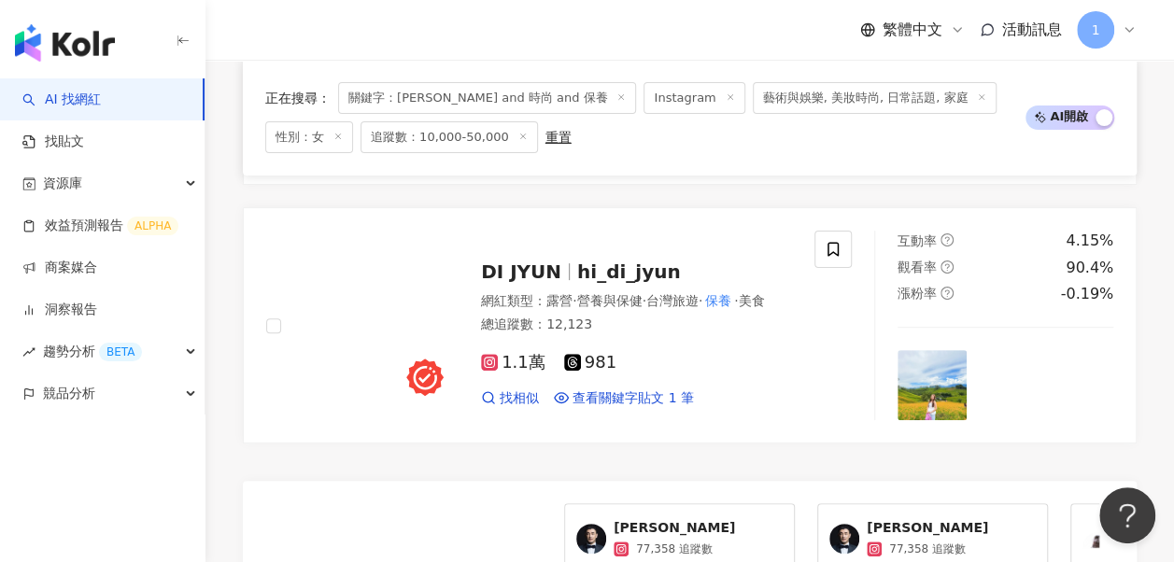
scroll to position [4203, 0]
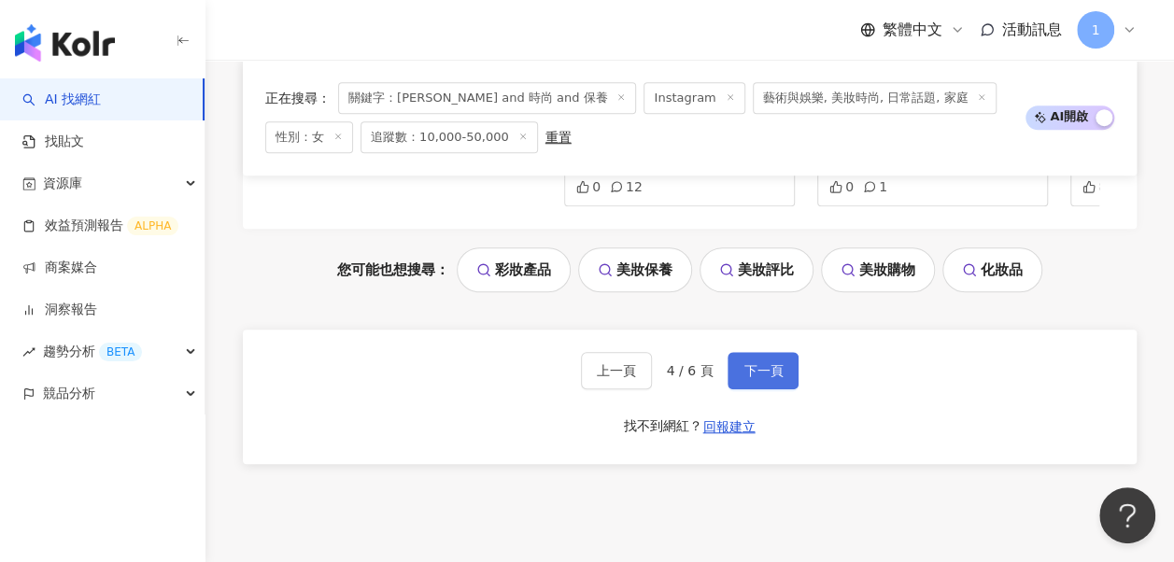
click at [773, 352] on button "下一頁" at bounding box center [763, 370] width 71 height 37
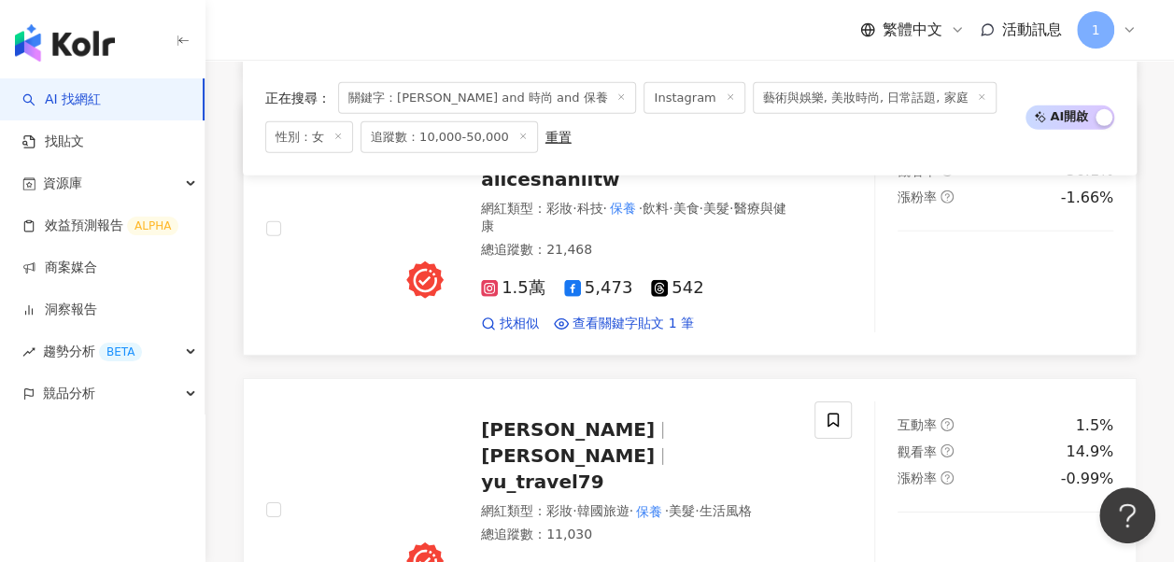
scroll to position [2490, 0]
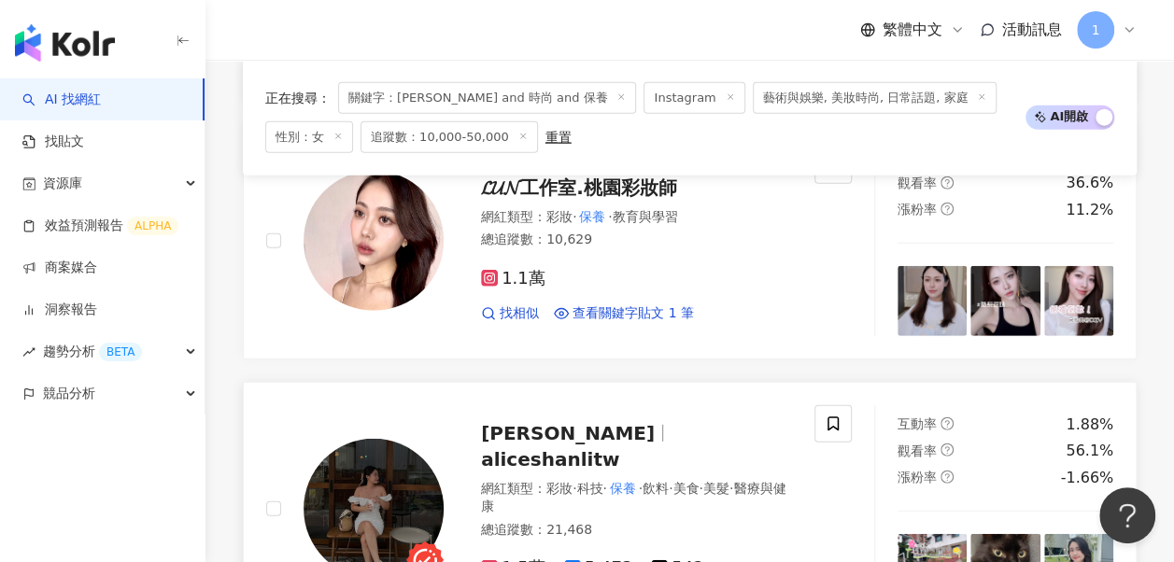
click at [619, 448] on span "aliceshanlitw" at bounding box center [550, 459] width 138 height 22
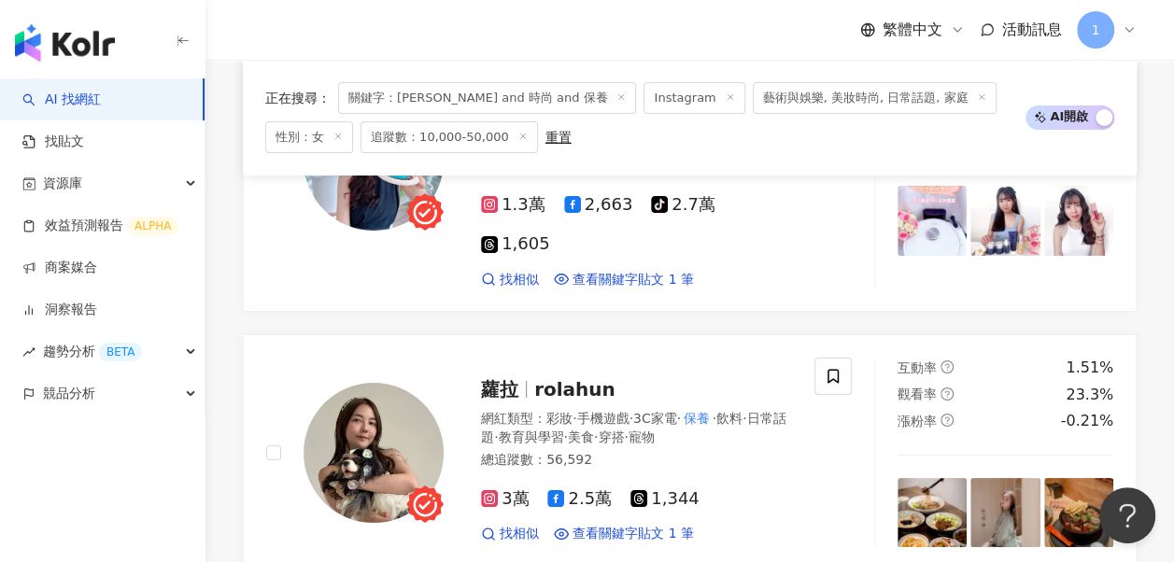
scroll to position [3330, 0]
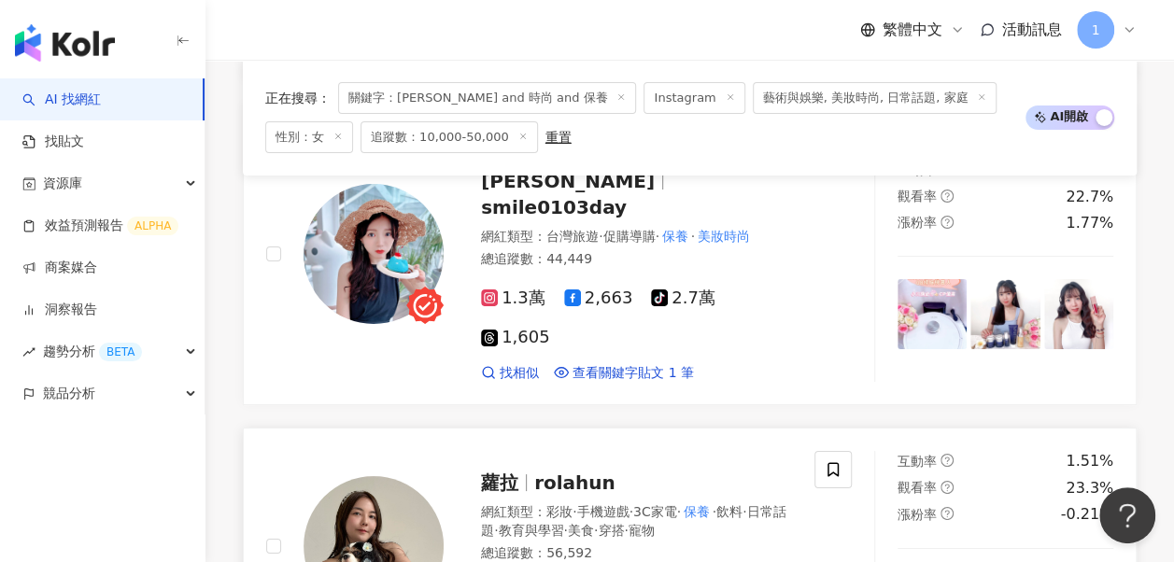
click at [546, 455] on div "蘿拉 rolahun 網紅類型 ： 彩妝 · 手機遊戲 · 3C家電 · 保養 · 飲料 · 日常話題 · 教育與學習 · 美食 · 穿搭 · 寵物 總追蹤數…" at bounding box center [618, 546] width 348 height 182
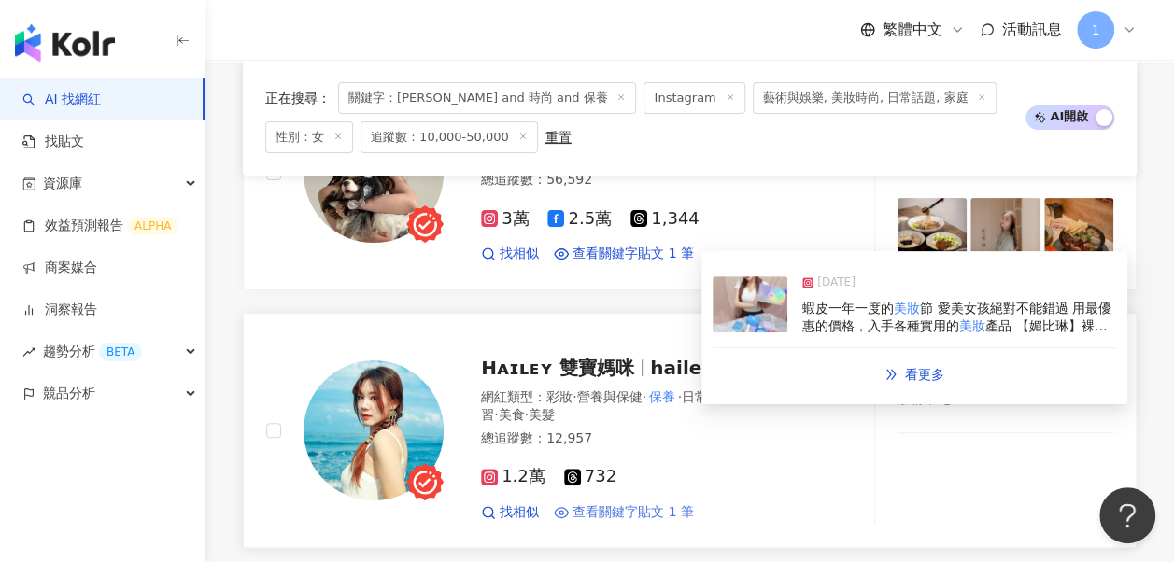
scroll to position [4078, 0]
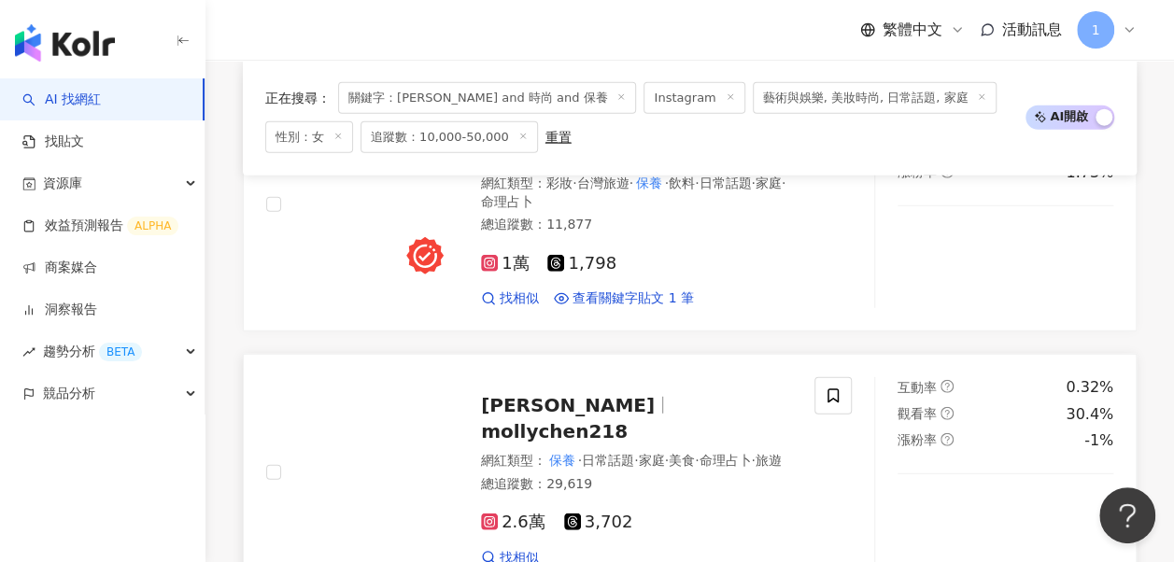
scroll to position [2446, 0]
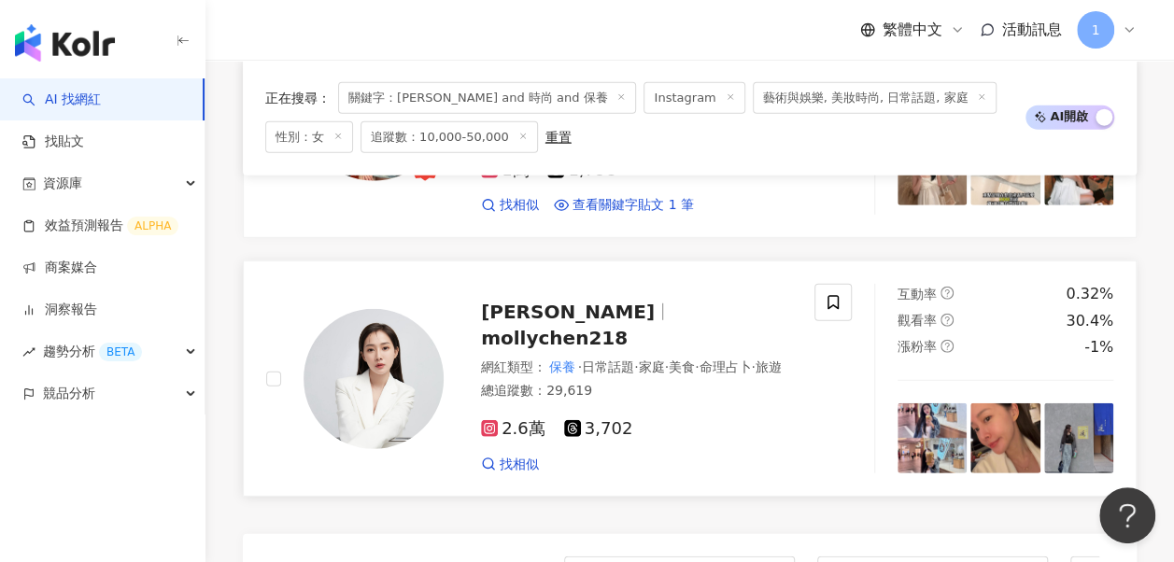
click at [547, 301] on span "MOLLY CHEN" at bounding box center [568, 312] width 174 height 22
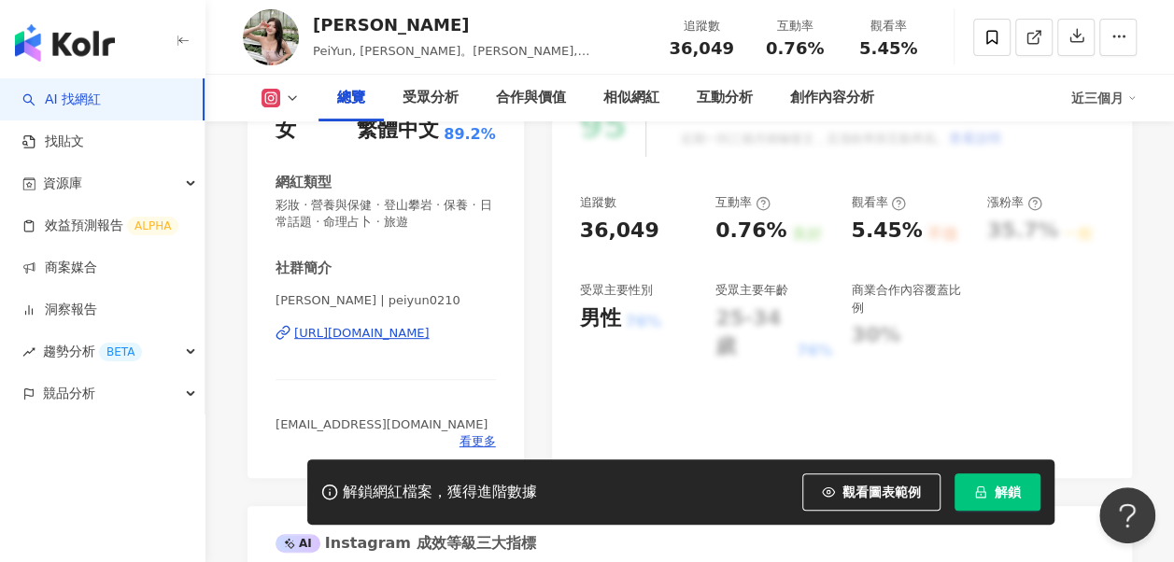
click at [357, 343] on div "[PERSON_NAME] | peiyun0210 [URL][DOMAIN_NAME]" at bounding box center [386, 346] width 220 height 109
click at [353, 336] on div "https://www.instagram.com/peiyun0210/" at bounding box center [361, 333] width 135 height 17
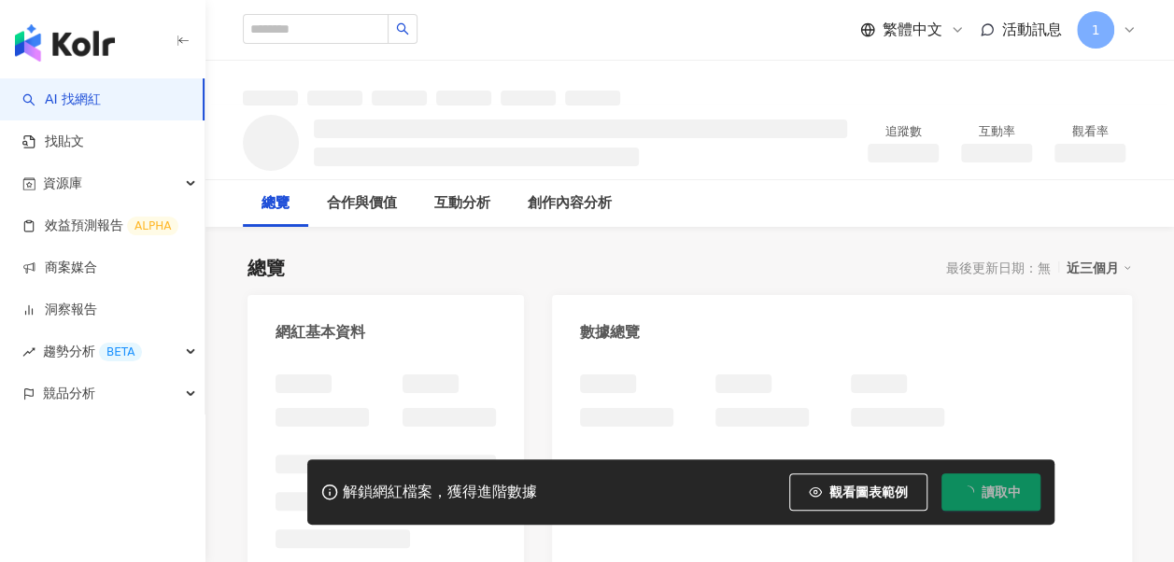
scroll to position [187, 0]
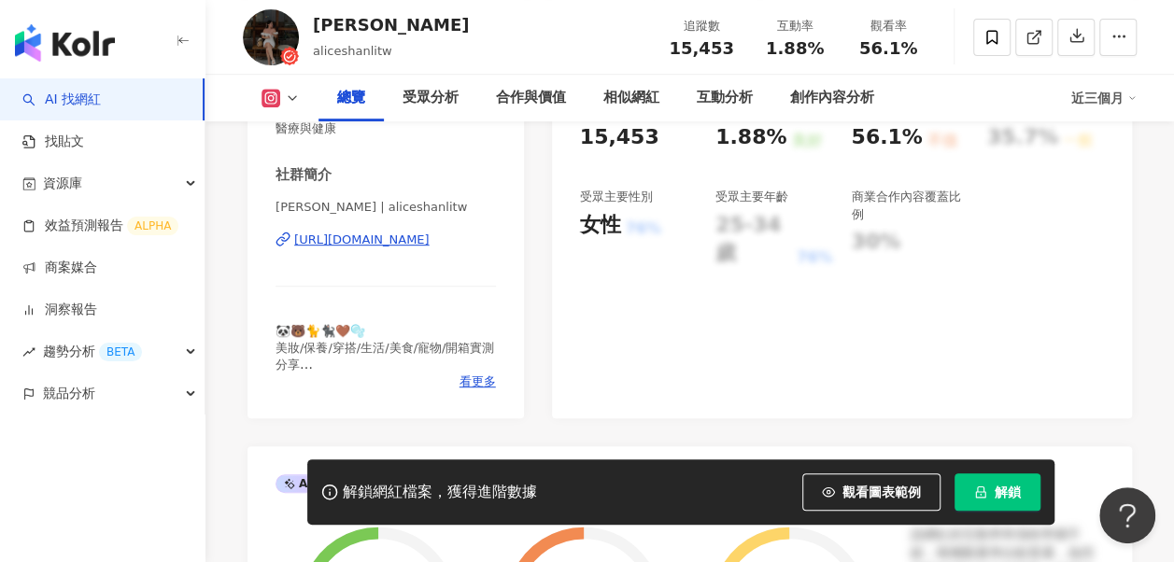
scroll to position [467, 0]
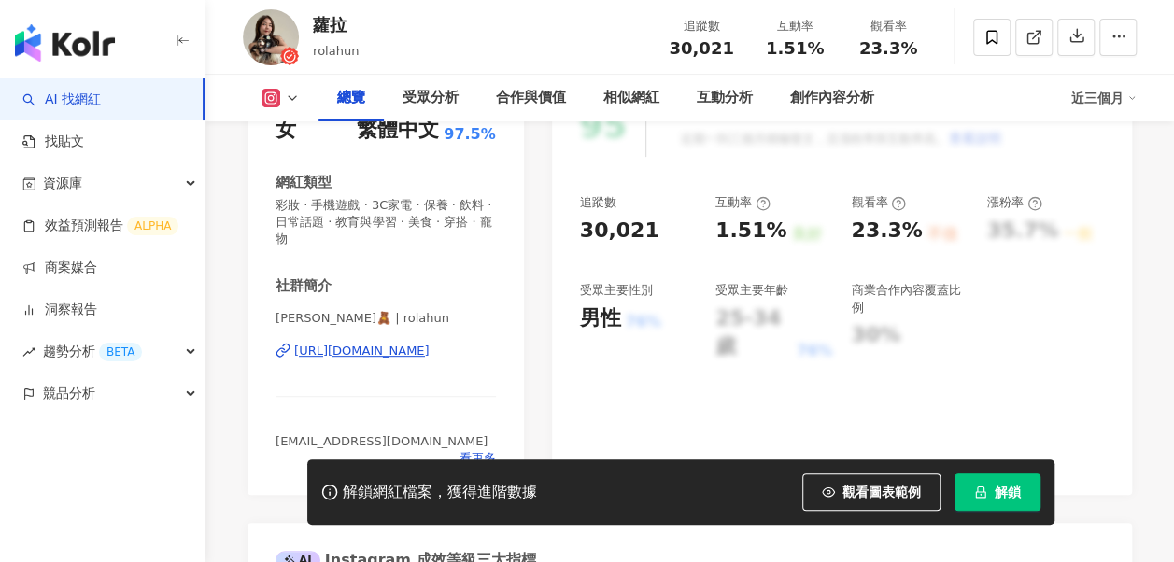
click at [396, 343] on div "[URL][DOMAIN_NAME]" at bounding box center [361, 351] width 135 height 17
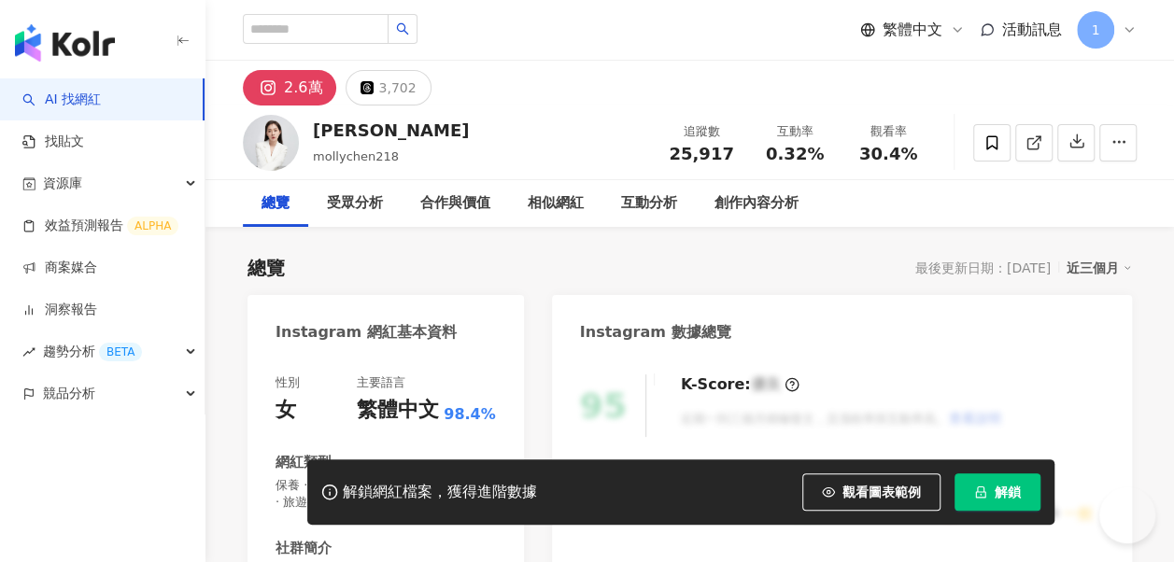
click at [101, 92] on link "AI 找網紅" at bounding box center [61, 100] width 78 height 19
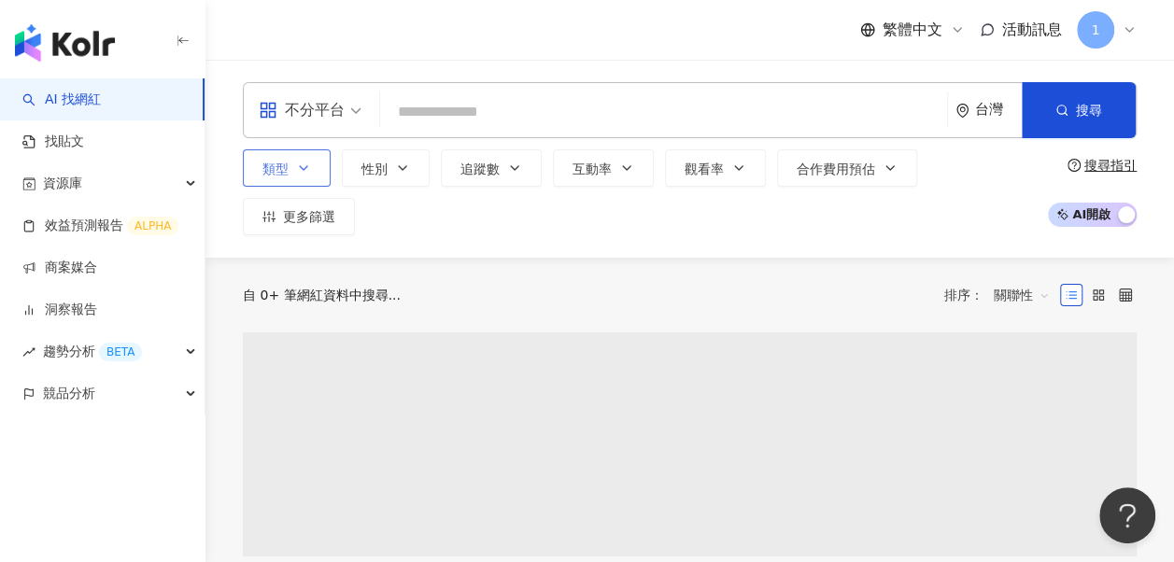
click at [293, 187] on button "類型" at bounding box center [287, 167] width 88 height 37
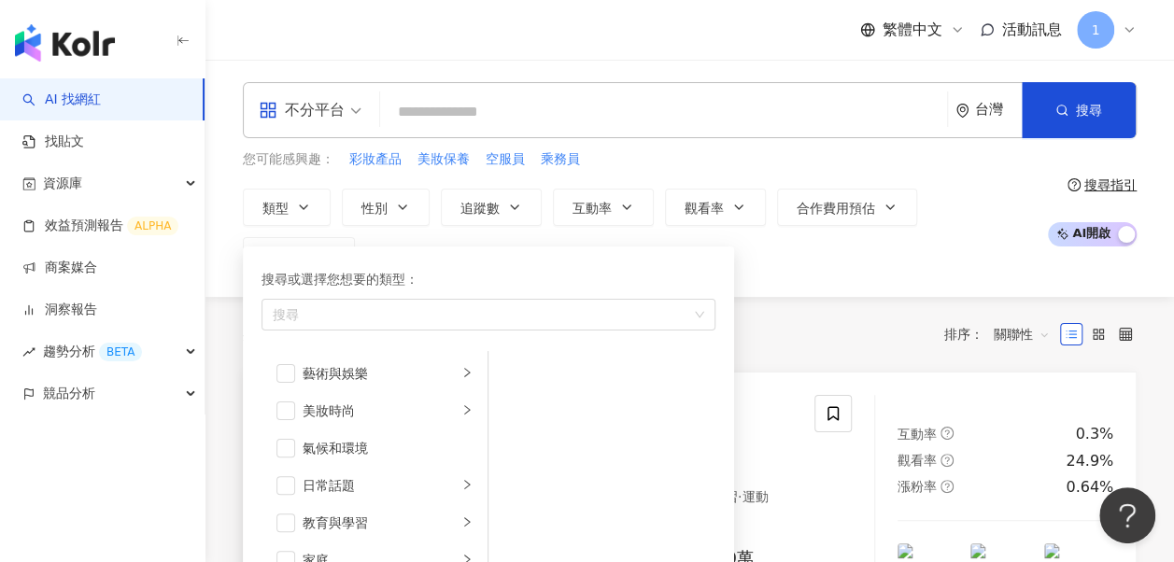
click at [799, 148] on div "不分平台 台灣 搜尋 您可能感興趣： 彩妝產品 美妝保養 空服員 乘務員 類型 搜尋或選擇您想要的類型： 搜尋 藝術與娛樂 美妝時尚 氣候和環境 日常話題 教…" at bounding box center [689, 178] width 969 height 192
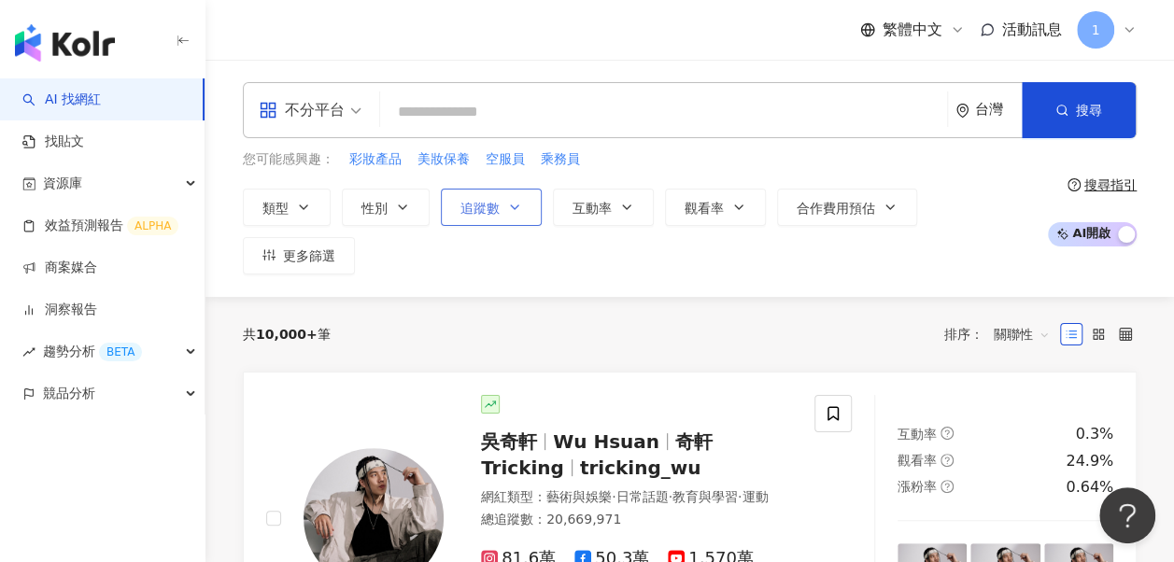
click at [474, 205] on span "追蹤數" at bounding box center [479, 208] width 39 height 15
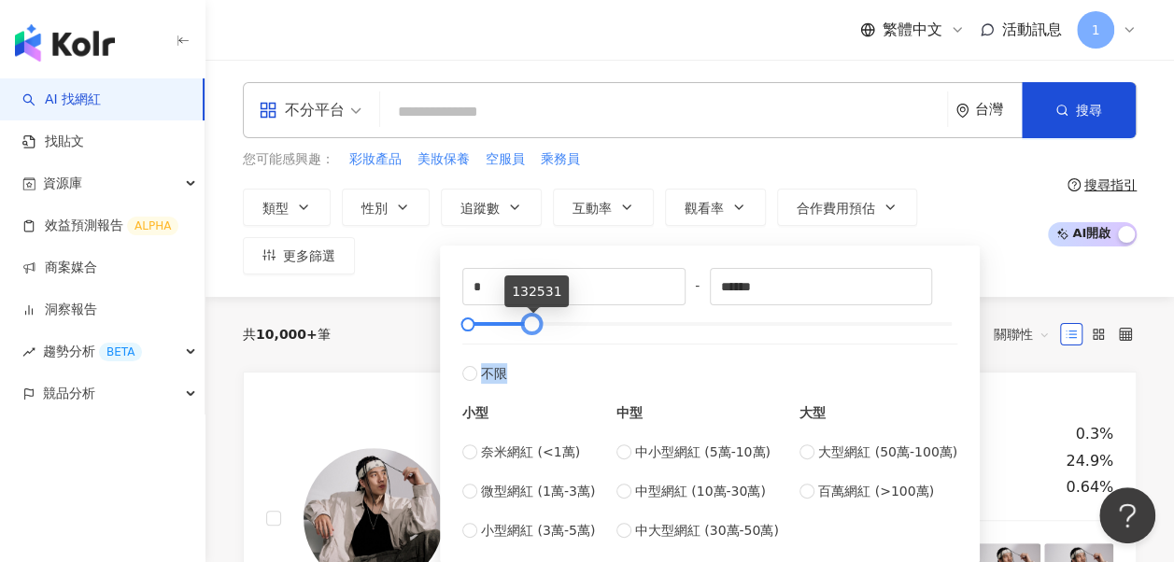
drag, startPoint x: 947, startPoint y: 325, endPoint x: 527, endPoint y: 341, distance: 420.6
click at [527, 341] on div "* - ****** 不限 小型 奈米網紅 (<1萬) 微型網紅 (1萬-3萬) 小型網紅 (3萬-5萬) 中型 中小型網紅 (5萬-10萬) 中型網紅 (1…" at bounding box center [709, 404] width 495 height 273
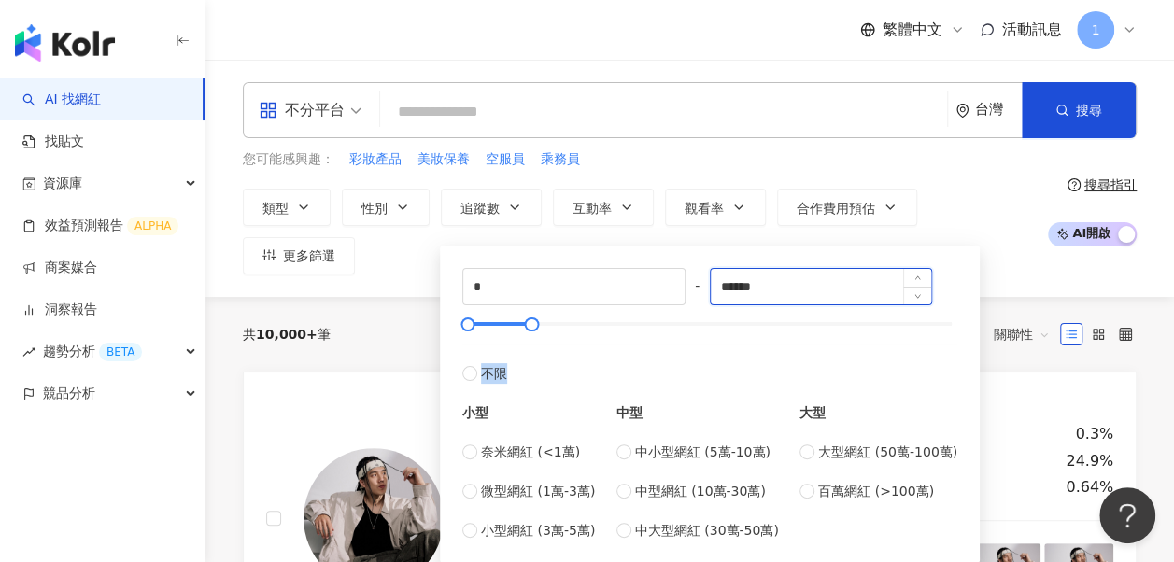
click at [824, 277] on input "******" at bounding box center [821, 286] width 221 height 35
type input "*"
type input "*****"
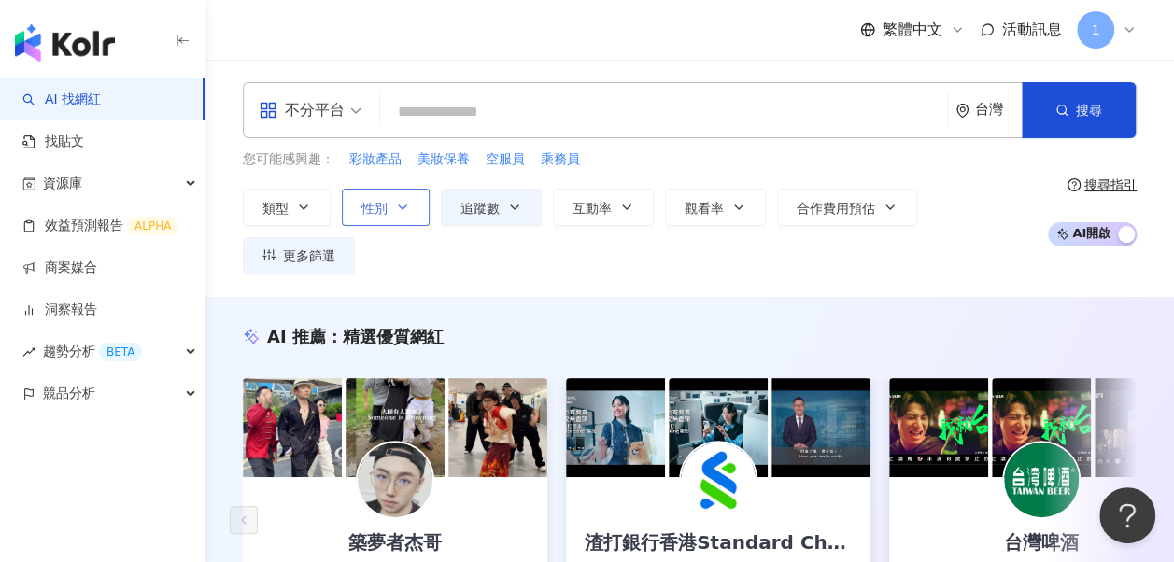
click at [362, 207] on span "性別" at bounding box center [374, 208] width 26 height 15
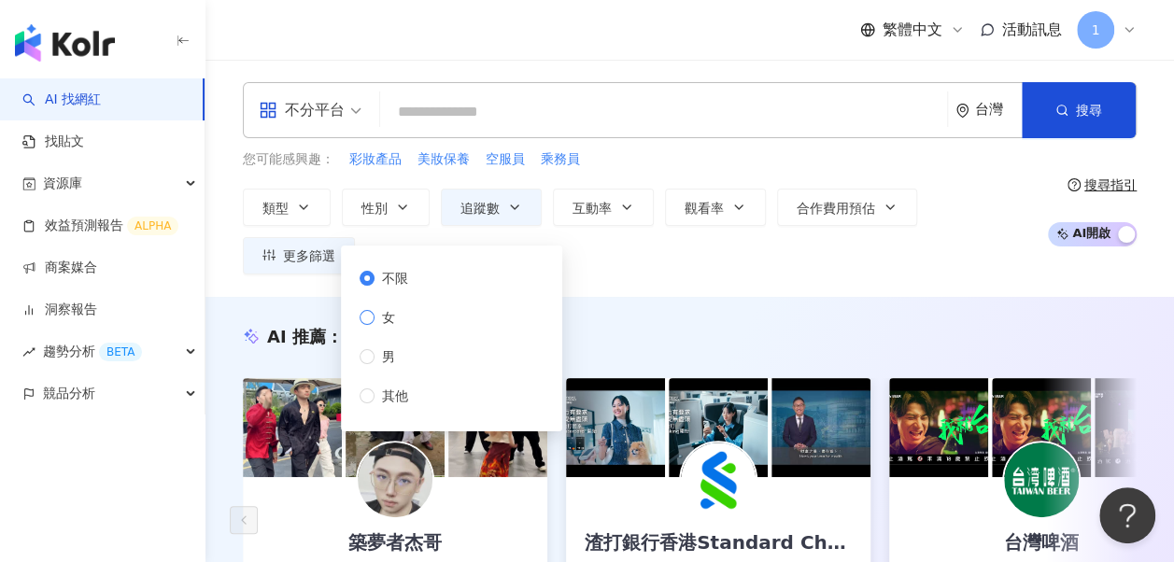
click at [390, 310] on span "女" at bounding box center [389, 317] width 28 height 21
click at [583, 297] on div "AI 推薦 ： 精選優質網紅 築夢者杰哥 2.4萬 1,575 互動率 1,238% 商業合作比例 5.88% 受眾性別 男 渣打銀行香港Standard C…" at bounding box center [689, 513] width 969 height 433
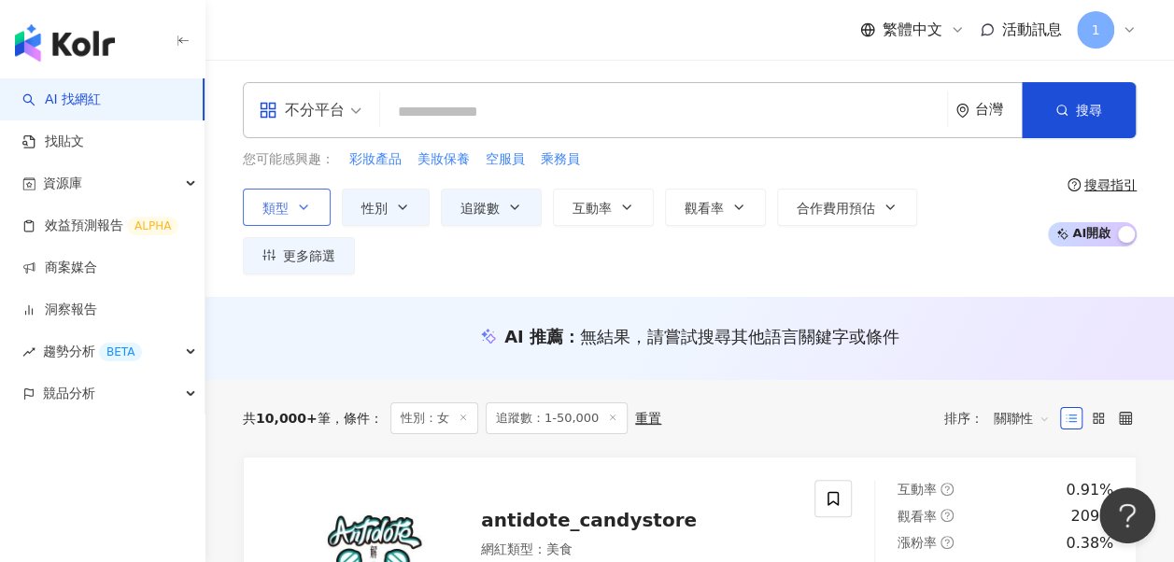
click at [290, 198] on button "類型" at bounding box center [287, 207] width 88 height 37
click at [872, 297] on div "AI 推薦 ： 無結果，請嘗試搜尋其他語言關鍵字或條件" at bounding box center [689, 338] width 969 height 83
click at [335, 248] on span "更多篩選" at bounding box center [309, 255] width 52 height 15
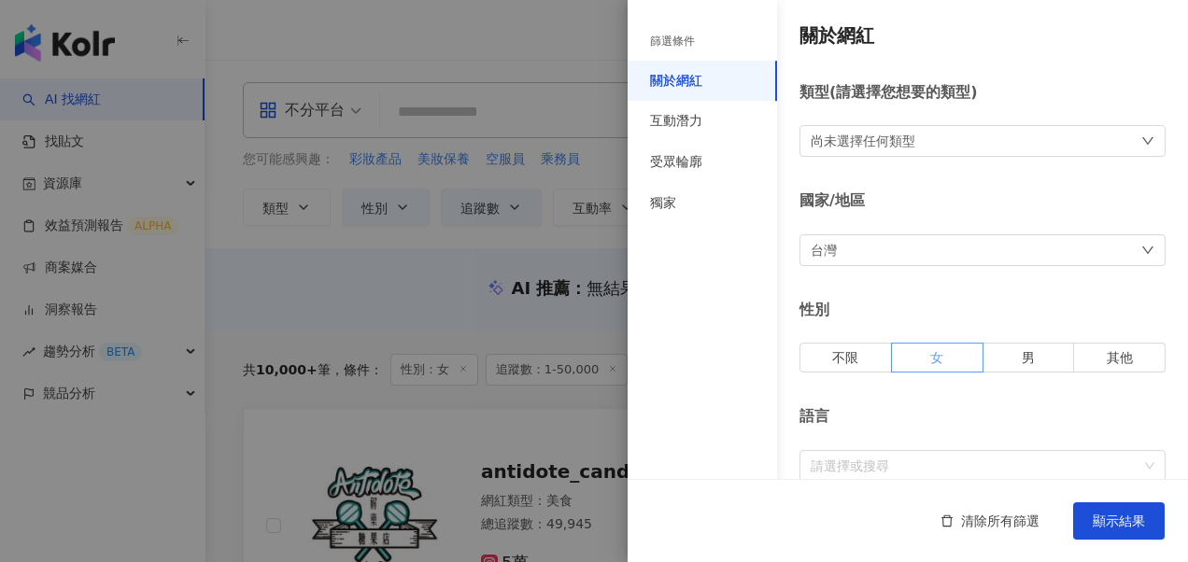
click at [913, 358] on span at bounding box center [937, 358] width 91 height 28
click at [479, 304] on div at bounding box center [594, 281] width 1188 height 562
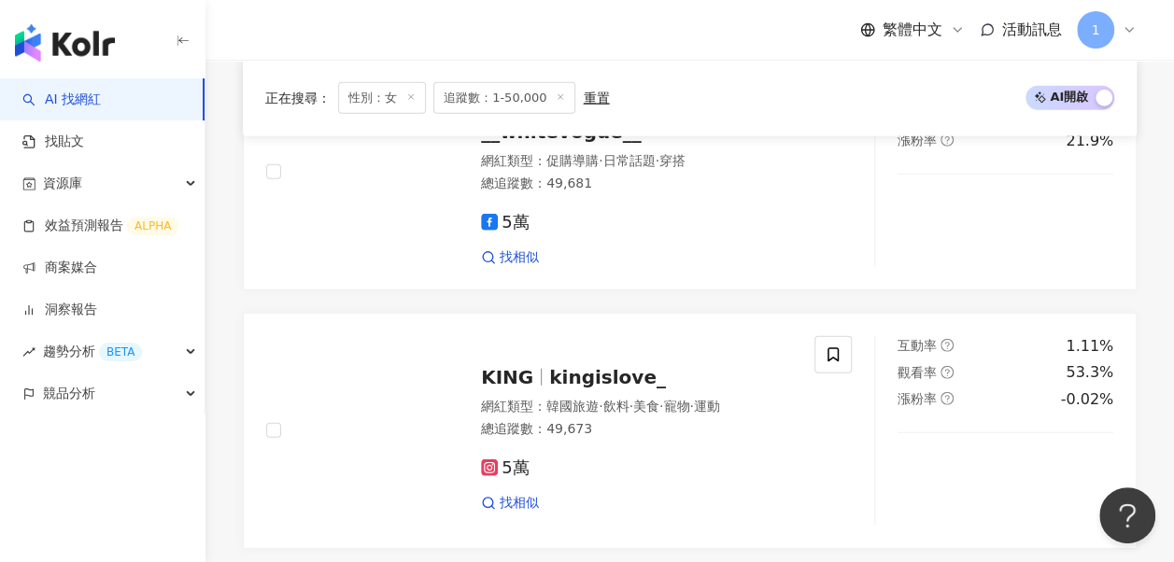
scroll to position [3082, 0]
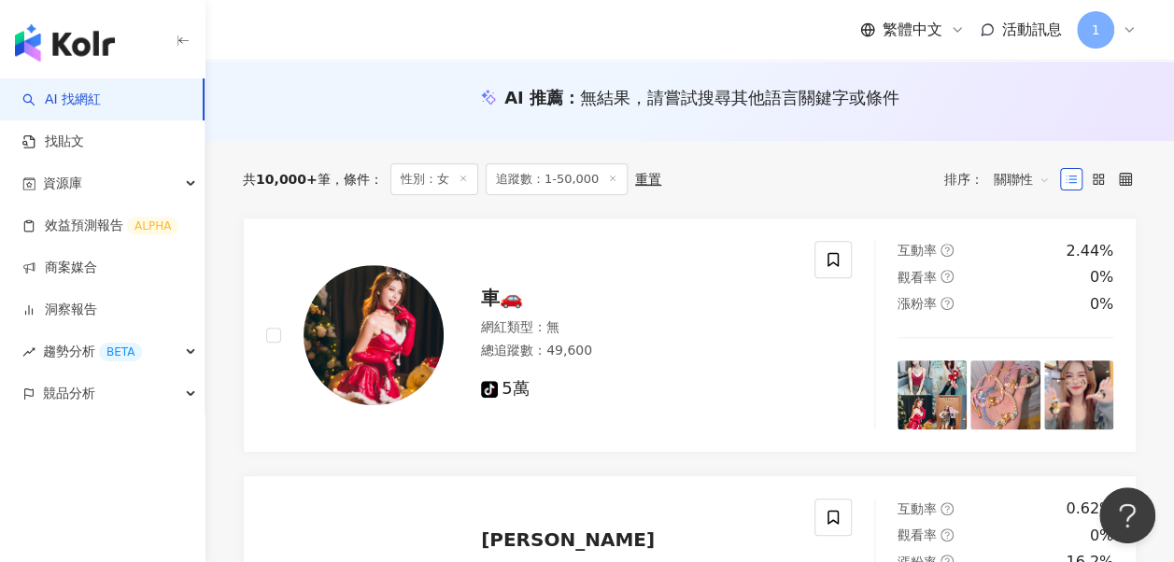
scroll to position [0, 0]
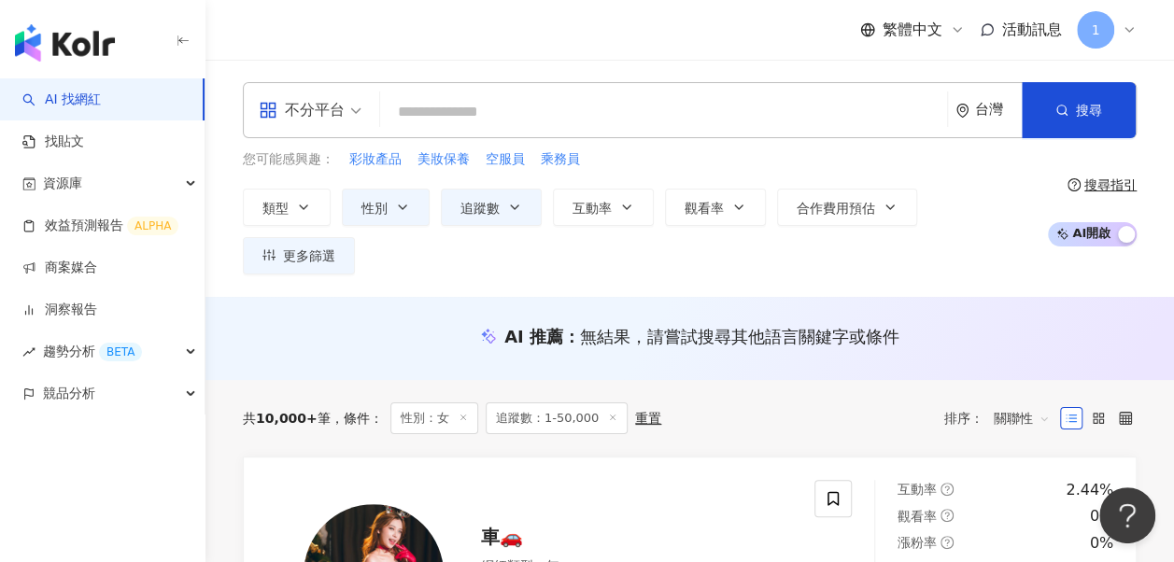
click at [337, 196] on div "類型 性別 追蹤數 互動率 觀看率 合作費用預估 更多篩選 篩選條件 關於網紅 互動潛力 受眾輪廓 獨家 關於網紅 類型 ( 請選擇您想要的類型 ) 尚未選擇…" at bounding box center [640, 232] width 795 height 86
click at [317, 198] on button "類型" at bounding box center [287, 207] width 88 height 37
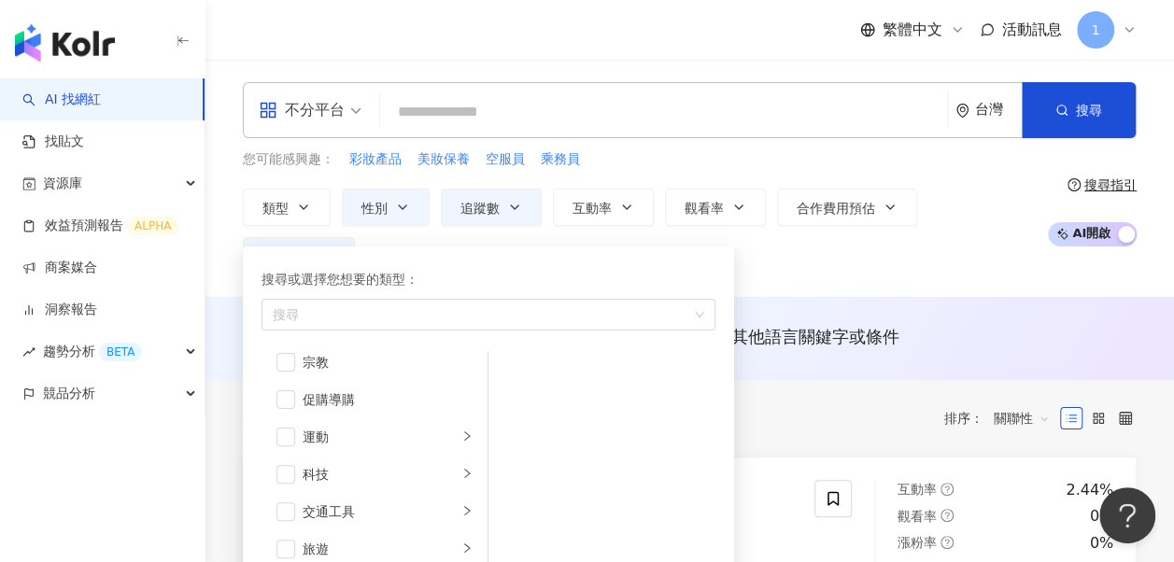
click at [681, 162] on div "您可能感興趣： 彩妝產品 美妝保養 空服員 乘務員" at bounding box center [640, 159] width 795 height 21
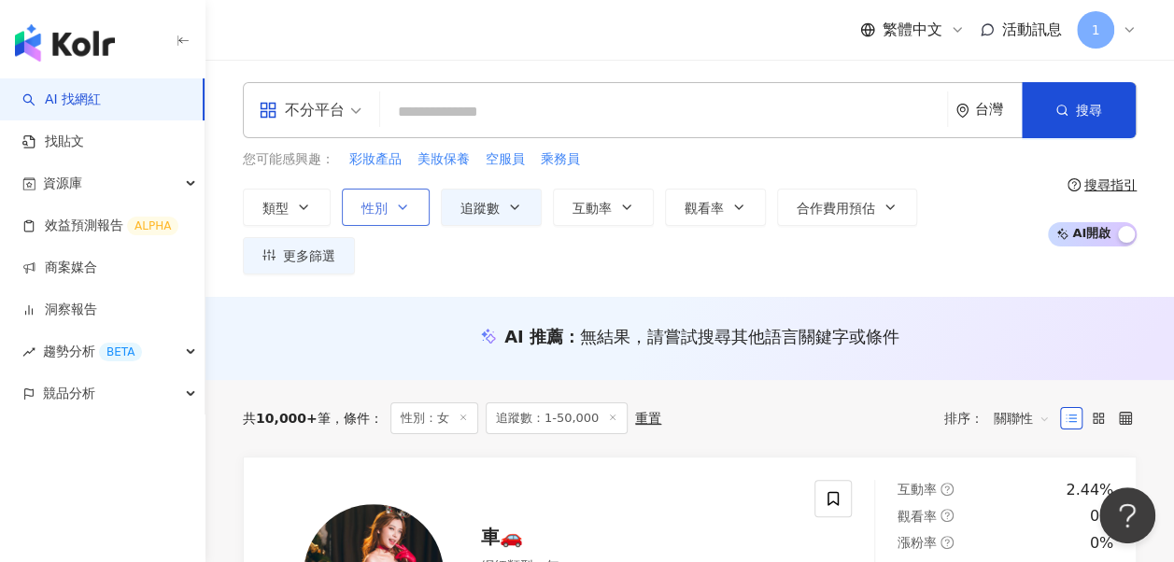
click at [401, 209] on icon "button" at bounding box center [402, 207] width 15 height 15
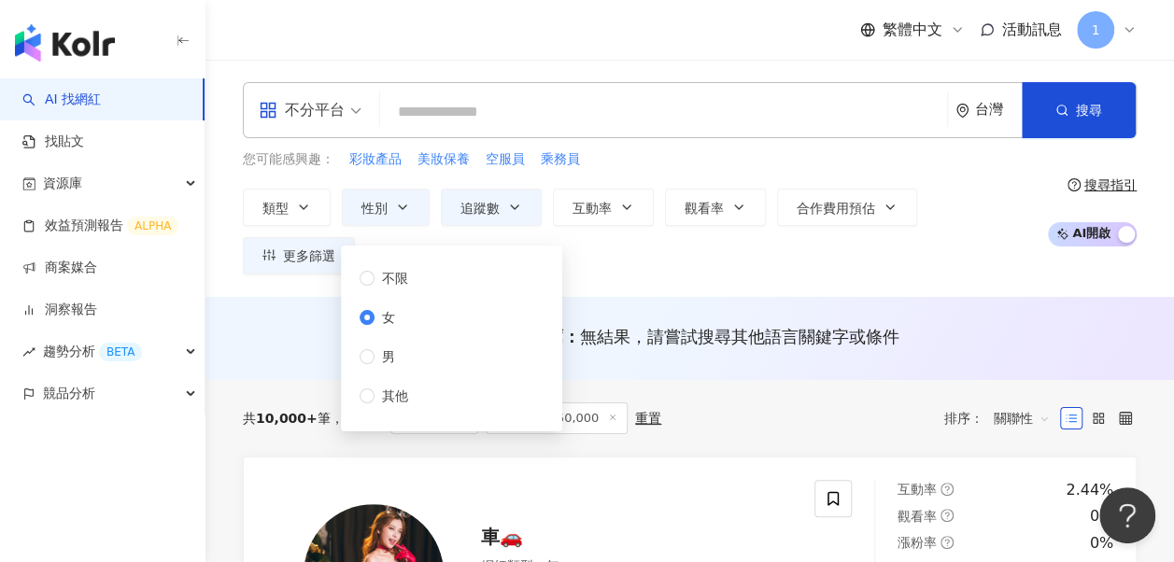
click at [1044, 325] on div "AI 推薦 ： 無結果，請嘗試搜尋其他語言關鍵字或條件" at bounding box center [690, 336] width 894 height 23
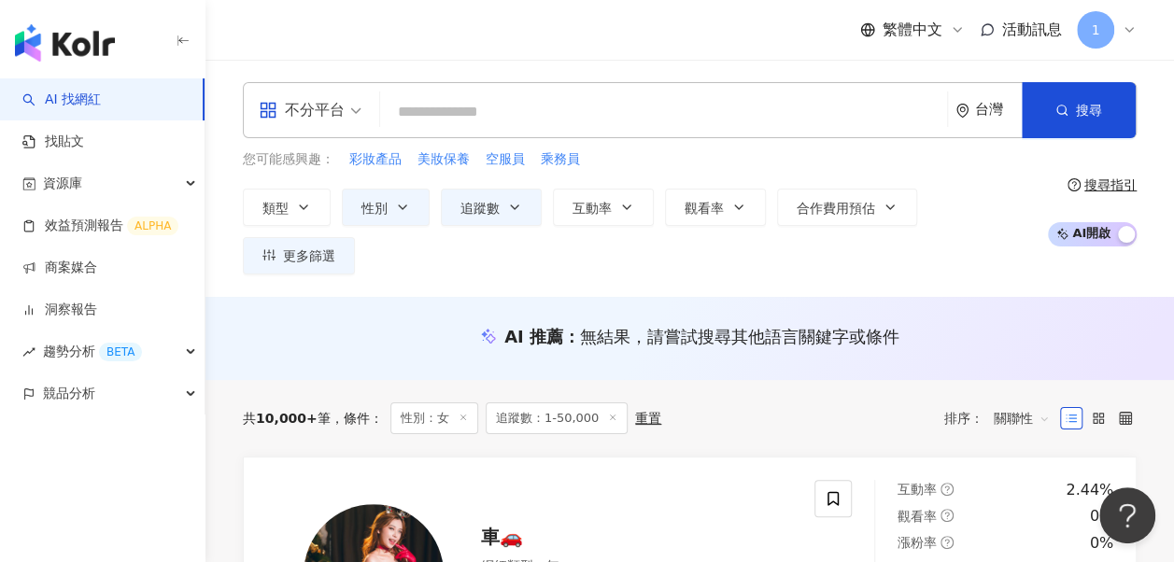
click at [338, 103] on div "不分平台" at bounding box center [302, 110] width 86 height 30
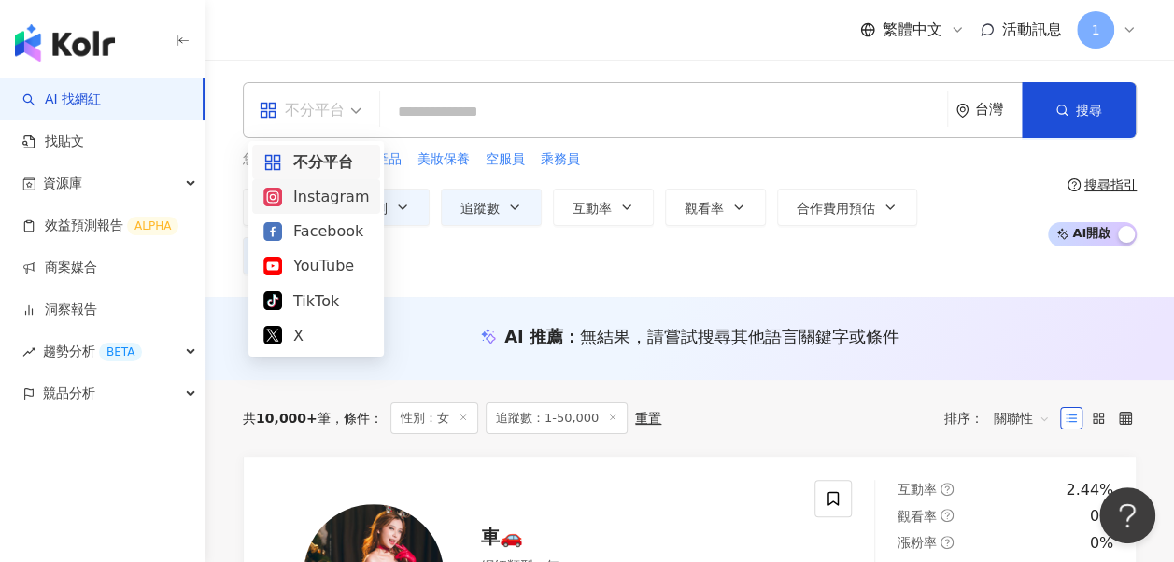
click at [310, 200] on div "Instagram" at bounding box center [316, 196] width 106 height 23
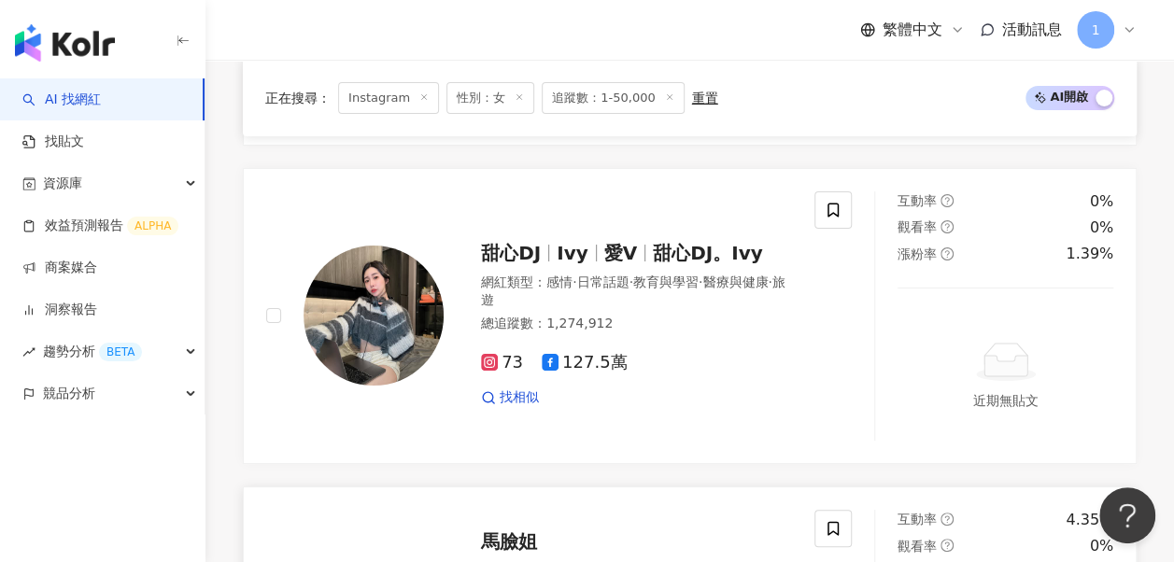
scroll to position [3736, 0]
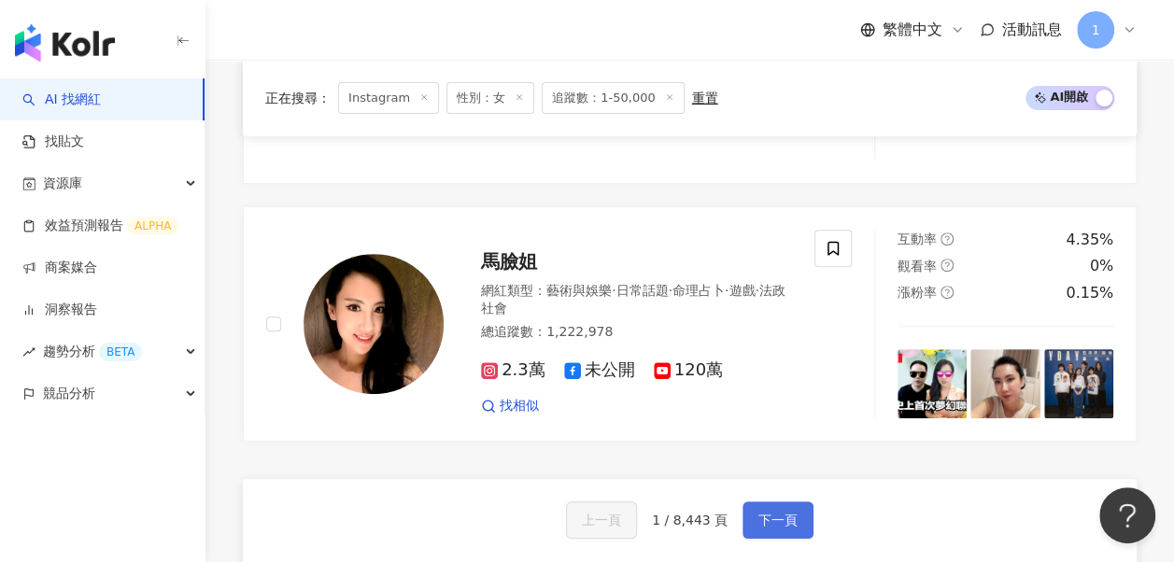
click at [774, 513] on span "下一頁" at bounding box center [777, 520] width 39 height 15
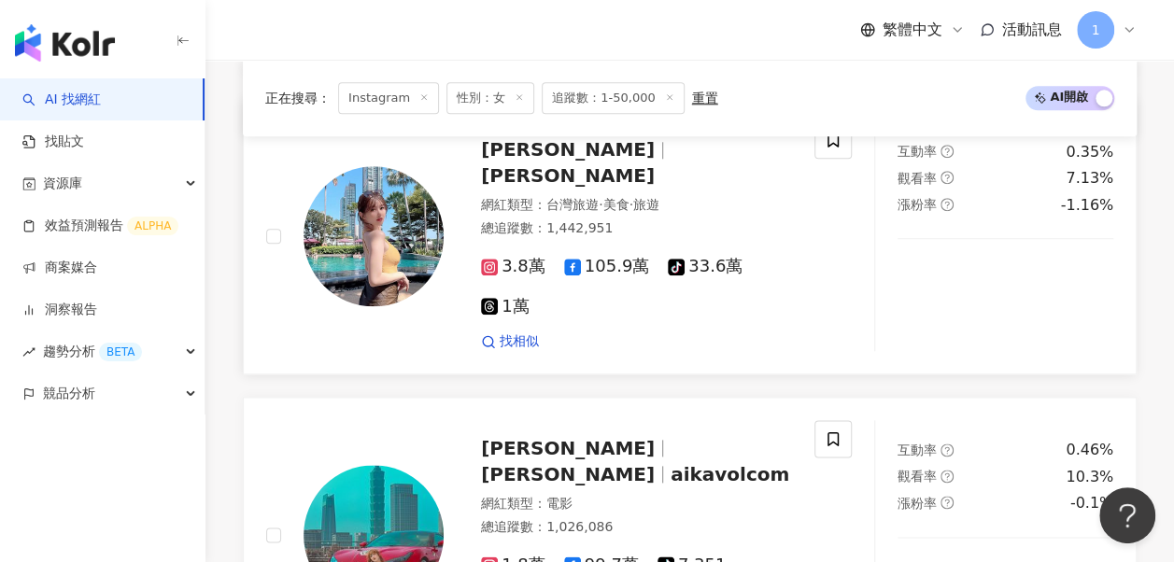
scroll to position [841, 0]
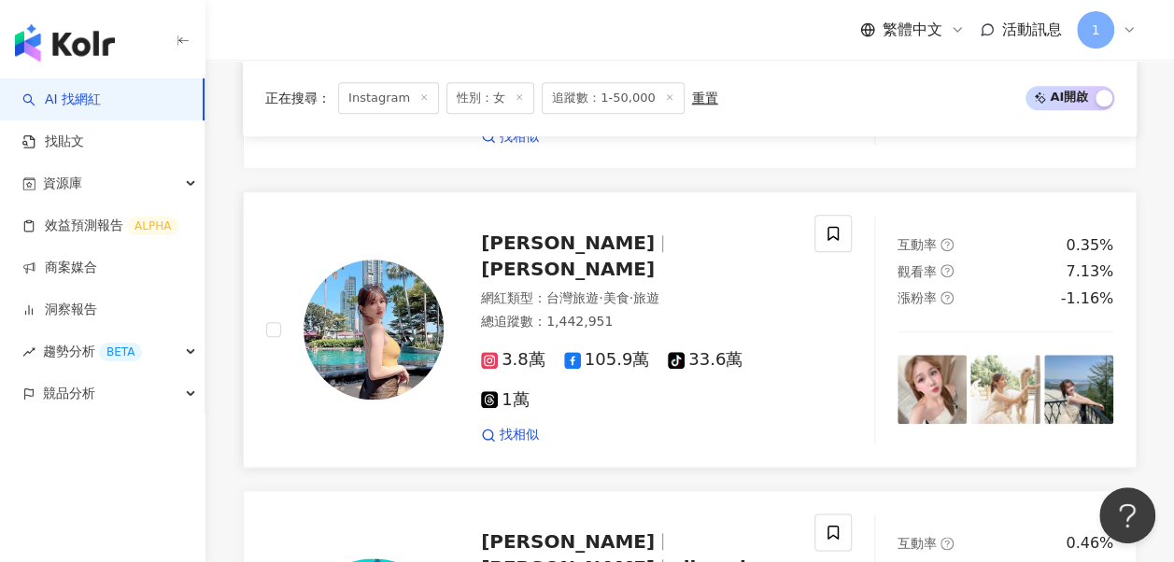
click at [549, 258] on span "鄭綺" at bounding box center [568, 269] width 174 height 22
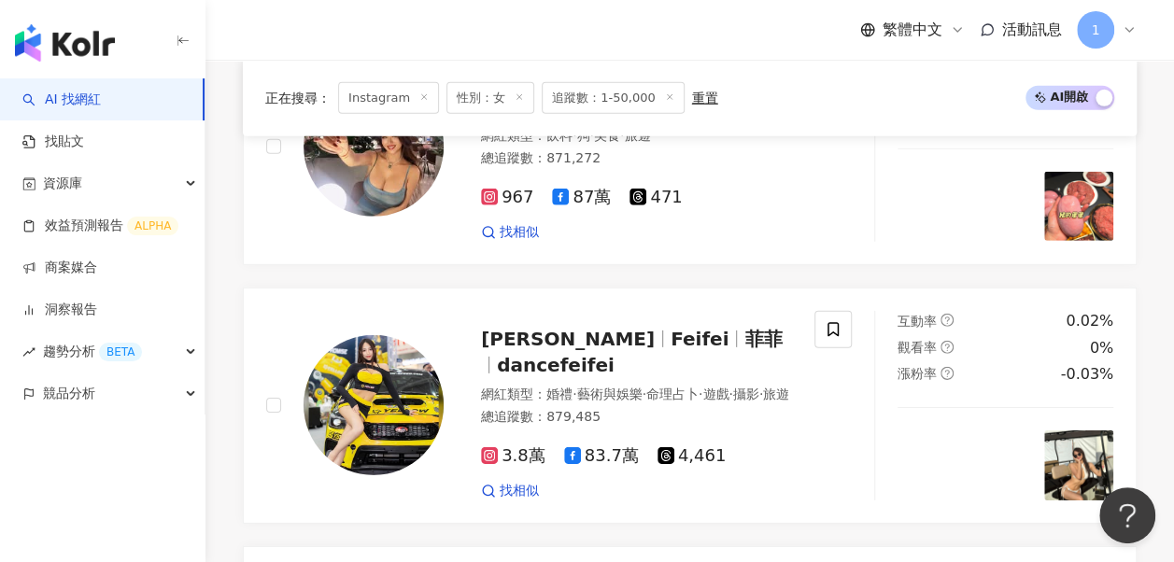
scroll to position [2989, 0]
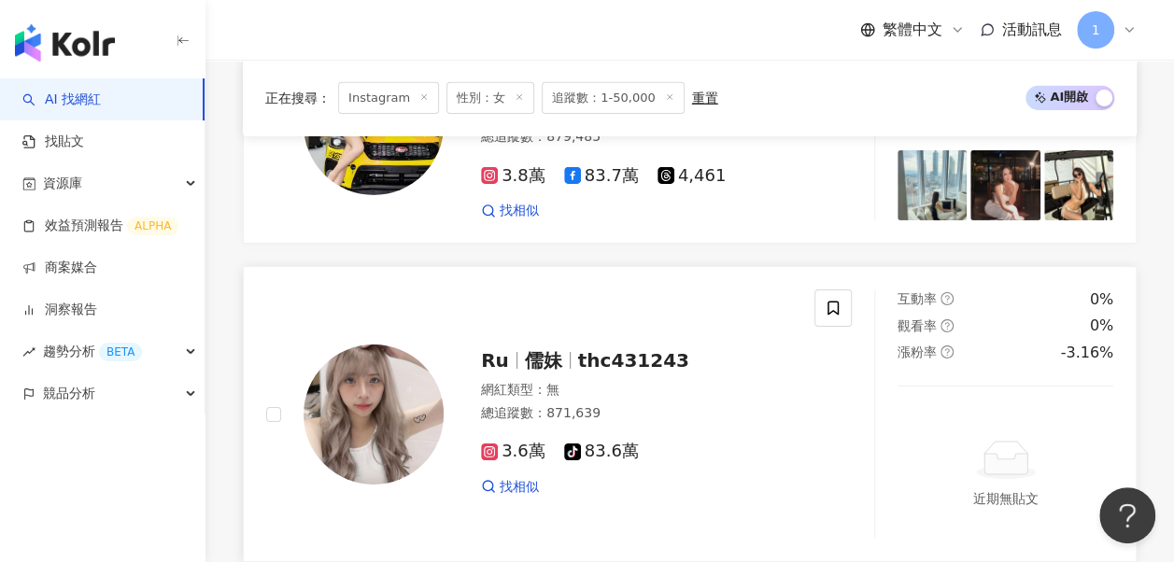
click at [611, 332] on div "Ru 儒妹 thc431243 網紅類型 ： 無 總追蹤數 ： 871,639 3.6萬 tiktok-icon 83.6萬 找相似" at bounding box center [618, 413] width 348 height 163
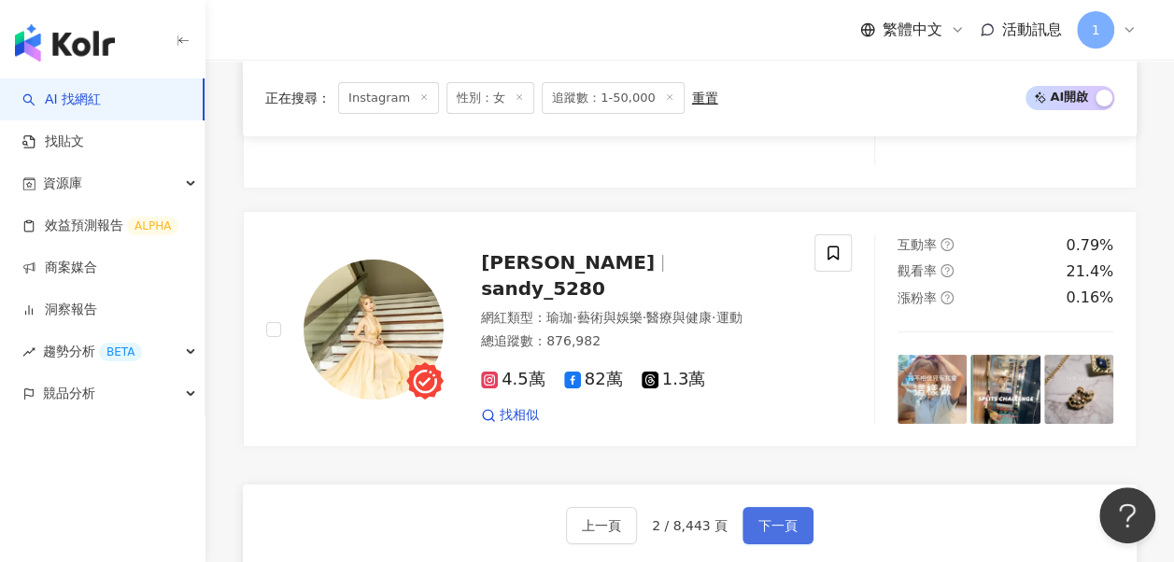
click at [755, 507] on button "下一頁" at bounding box center [777, 525] width 71 height 37
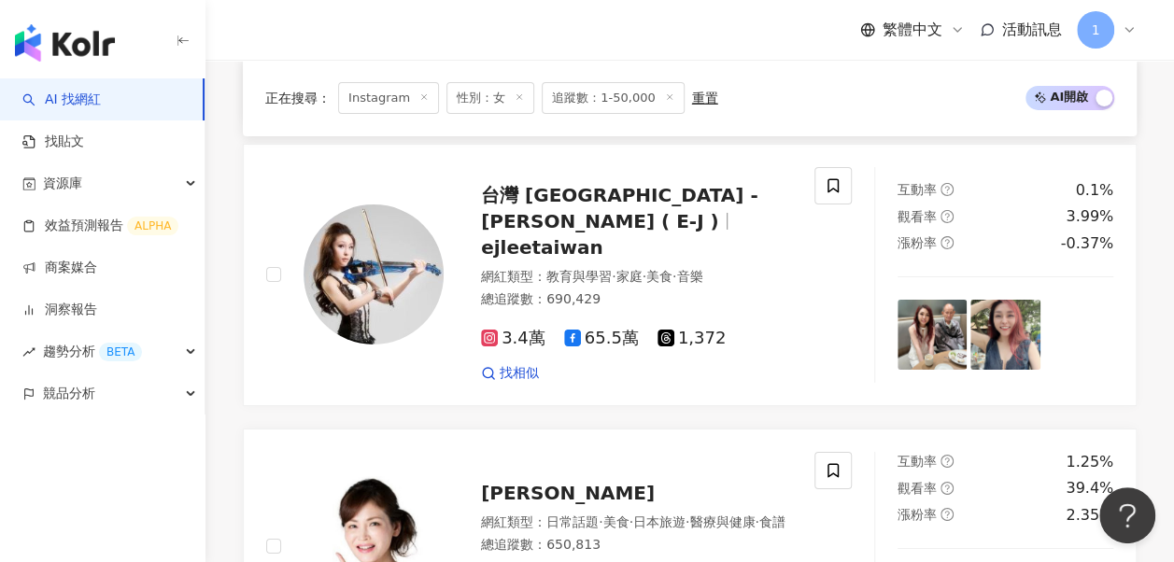
scroll to position [3453, 0]
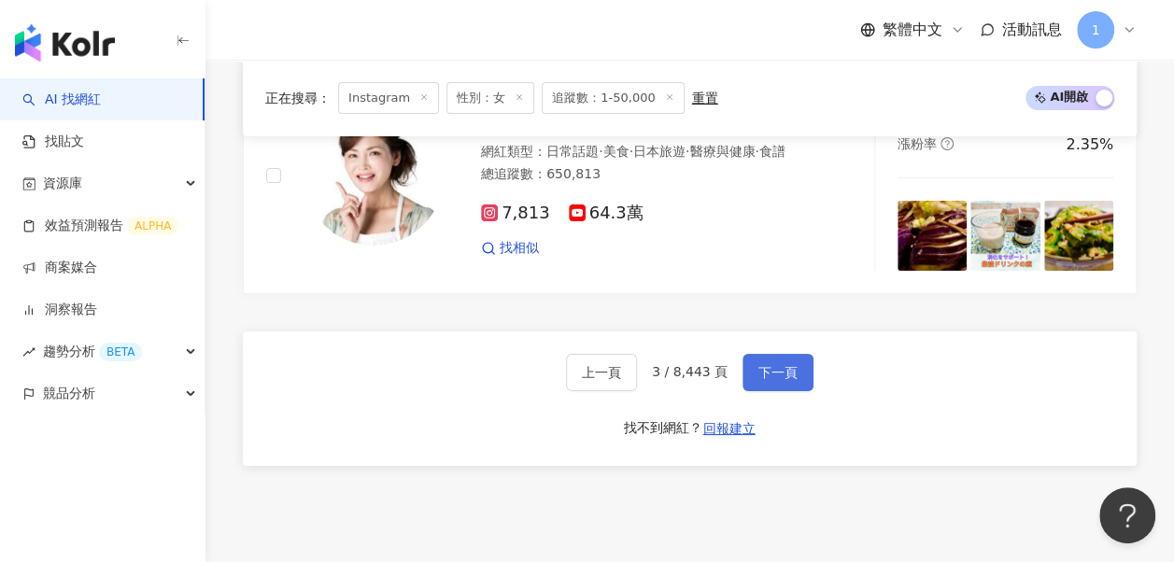
click at [751, 354] on button "下一頁" at bounding box center [777, 372] width 71 height 37
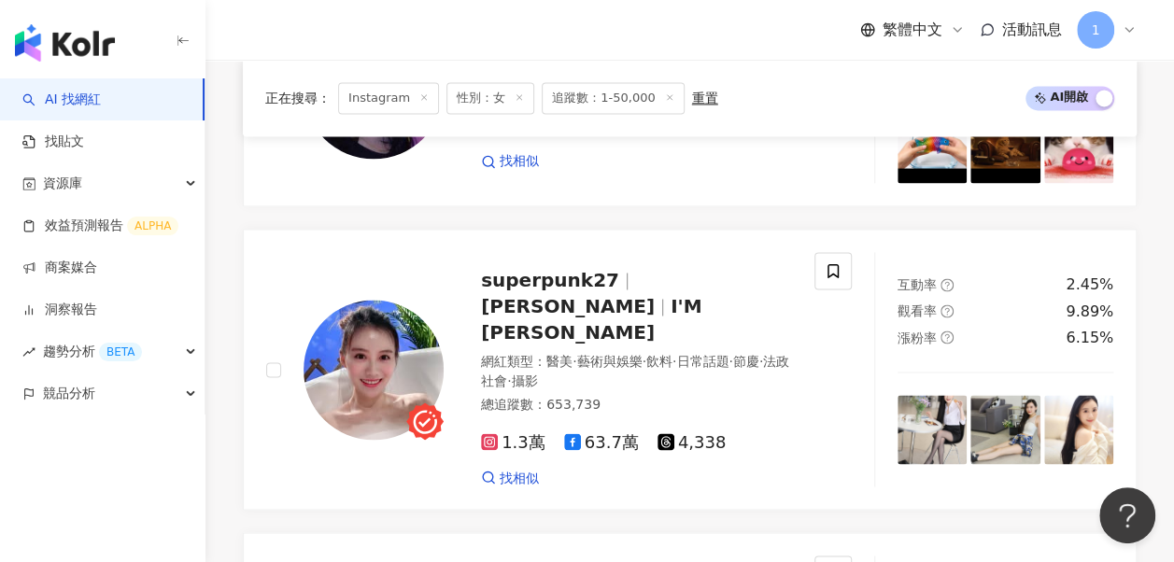
scroll to position [3730, 0]
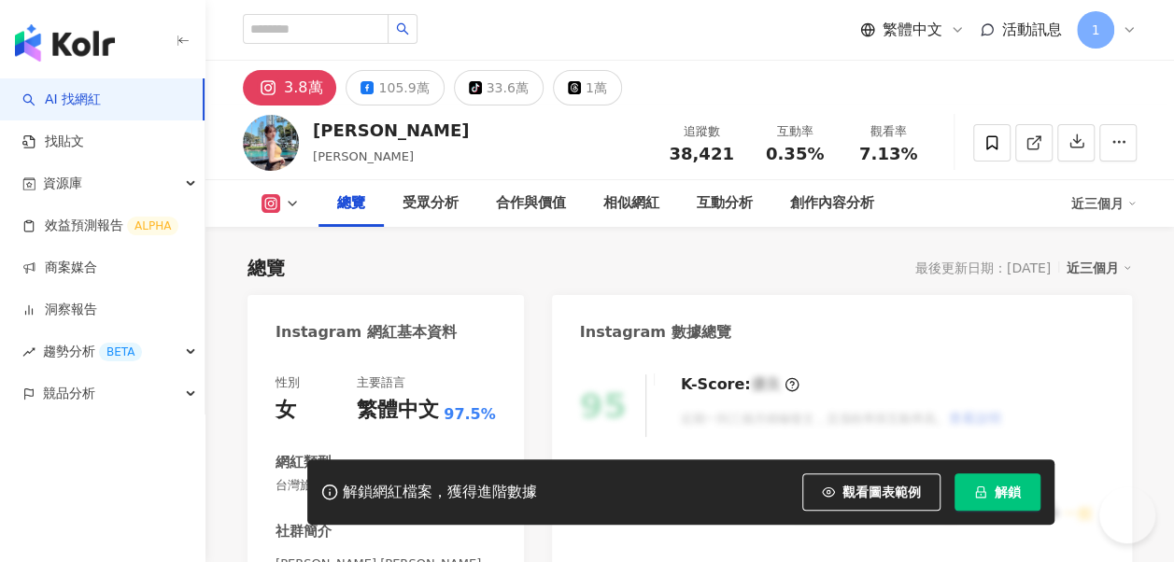
scroll to position [187, 0]
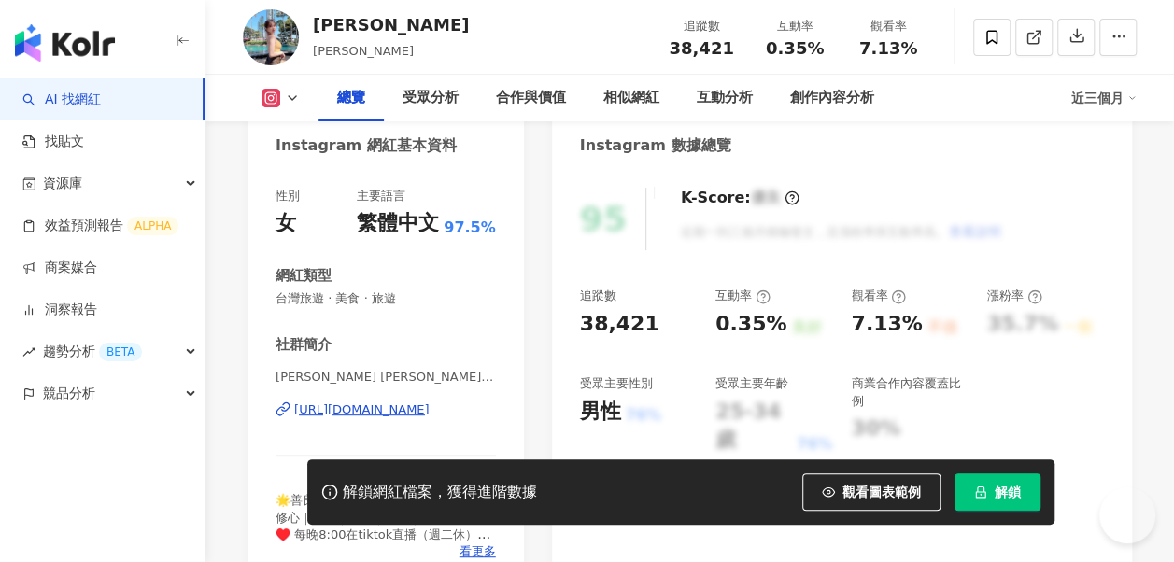
click at [355, 415] on div "[URL][DOMAIN_NAME]" at bounding box center [361, 410] width 135 height 17
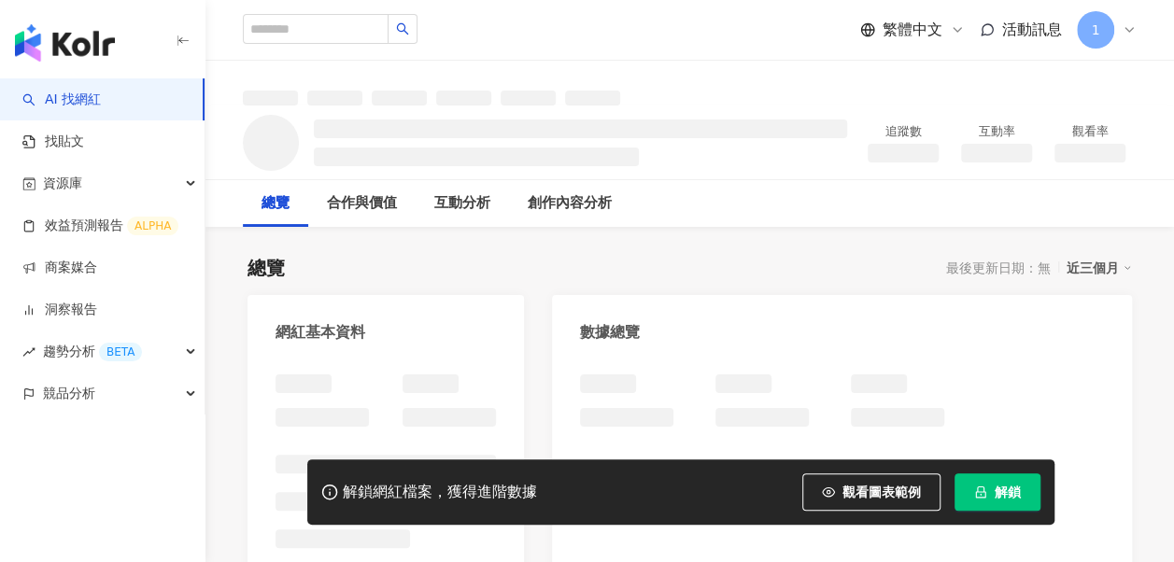
scroll to position [93, 0]
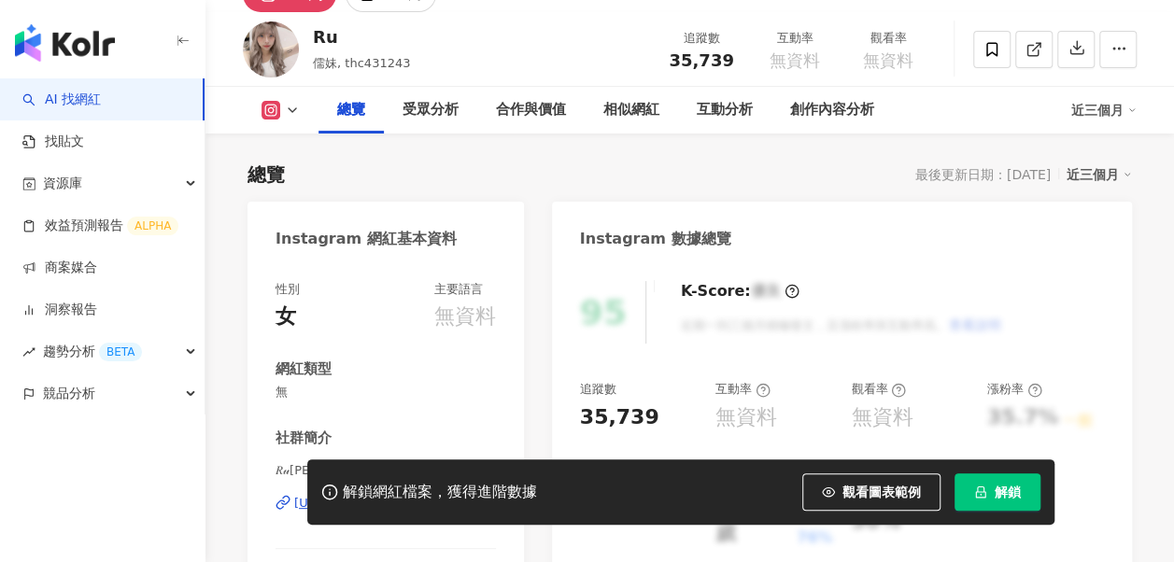
scroll to position [260, 0]
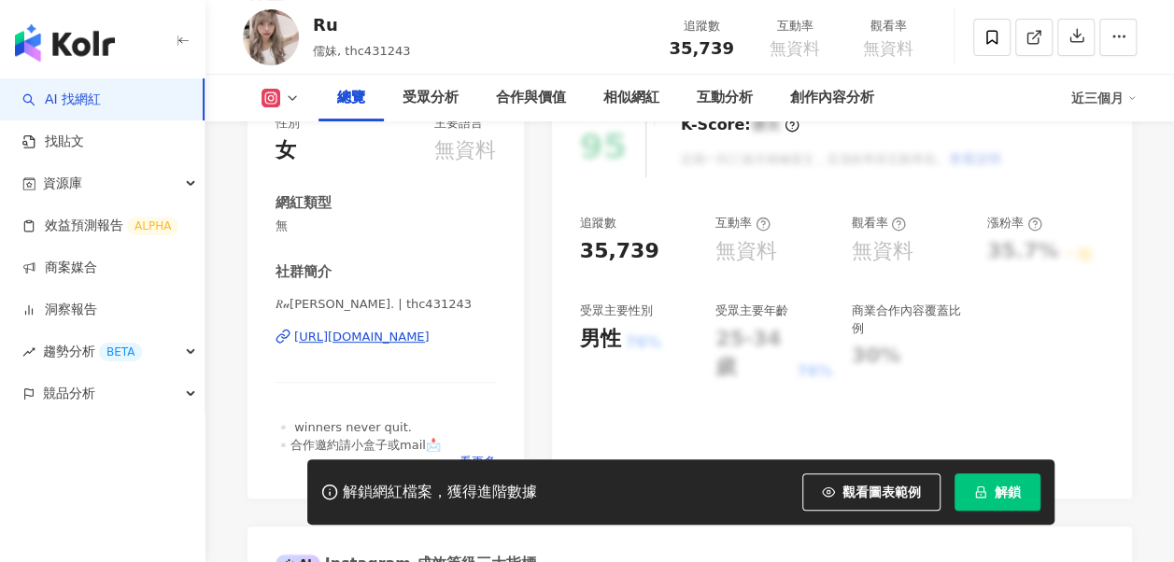
click at [395, 341] on div "[URL][DOMAIN_NAME]" at bounding box center [361, 337] width 135 height 17
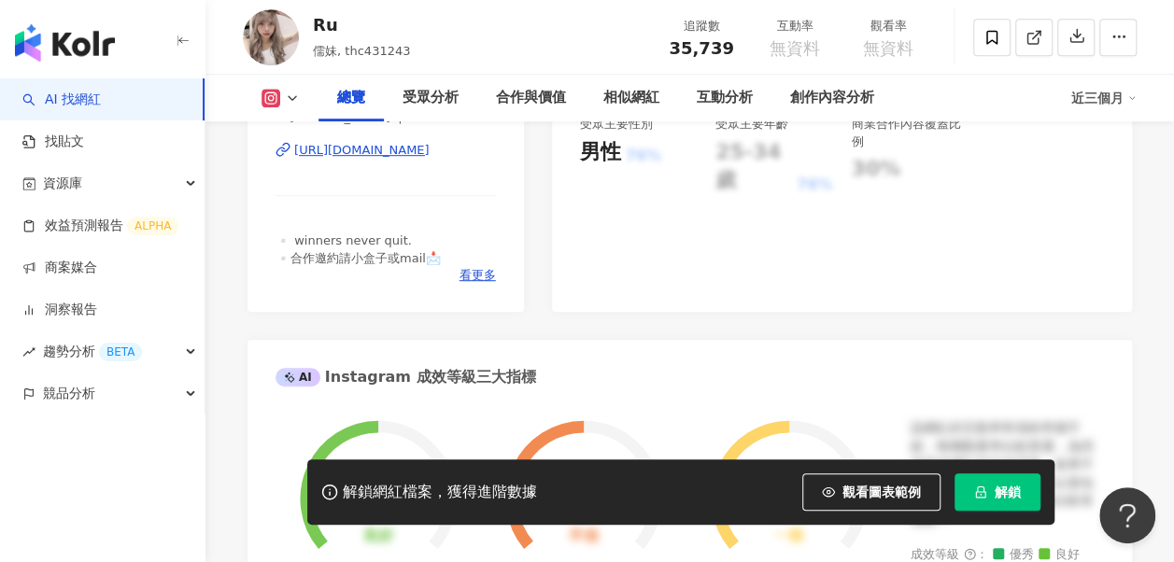
scroll to position [73, 0]
